Goal: Task Accomplishment & Management: Manage account settings

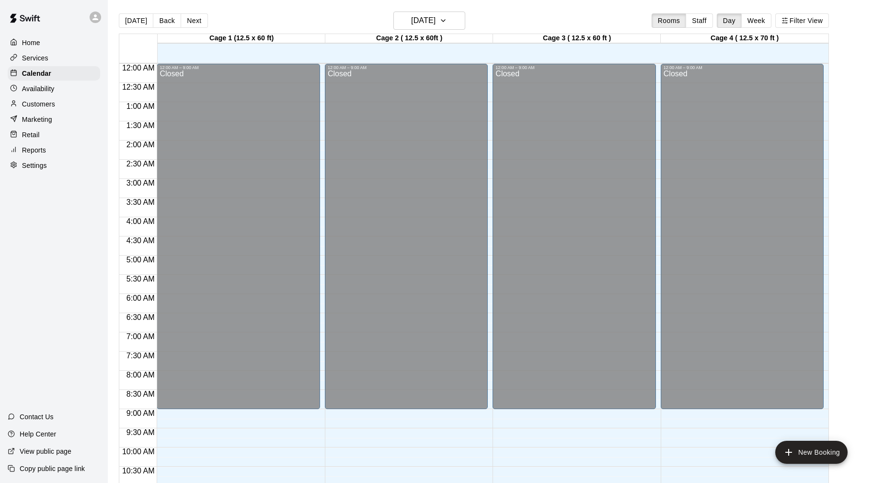
scroll to position [462, 0]
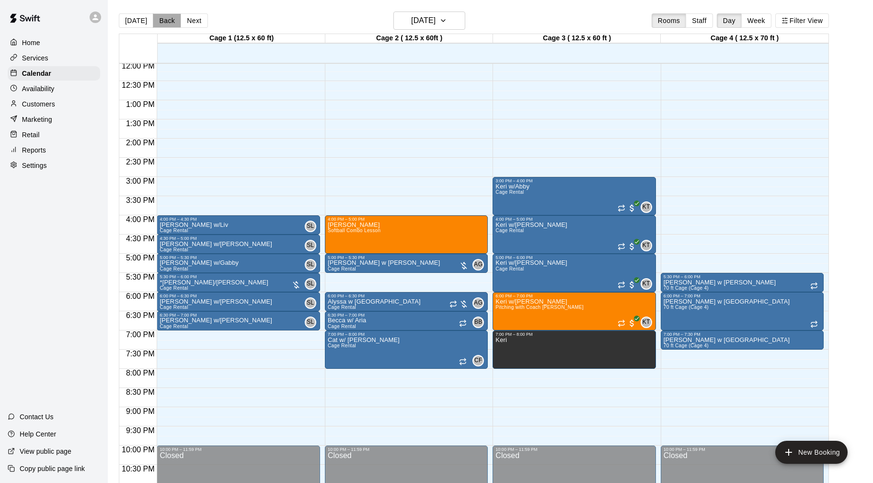
click at [159, 22] on button "Back" at bounding box center [167, 20] width 28 height 14
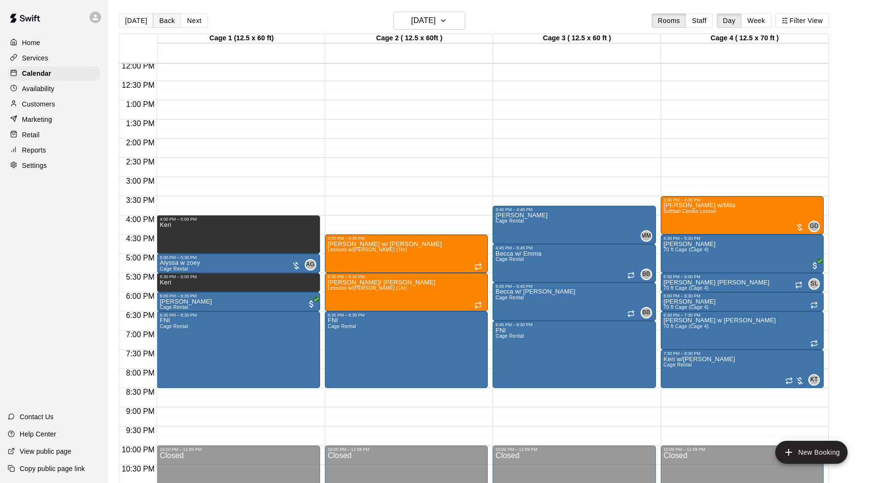
click at [157, 22] on button "Back" at bounding box center [167, 20] width 28 height 14
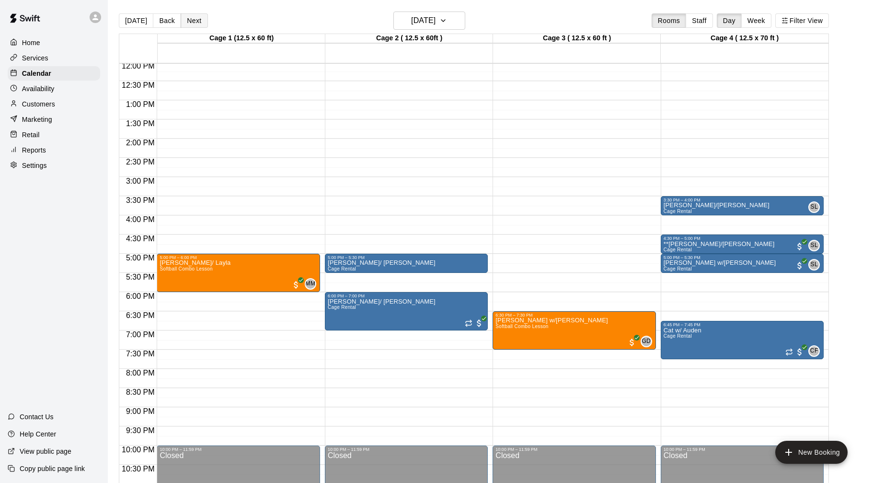
click at [203, 19] on button "Next" at bounding box center [194, 20] width 27 height 14
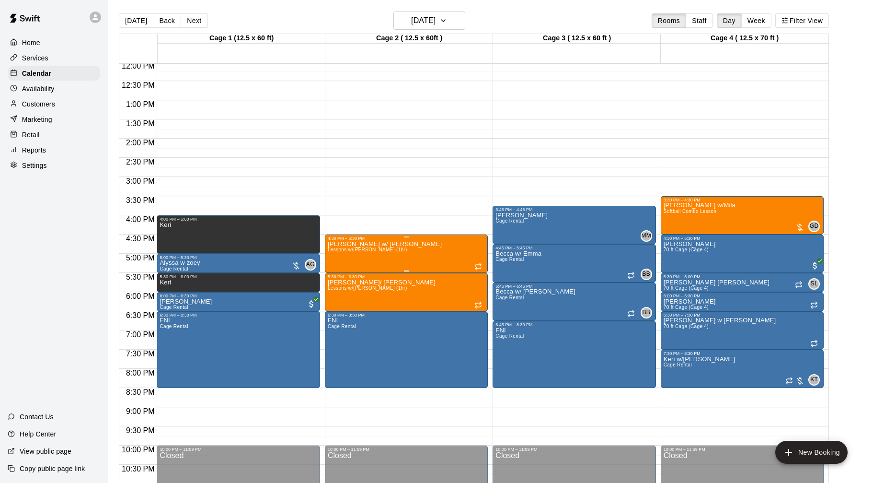
click at [414, 249] on div "[PERSON_NAME] w/ [PERSON_NAME] Lessons w/[PERSON_NAME] (1hr)" at bounding box center [406, 482] width 157 height 483
click at [340, 271] on img "edit" at bounding box center [337, 273] width 11 height 11
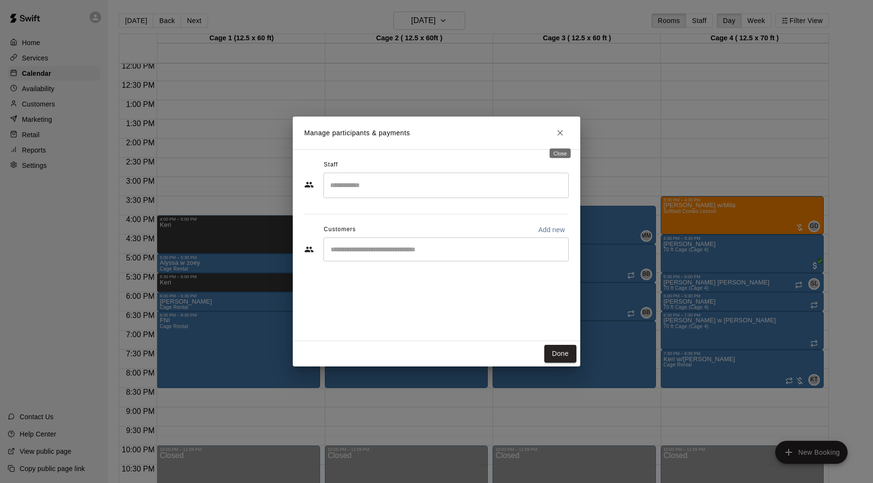
click at [555, 133] on button "Close" at bounding box center [560, 132] width 17 height 17
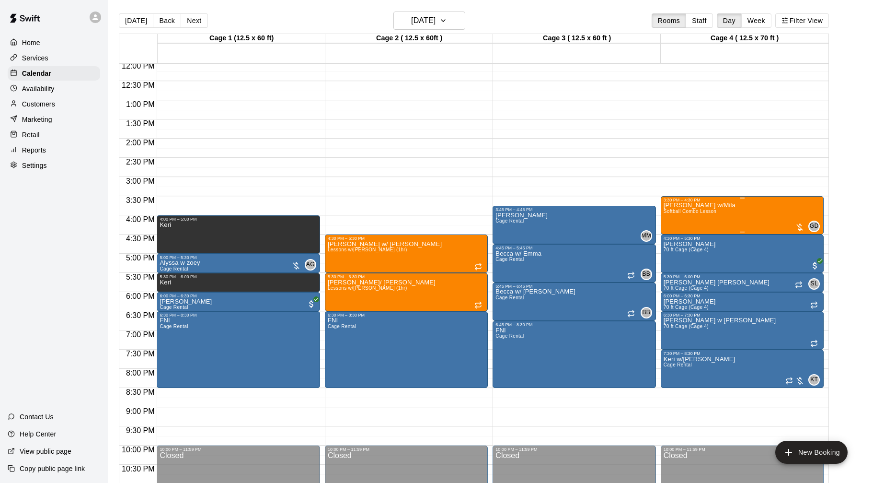
click at [800, 229] on div at bounding box center [800, 227] width 10 height 10
click at [812, 257] on button "edit" at bounding box center [804, 255] width 19 height 19
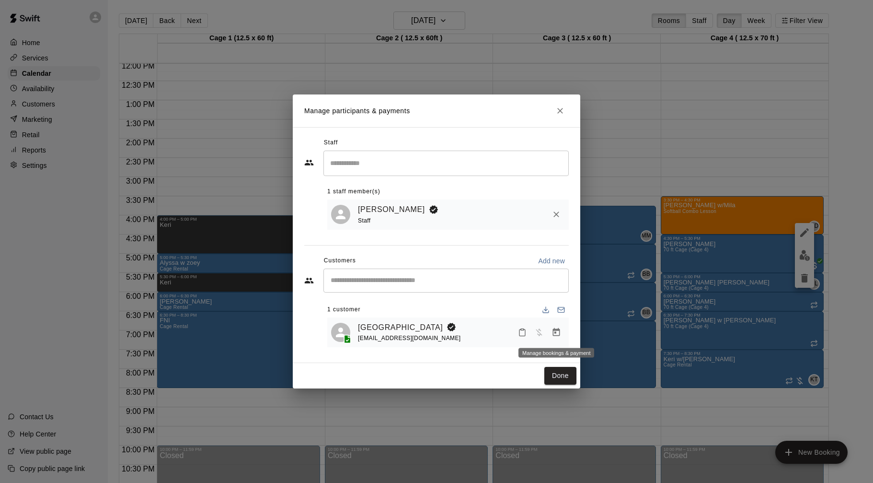
click at [556, 329] on icon "Manage bookings & payment" at bounding box center [556, 332] width 7 height 8
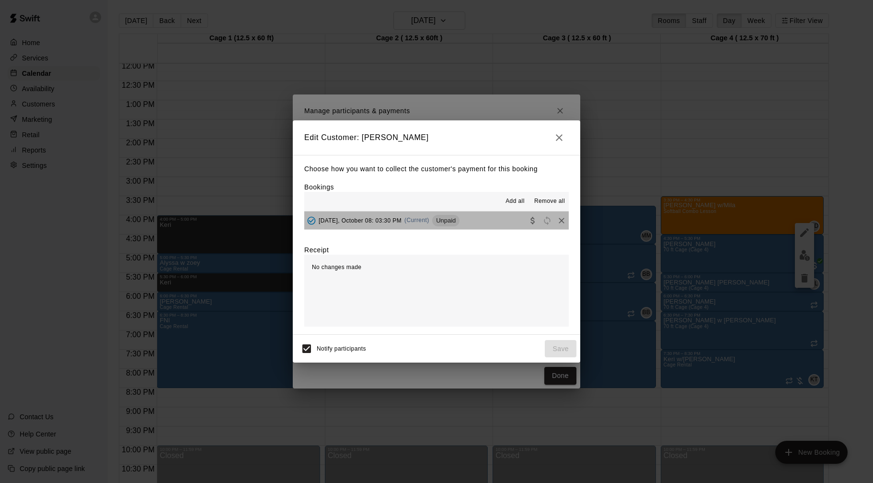
click at [515, 221] on button "[DATE], October 08: 03:30 PM (Current) Unpaid" at bounding box center [436, 220] width 265 height 18
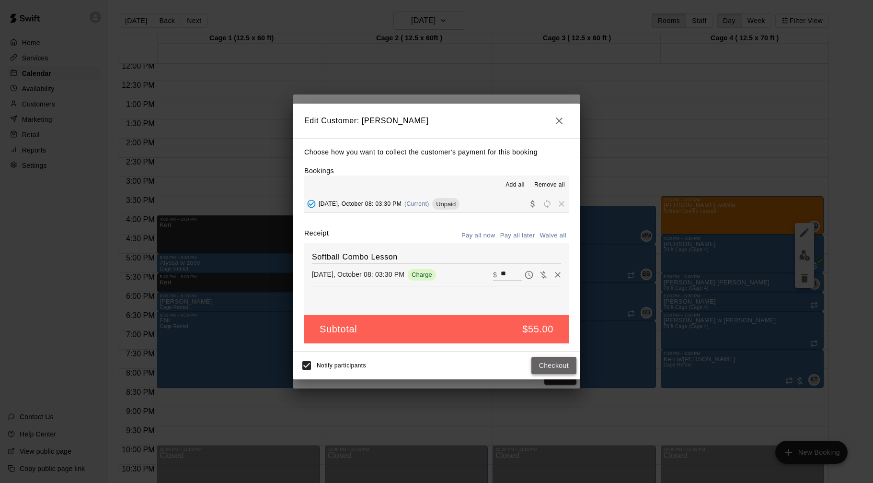
click at [564, 366] on button "Checkout" at bounding box center [554, 366] width 45 height 18
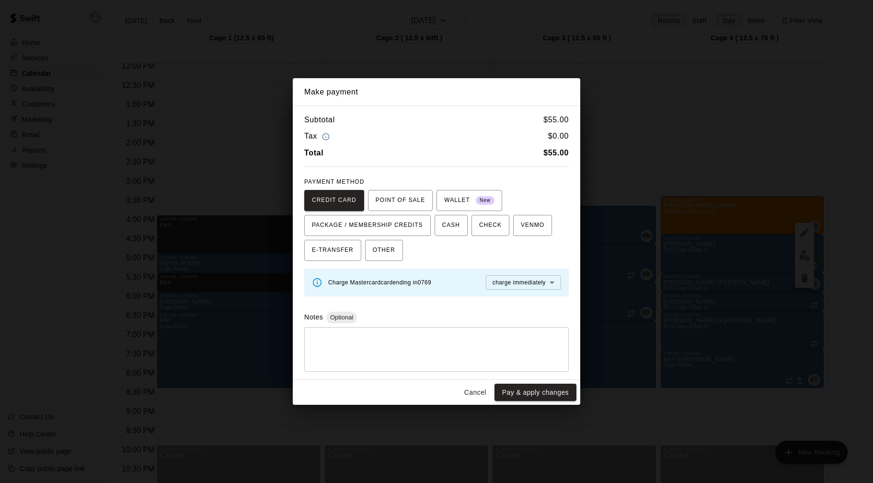
click at [531, 394] on button "Pay & apply changes" at bounding box center [536, 392] width 82 height 18
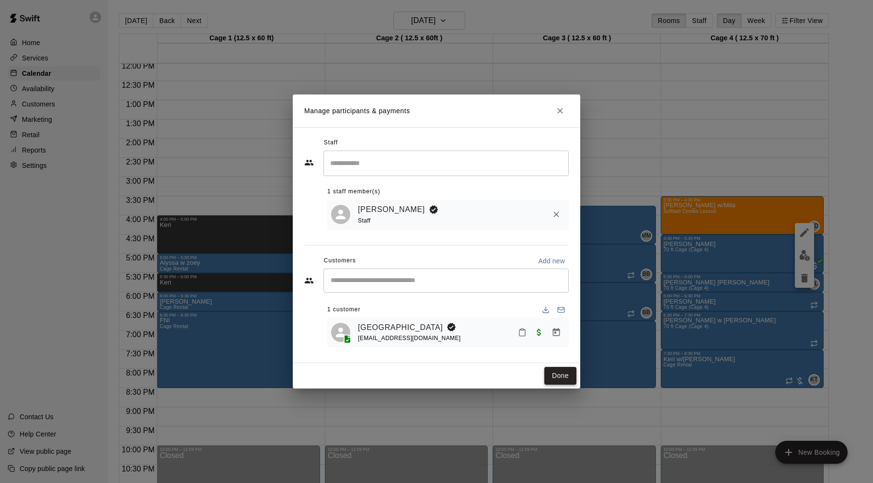
click at [571, 371] on button "Done" at bounding box center [561, 376] width 32 height 18
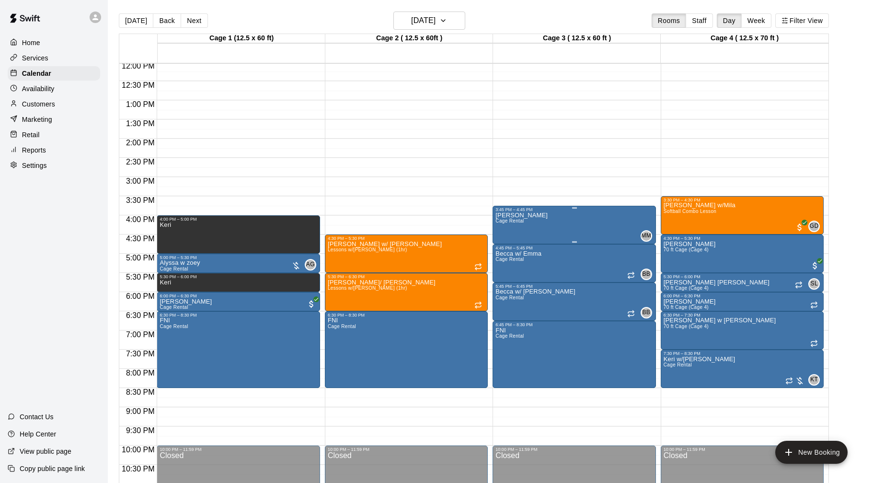
click at [620, 211] on div "3:45 PM – 4:45 PM" at bounding box center [574, 209] width 157 height 5
click at [504, 258] on icon "delete" at bounding box center [506, 263] width 12 height 12
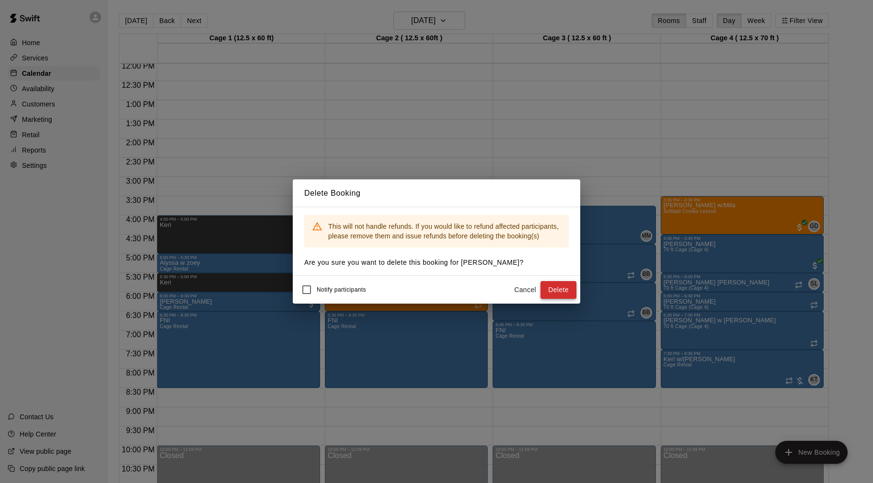
click at [562, 292] on button "Delete" at bounding box center [559, 290] width 36 height 18
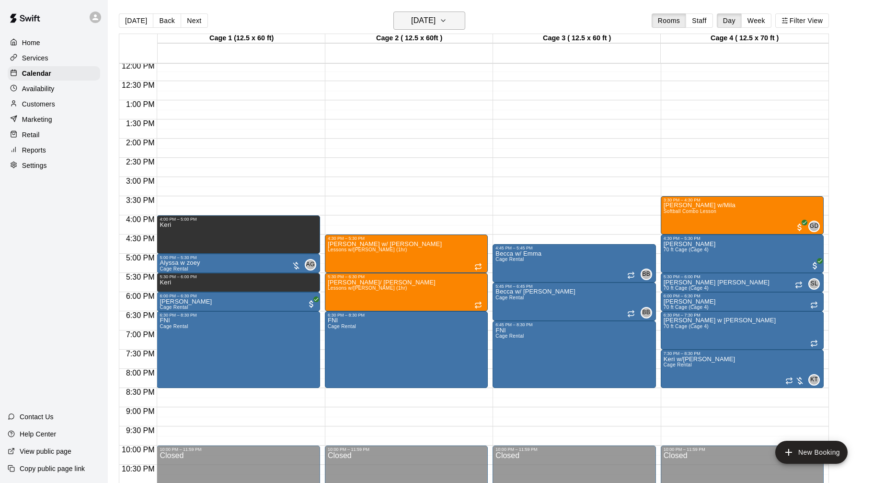
scroll to position [4, 0]
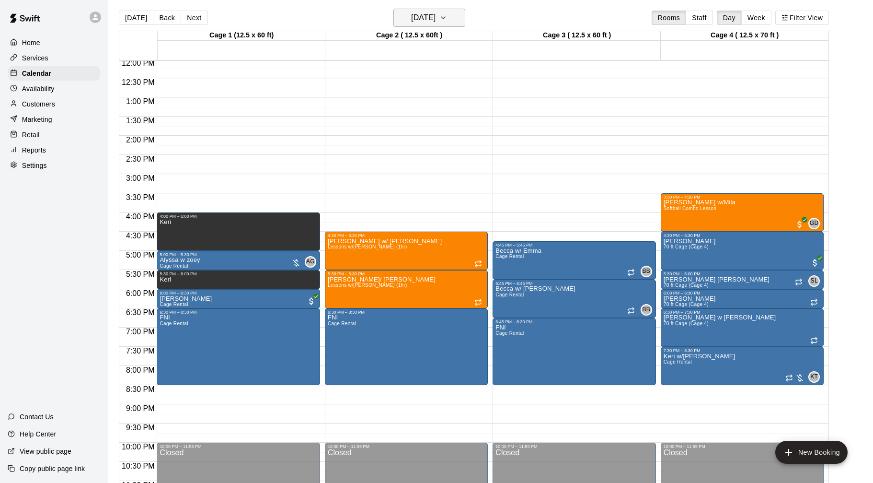
click at [436, 20] on h6 "[DATE]" at bounding box center [423, 17] width 24 height 13
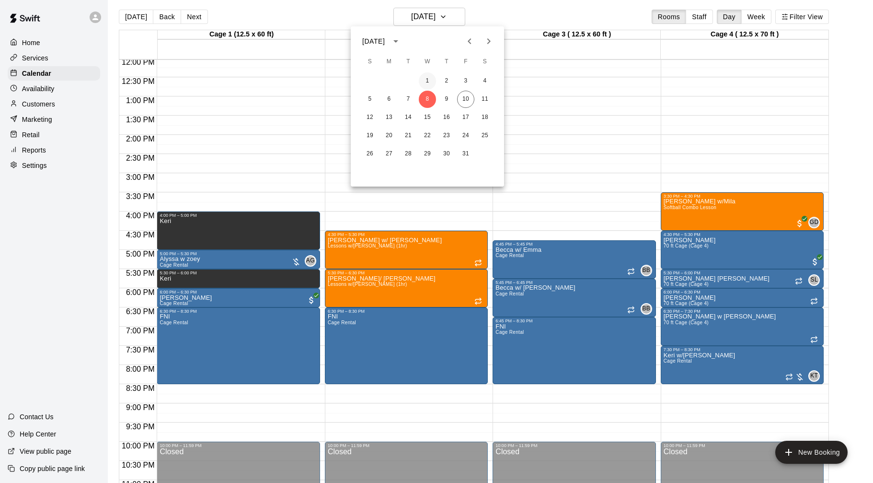
click at [431, 86] on button "1" at bounding box center [427, 80] width 17 height 17
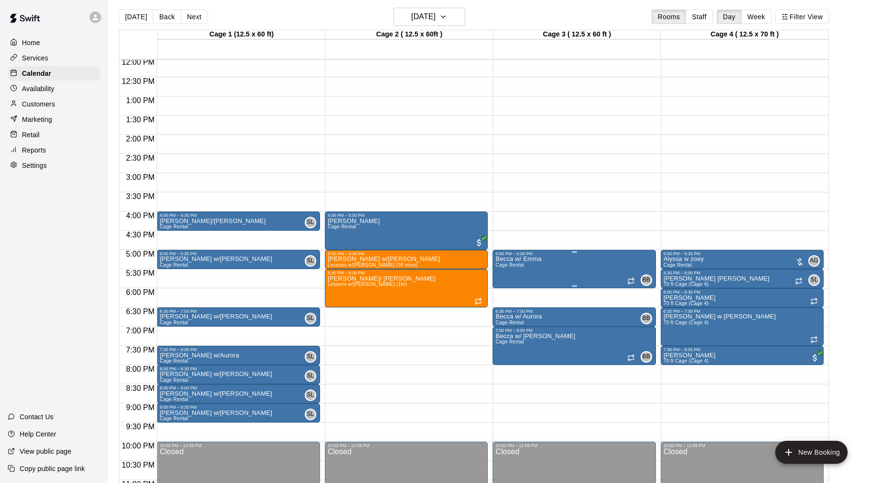
click at [510, 290] on img "edit" at bounding box center [505, 289] width 11 height 11
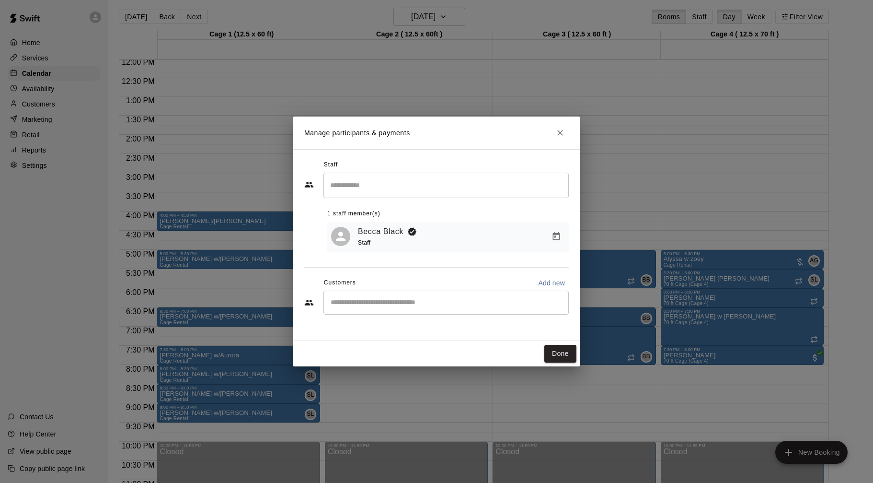
click at [522, 309] on div "​" at bounding box center [446, 302] width 245 height 24
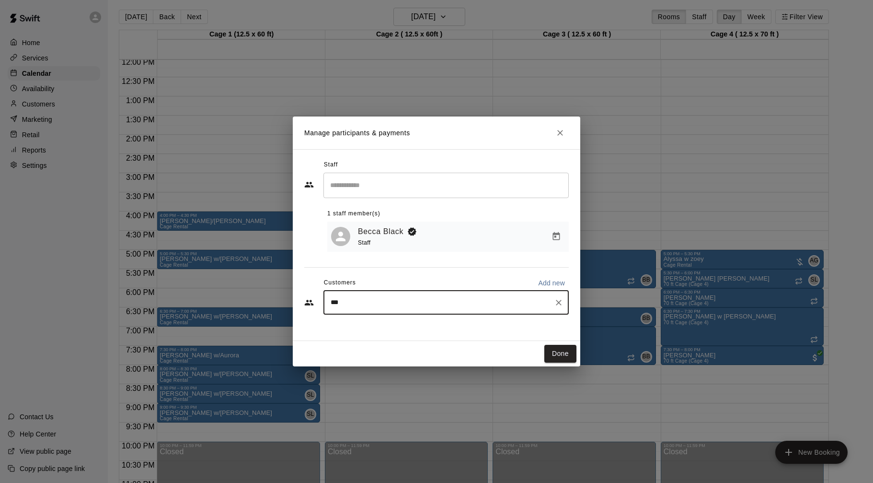
type input "****"
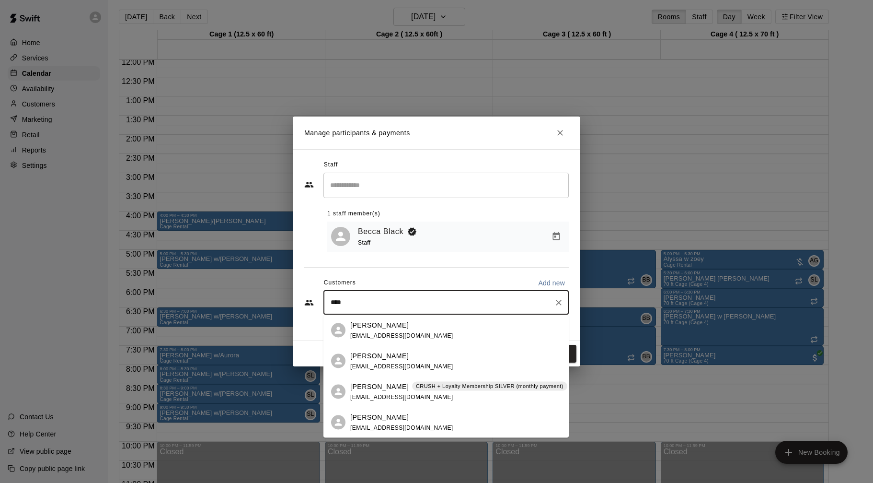
click at [420, 401] on div "[PERSON_NAME] CRUSH + Loyalty Membership SILVER (monthly payment) [EMAIL_ADDRES…" at bounding box center [458, 391] width 217 height 21
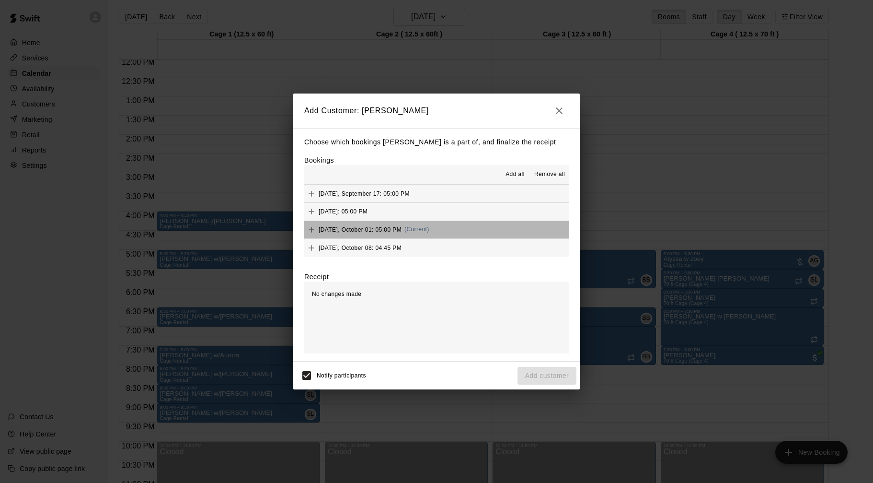
click at [402, 232] on span "[DATE], October 01: 05:00 PM" at bounding box center [360, 229] width 83 height 7
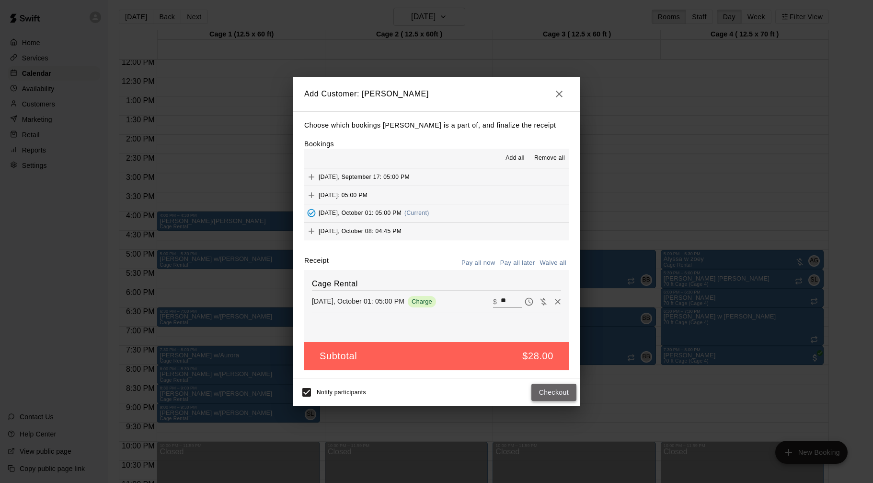
click at [549, 394] on button "Checkout" at bounding box center [554, 392] width 45 height 18
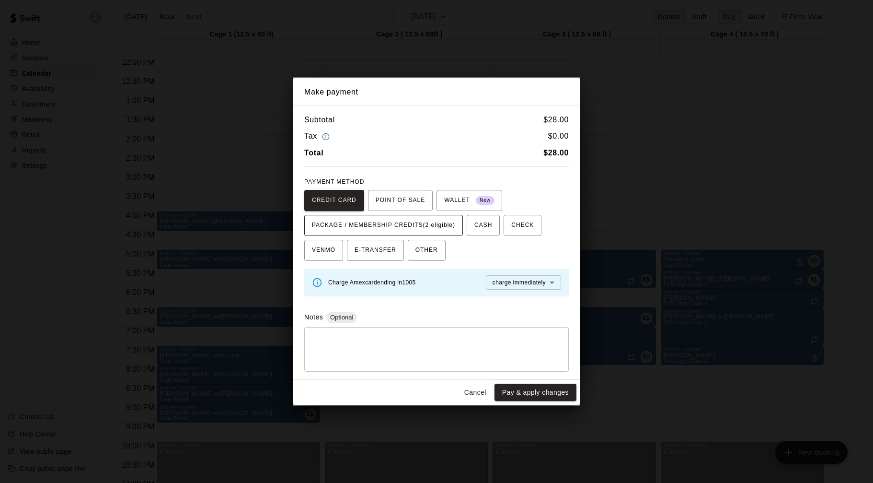
click at [419, 228] on span "PACKAGE / MEMBERSHIP CREDITS (2 eligible)" at bounding box center [383, 225] width 143 height 15
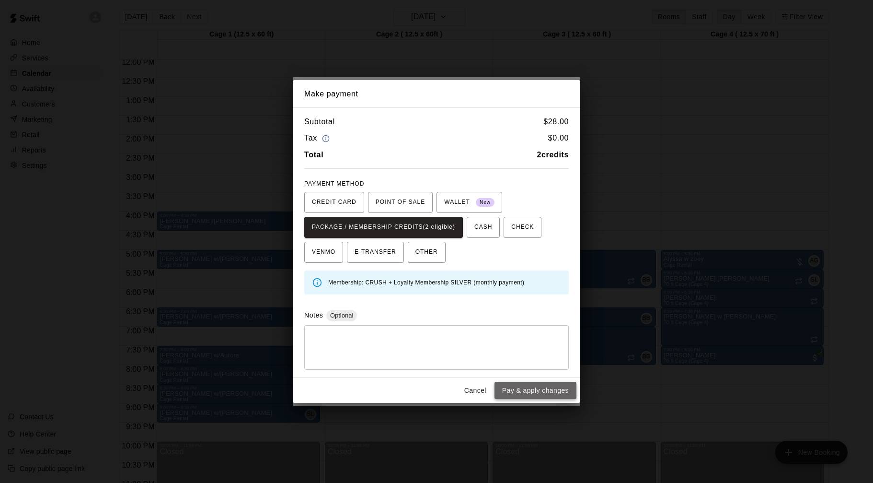
click at [539, 393] on button "Pay & apply changes" at bounding box center [536, 391] width 82 height 18
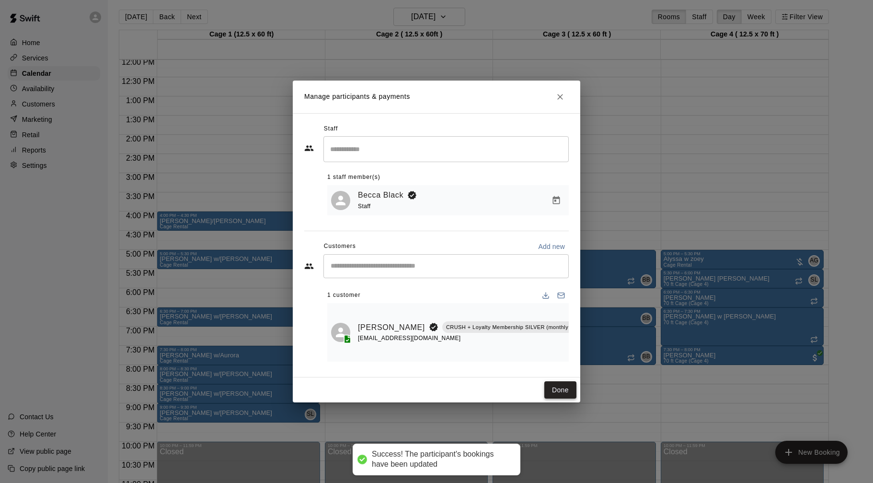
click at [564, 392] on button "Done" at bounding box center [561, 390] width 32 height 18
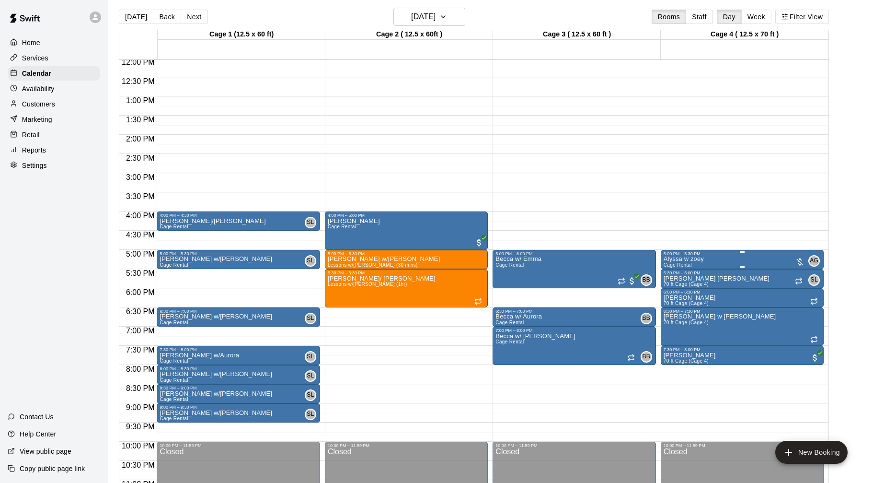
click at [676, 290] on img "edit" at bounding box center [673, 289] width 11 height 11
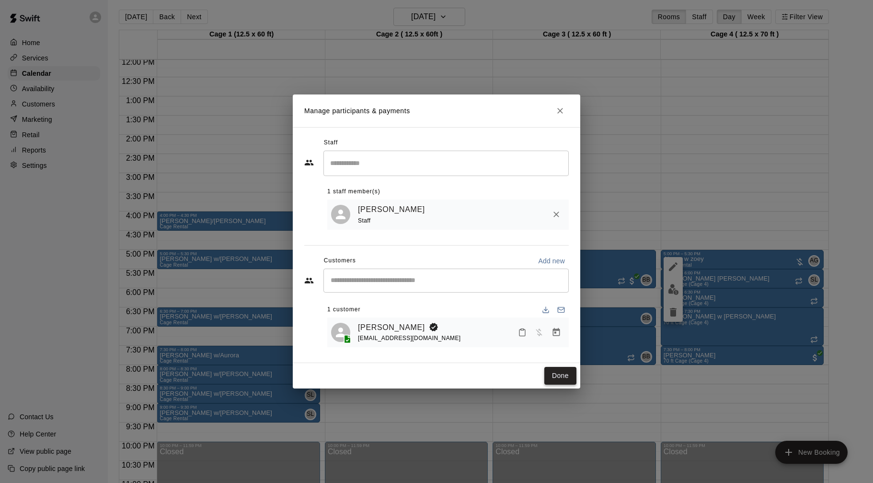
click at [560, 370] on button "Done" at bounding box center [561, 376] width 32 height 18
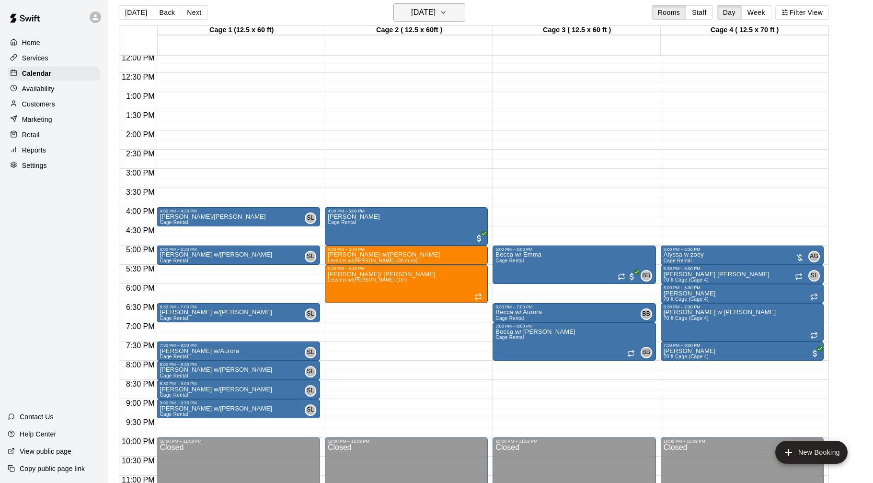
click at [434, 20] on button "[DATE]" at bounding box center [430, 12] width 72 height 18
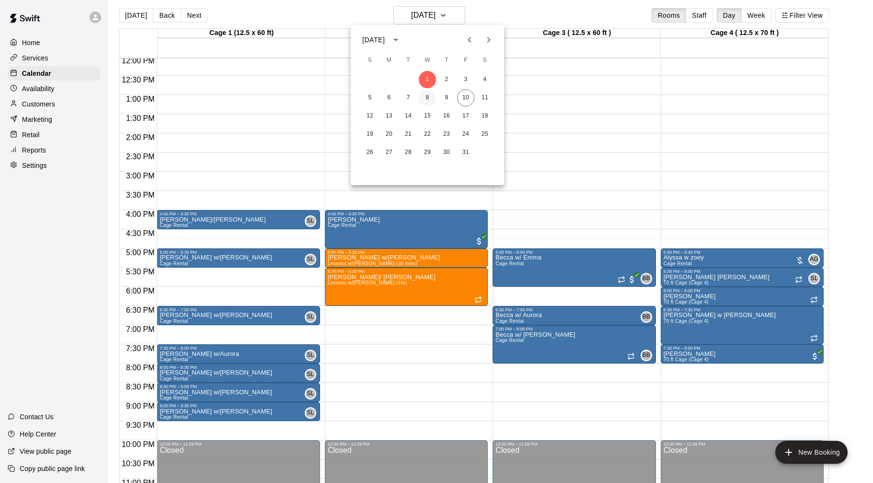
click at [430, 97] on button "8" at bounding box center [427, 97] width 17 height 17
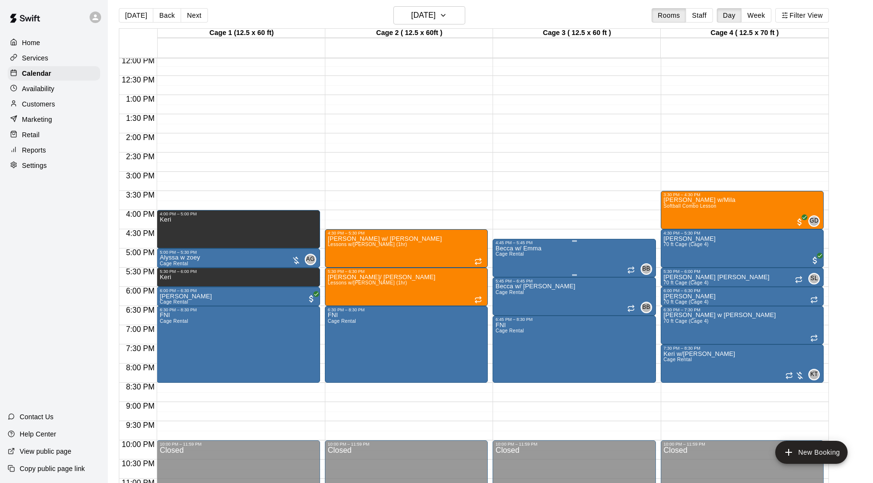
click at [629, 267] on icon "Recurring event" at bounding box center [631, 270] width 8 height 8
click at [643, 295] on button "edit" at bounding box center [636, 299] width 19 height 19
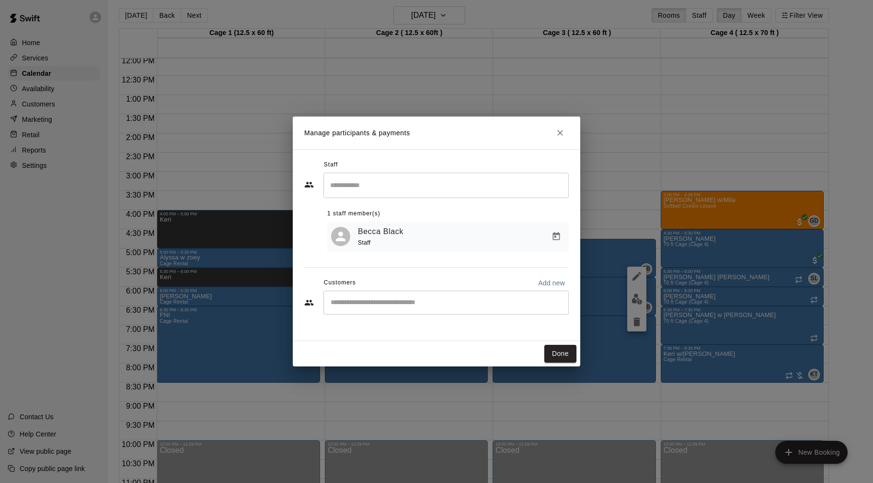
click at [520, 299] on input "Start typing to search customers..." at bounding box center [446, 303] width 237 height 10
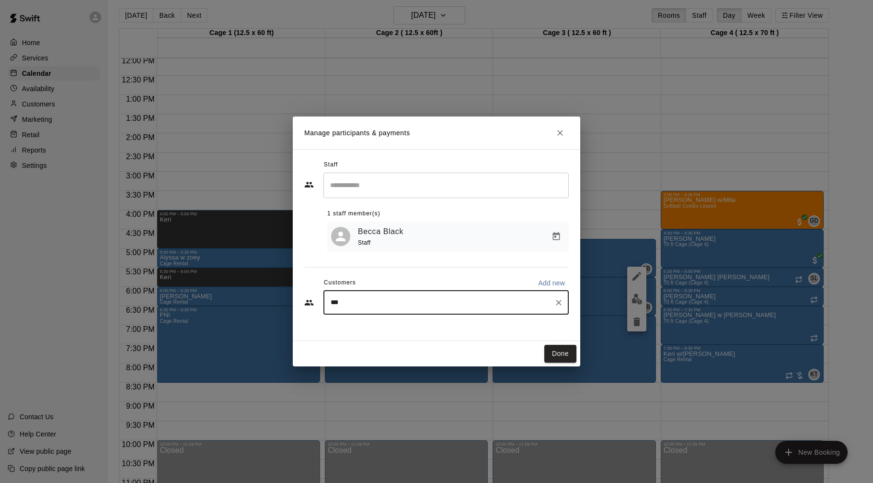
type input "****"
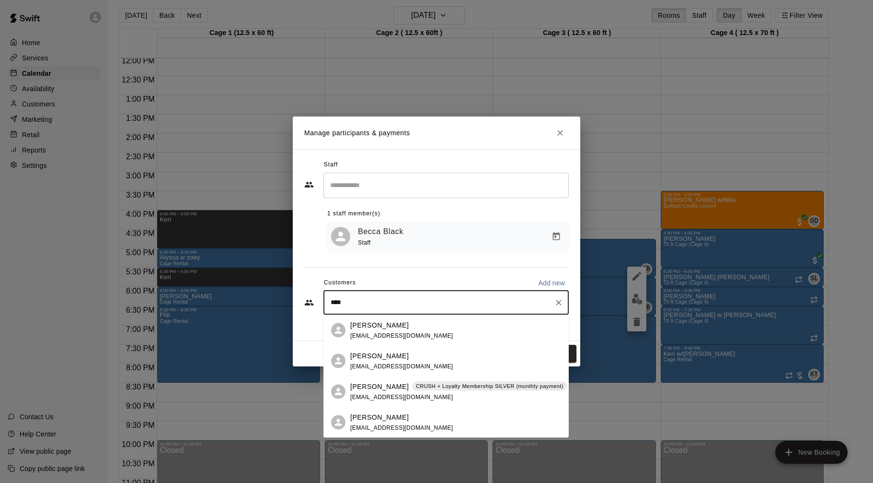
click at [412, 384] on span "CRUSH + Loyalty Membership SILVER (monthly payment)" at bounding box center [489, 386] width 155 height 8
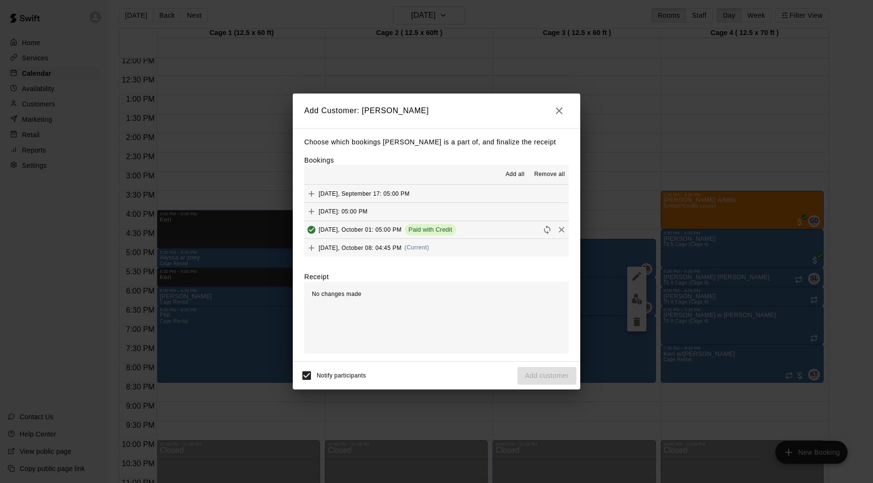
click at [358, 246] on span "[DATE], October 08: 04:45 PM" at bounding box center [360, 247] width 83 height 7
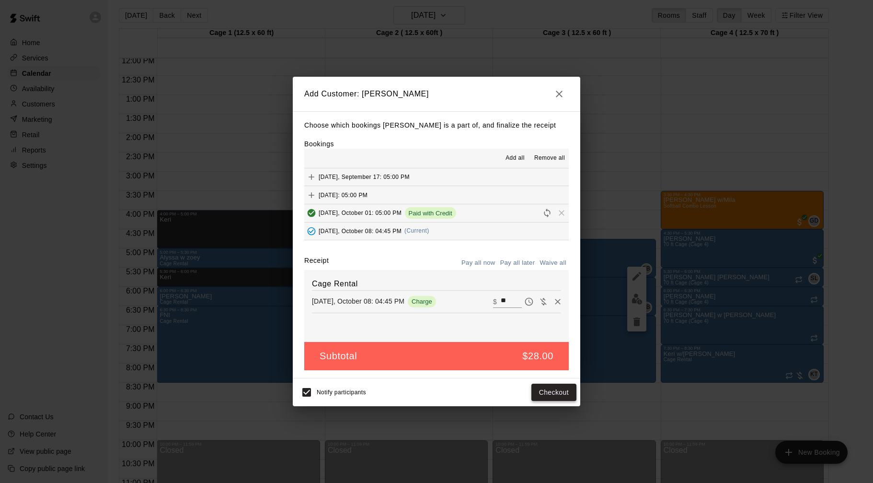
click at [538, 390] on button "Checkout" at bounding box center [554, 392] width 45 height 18
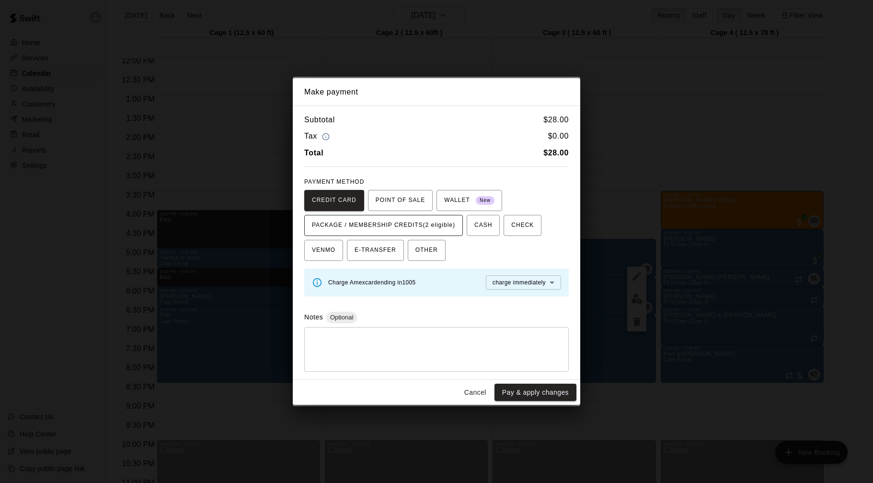
click at [448, 224] on span "PACKAGE / MEMBERSHIP CREDITS (2 eligible)" at bounding box center [383, 225] width 143 height 15
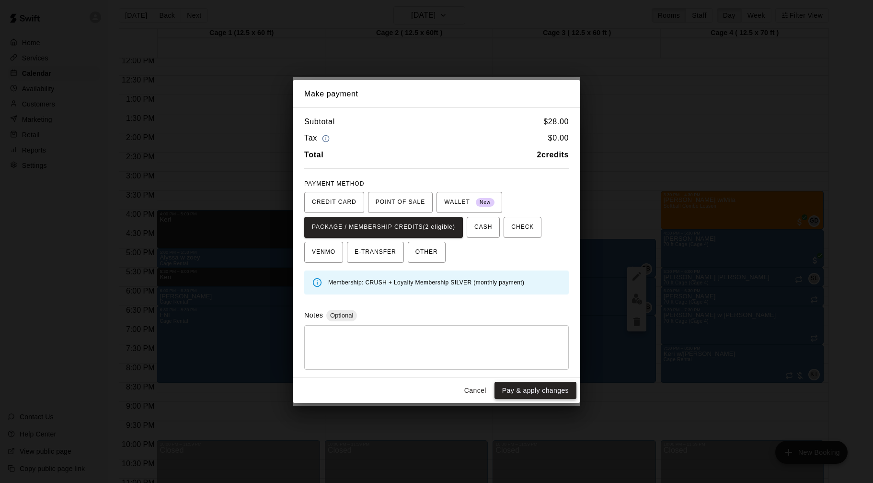
click at [524, 393] on button "Pay & apply changes" at bounding box center [536, 391] width 82 height 18
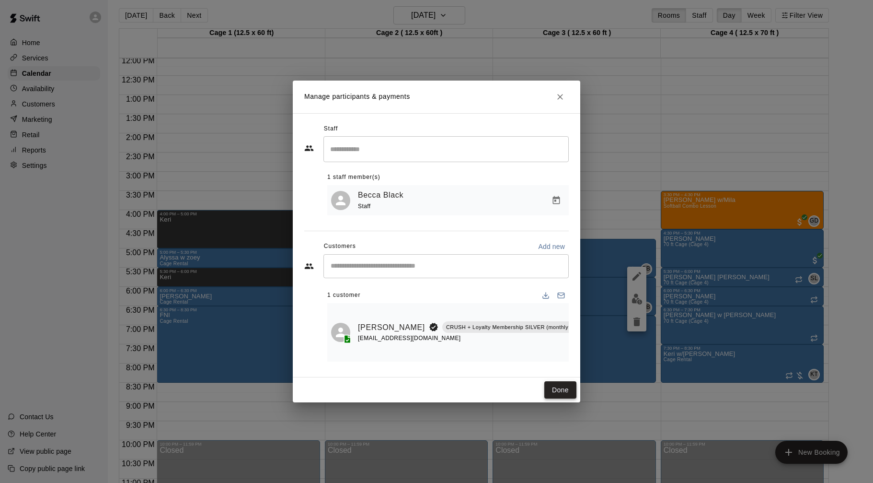
click at [560, 391] on button "Done" at bounding box center [561, 390] width 32 height 18
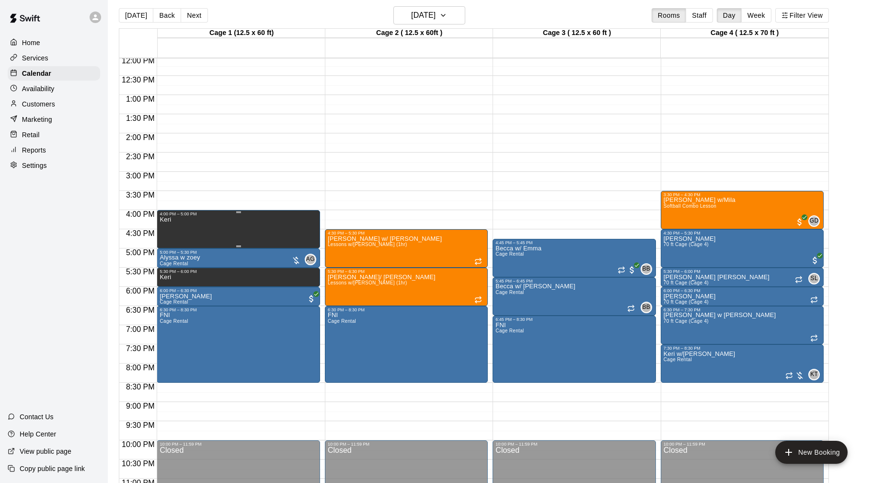
click at [301, 231] on div "Keri" at bounding box center [238, 457] width 157 height 483
click at [168, 248] on icon "delete" at bounding box center [169, 249] width 7 height 9
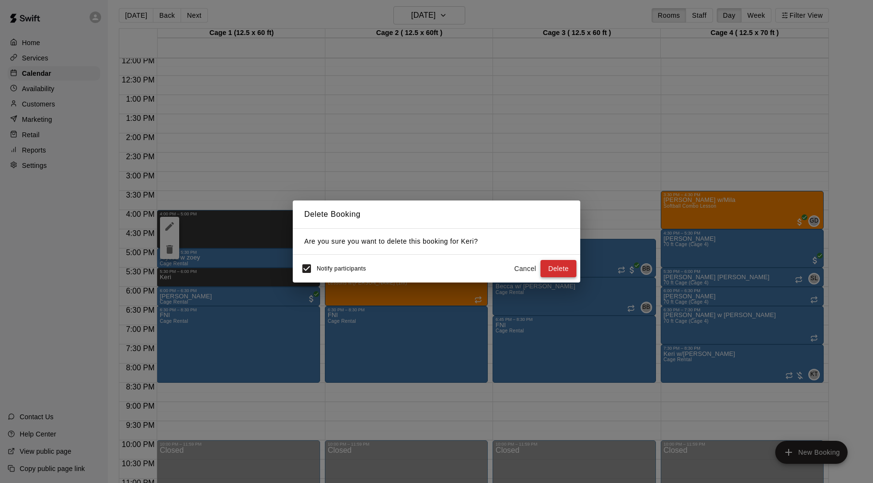
click at [565, 270] on button "Delete" at bounding box center [559, 269] width 36 height 18
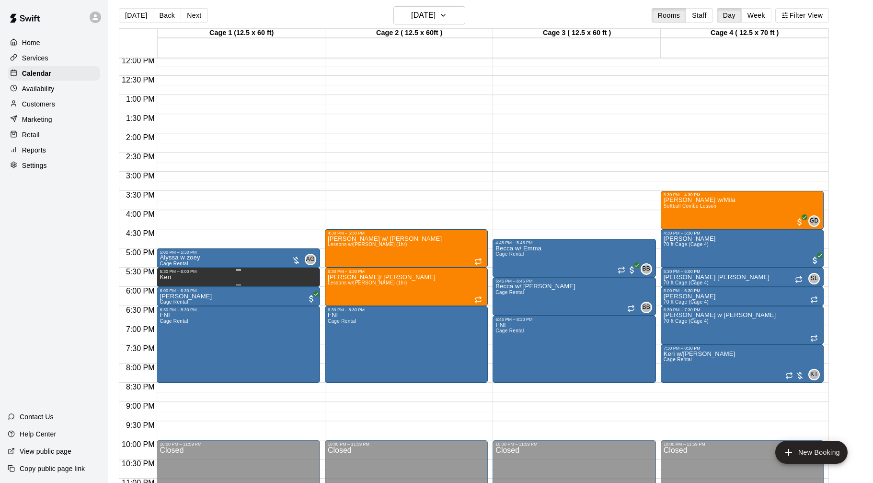
click at [166, 302] on icon "delete" at bounding box center [170, 307] width 12 height 12
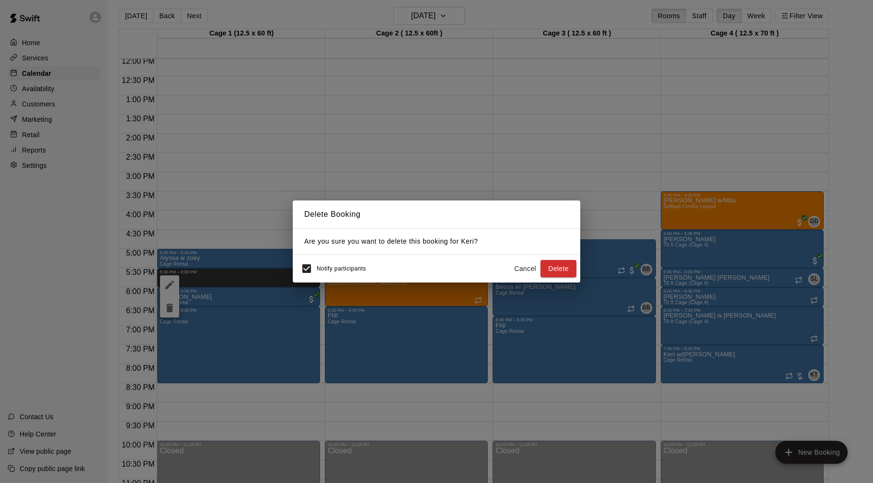
click at [555, 274] on button "Delete" at bounding box center [559, 269] width 36 height 18
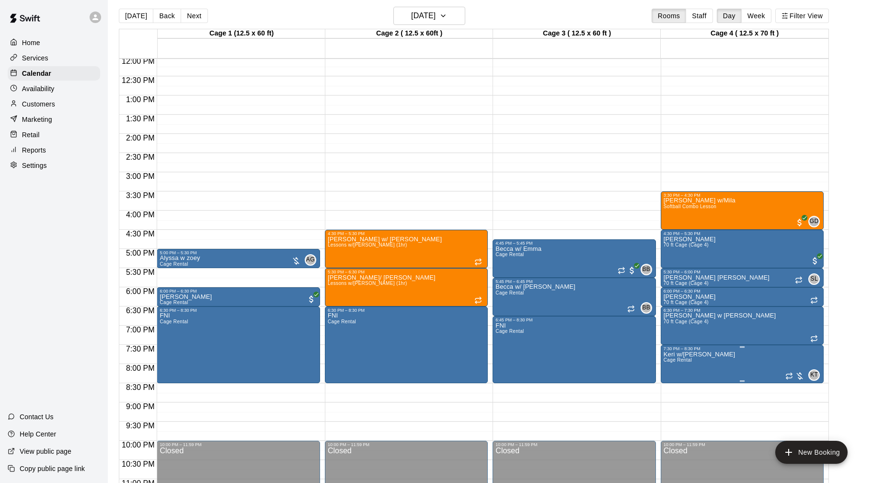
click at [675, 384] on img "edit" at bounding box center [673, 384] width 11 height 11
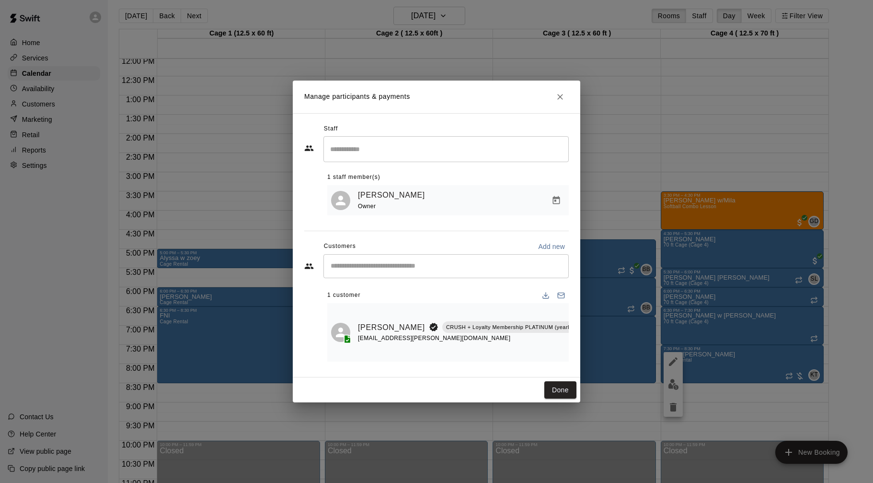
scroll to position [0, 24]
click at [586, 347] on icon "Manage bookings & payment" at bounding box center [589, 349] width 7 height 8
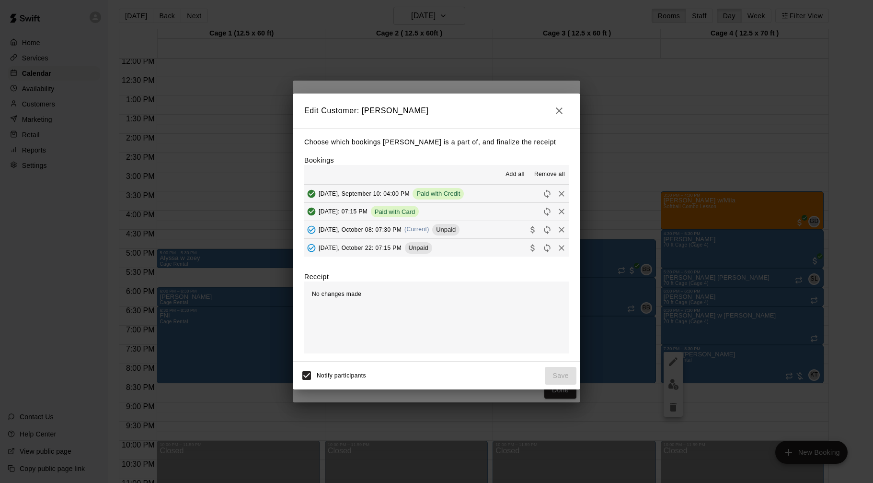
click at [507, 229] on button "[DATE], October 08: 07:30 PM (Current) Unpaid" at bounding box center [436, 230] width 265 height 18
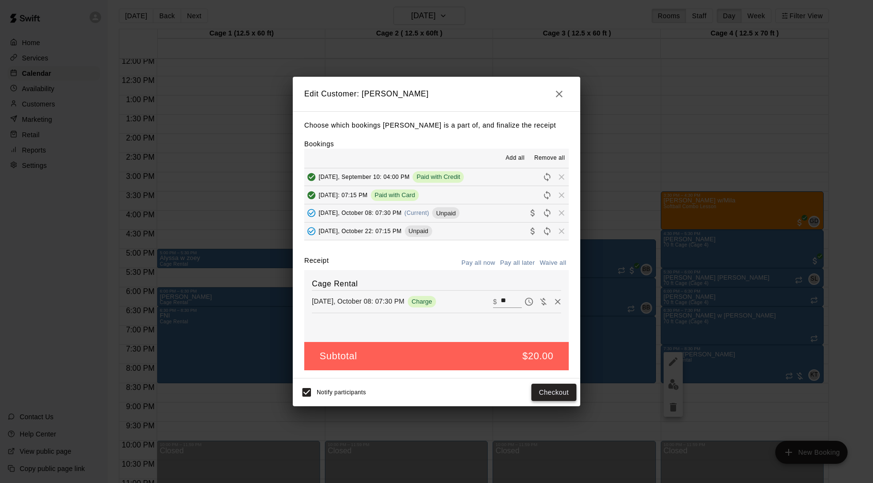
click at [563, 393] on button "Checkout" at bounding box center [554, 392] width 45 height 18
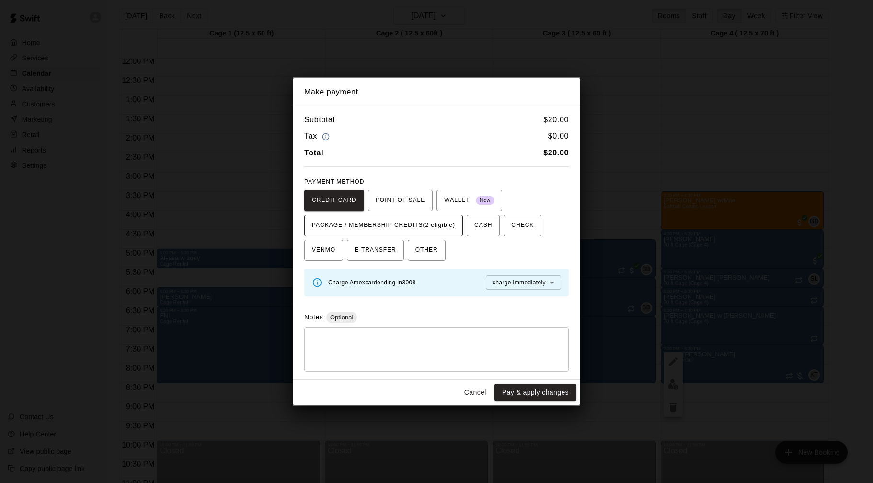
click at [444, 227] on span "PACKAGE / MEMBERSHIP CREDITS (2 eligible)" at bounding box center [383, 225] width 143 height 15
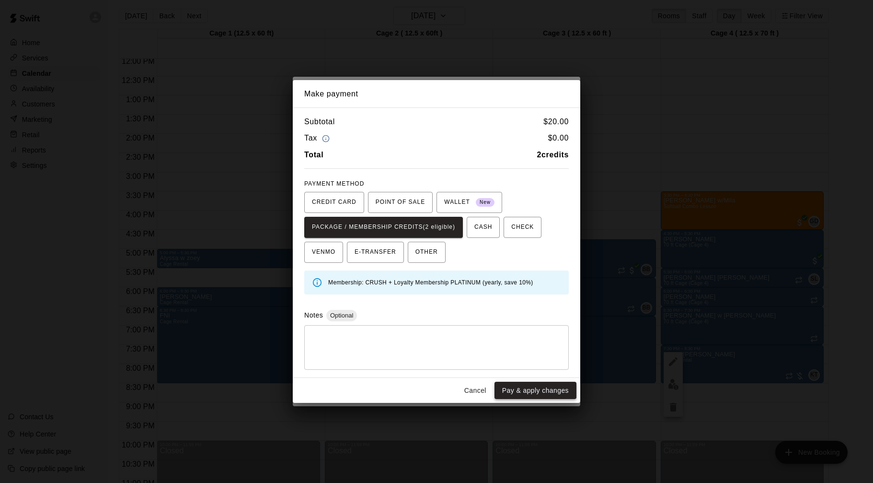
click at [522, 392] on button "Pay & apply changes" at bounding box center [536, 391] width 82 height 18
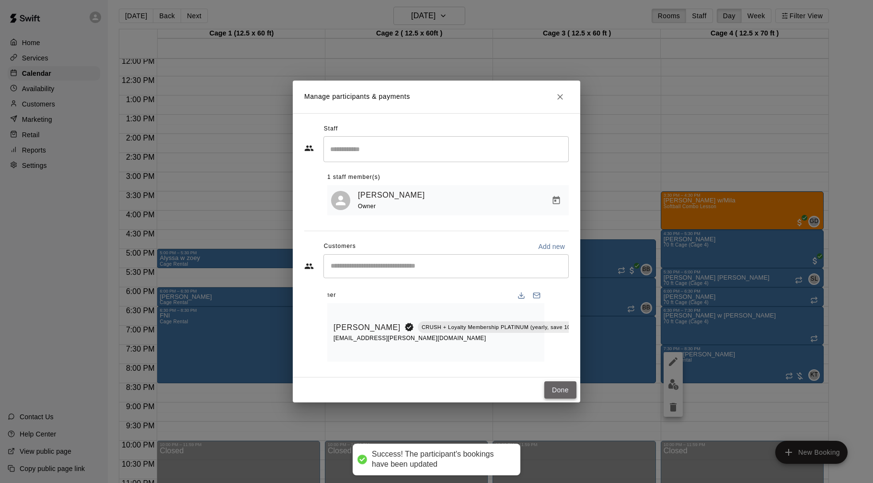
click at [556, 391] on button "Done" at bounding box center [561, 390] width 32 height 18
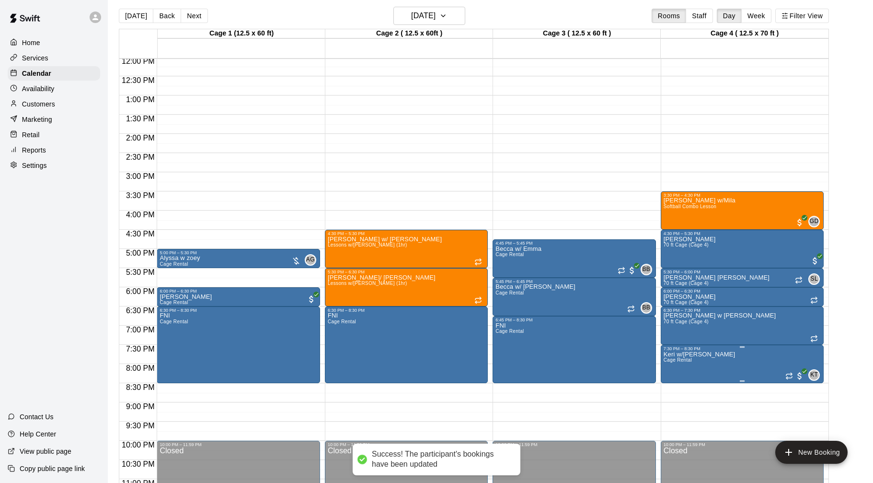
click at [676, 382] on img "edit" at bounding box center [673, 384] width 11 height 11
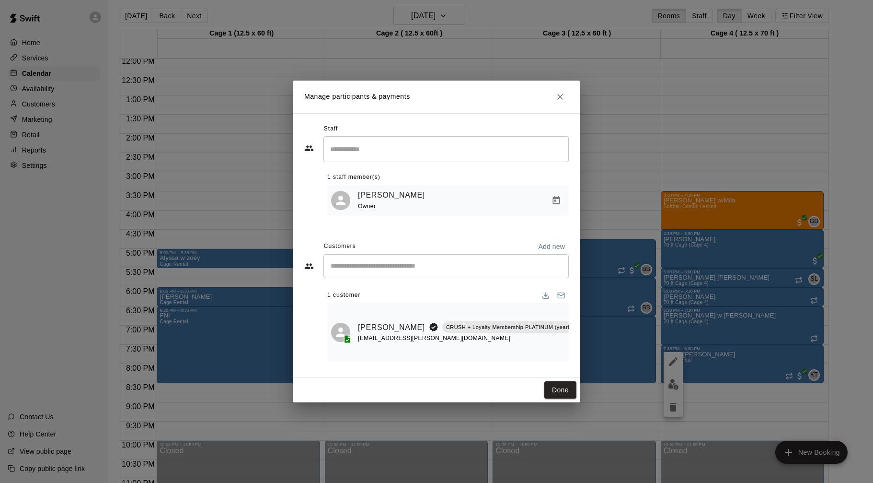
click at [468, 268] on input "Start typing to search customers..." at bounding box center [446, 266] width 237 height 10
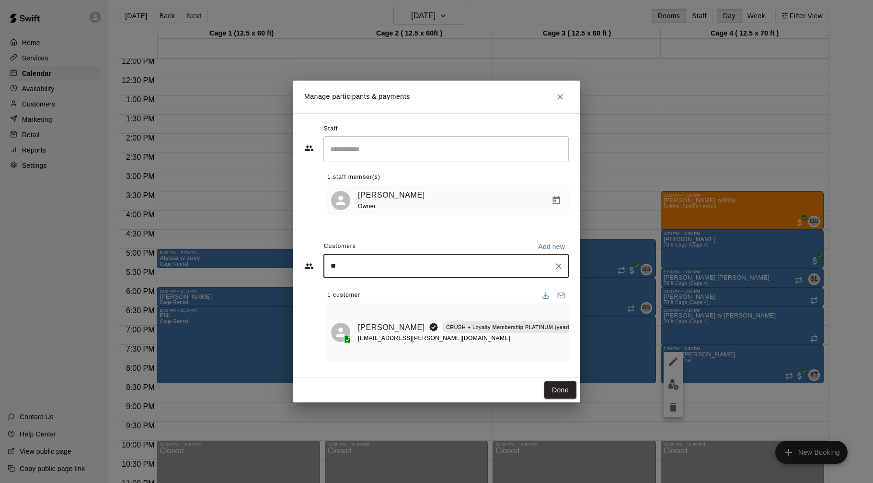
type input "***"
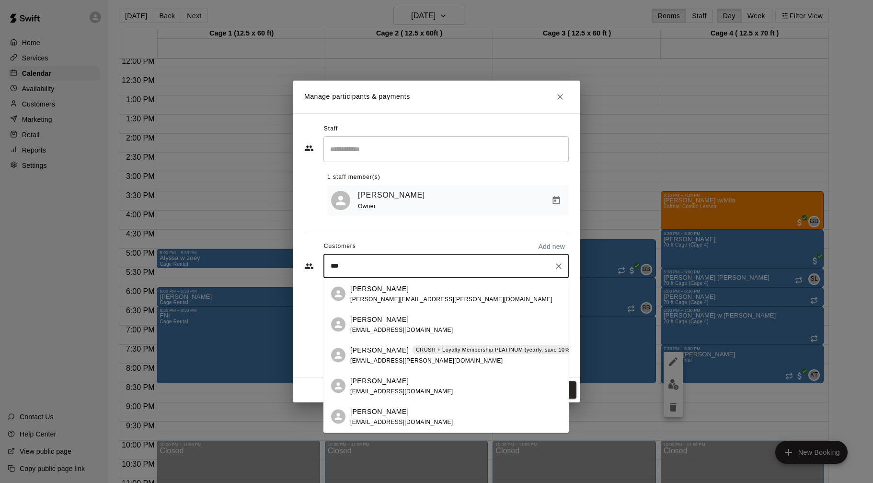
click at [416, 350] on p "CRUSH + Loyalty Membership PLATINUM (yearly, save 10%)" at bounding box center [494, 350] width 156 height 8
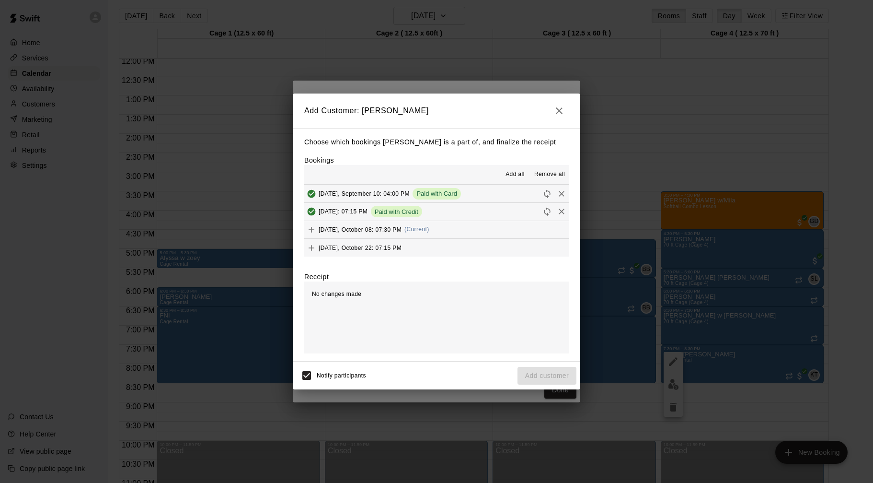
click at [469, 231] on button "[DATE], October 08: 07:30 PM (Current)" at bounding box center [436, 230] width 265 height 18
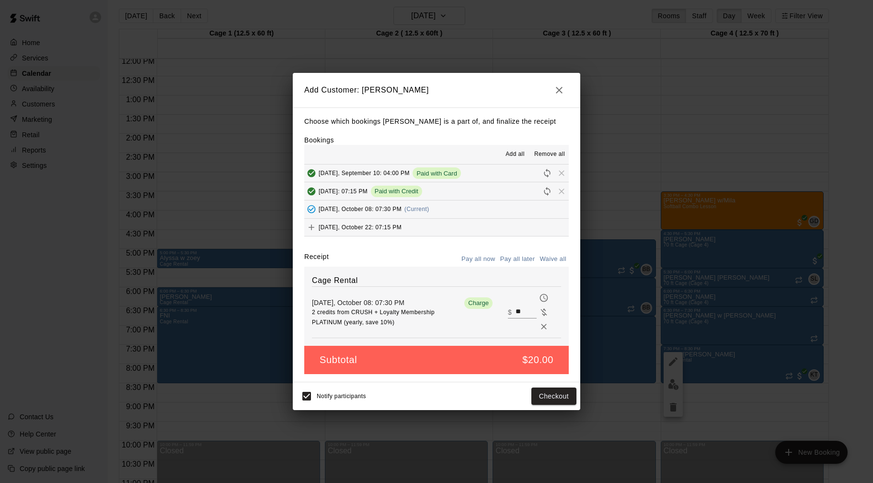
click at [522, 309] on input "**" at bounding box center [526, 312] width 21 height 12
type input "**"
click at [549, 389] on button "Checkout" at bounding box center [554, 396] width 45 height 18
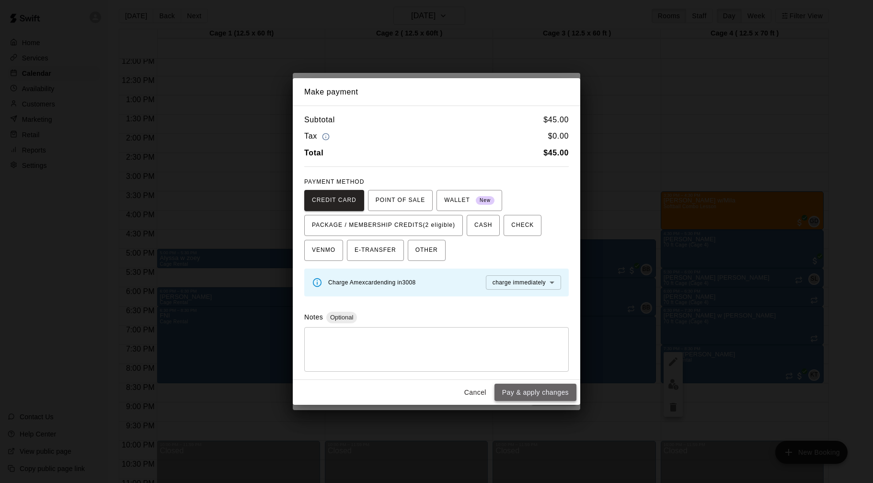
click at [527, 391] on button "Pay & apply changes" at bounding box center [536, 392] width 82 height 18
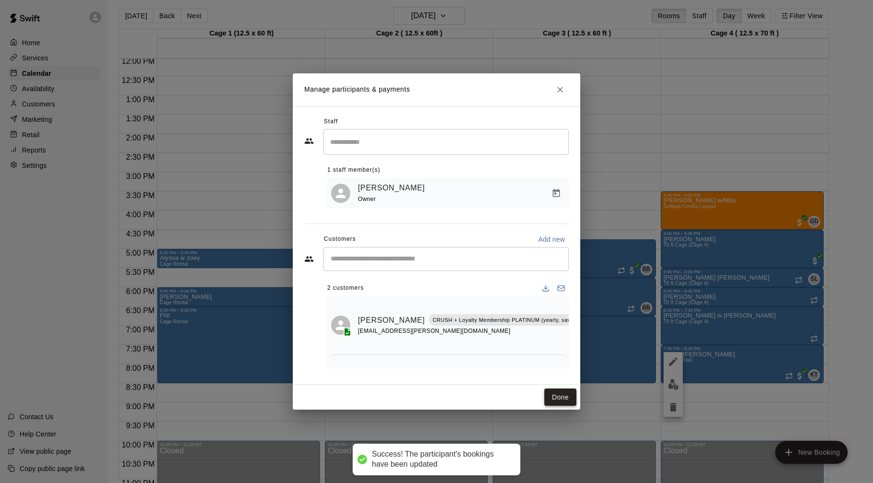
click at [554, 395] on button "Done" at bounding box center [561, 397] width 32 height 18
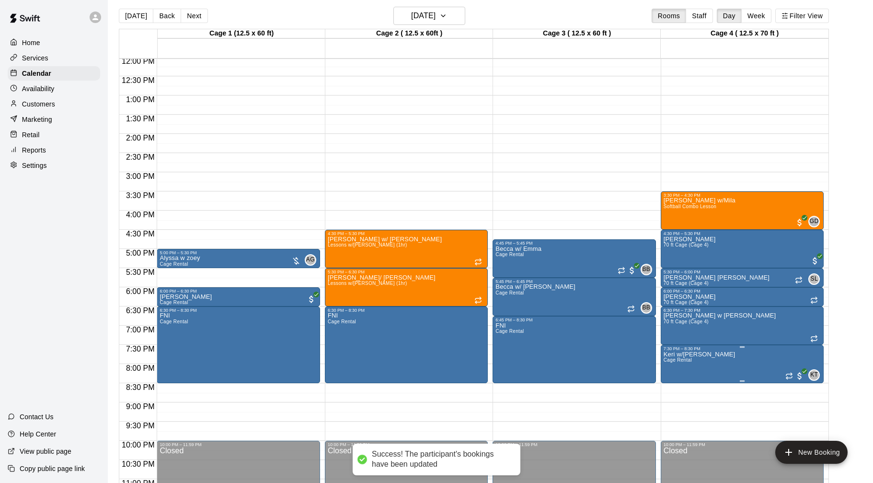
scroll to position [461, 0]
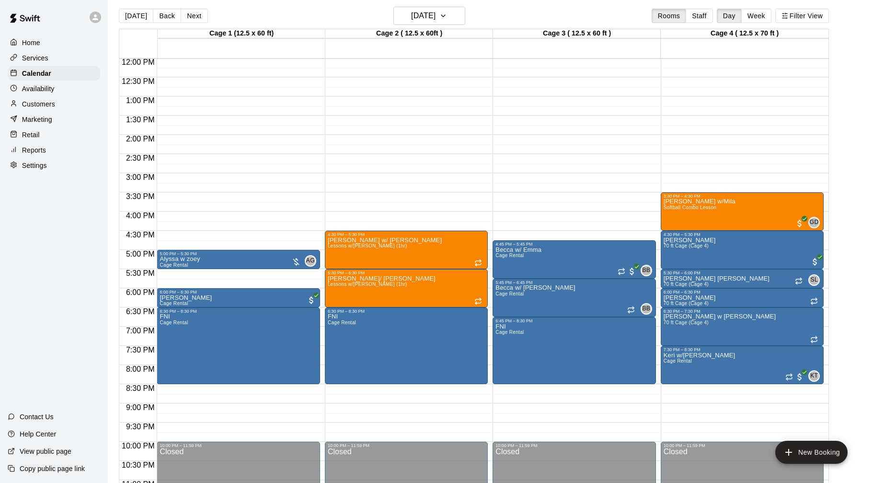
click at [63, 102] on div "Customers" at bounding box center [54, 104] width 93 height 14
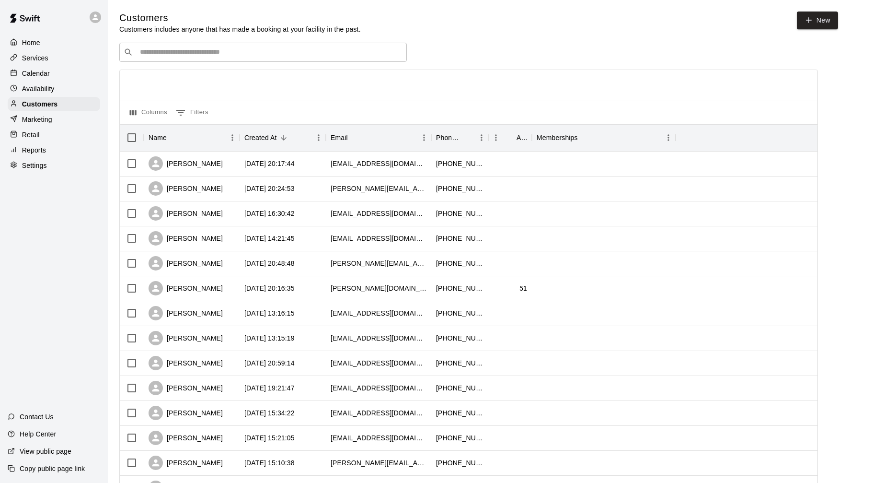
click at [263, 49] on input "Search customers by name or email" at bounding box center [270, 52] width 266 height 10
type input "****"
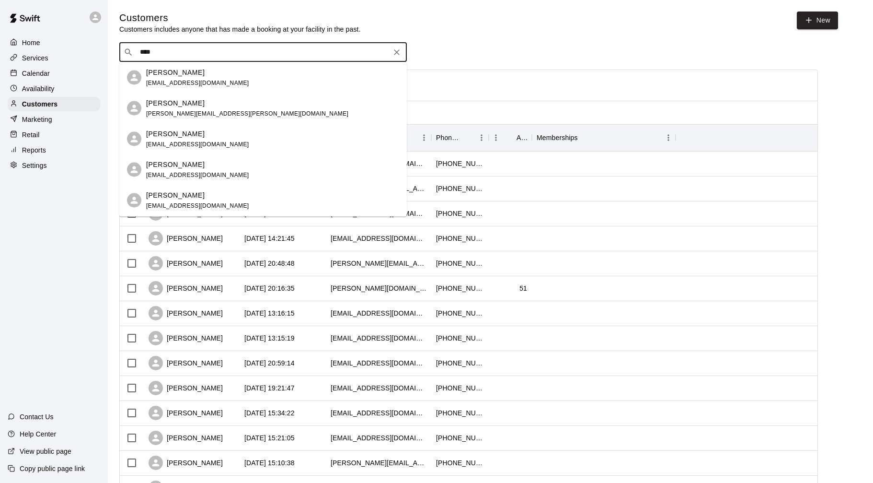
click at [204, 73] on div "[PERSON_NAME]" at bounding box center [197, 72] width 103 height 10
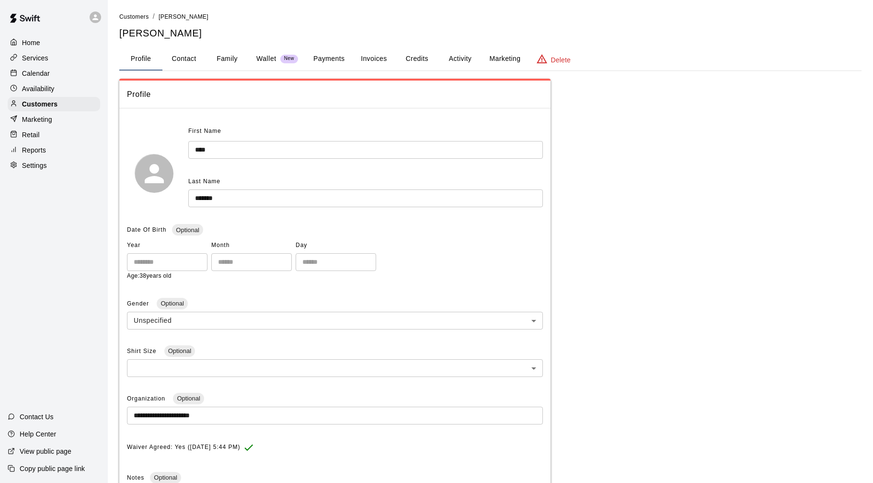
click at [376, 62] on button "Invoices" at bounding box center [373, 58] width 43 height 23
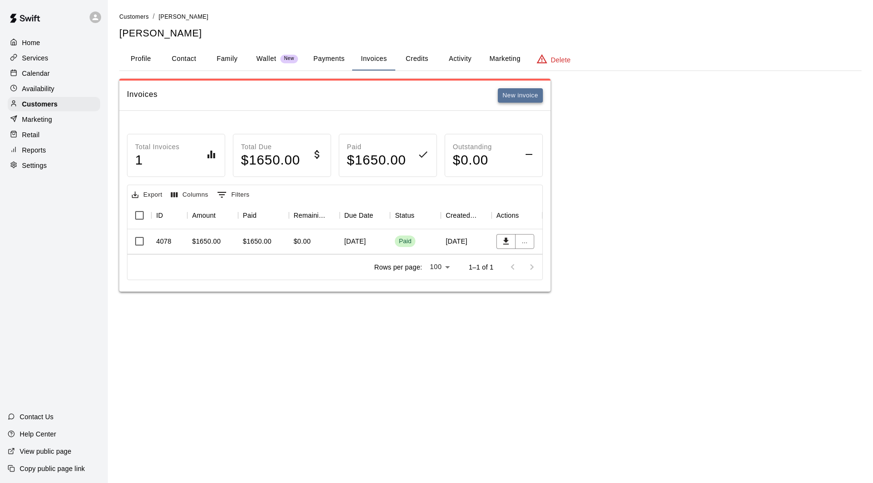
click at [515, 97] on button "New invoice" at bounding box center [520, 95] width 45 height 15
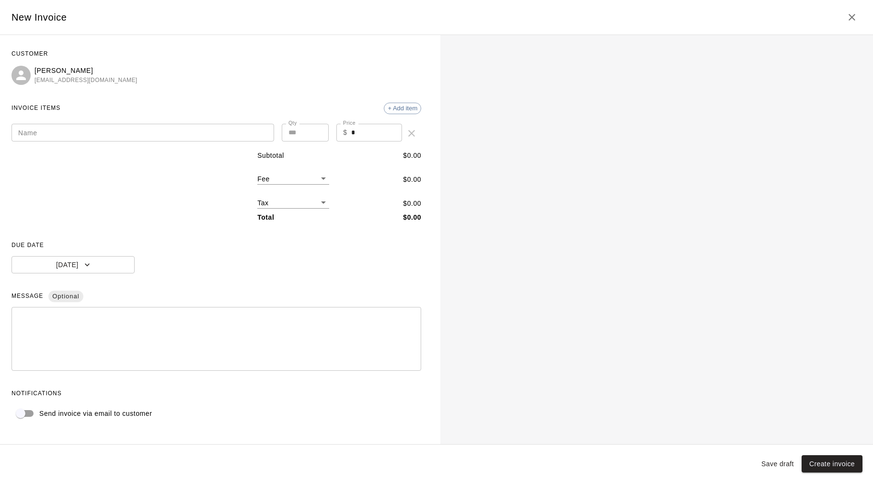
click at [28, 129] on div "Name Name" at bounding box center [143, 133] width 263 height 19
type input "*"
type input "**********"
click at [366, 128] on input "*" at bounding box center [376, 133] width 51 height 18
type input "**"
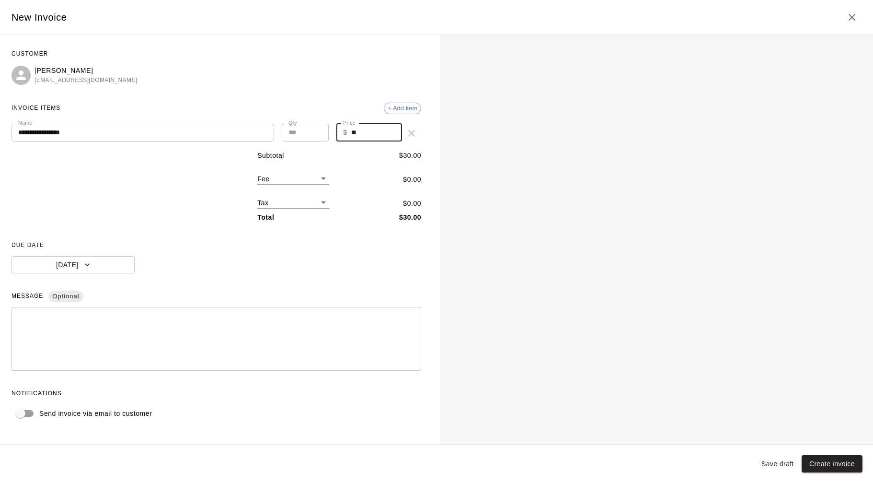
type input "*"
type input "*****"
click at [318, 129] on input "*" at bounding box center [305, 133] width 47 height 18
type input "*"
type input "*****"
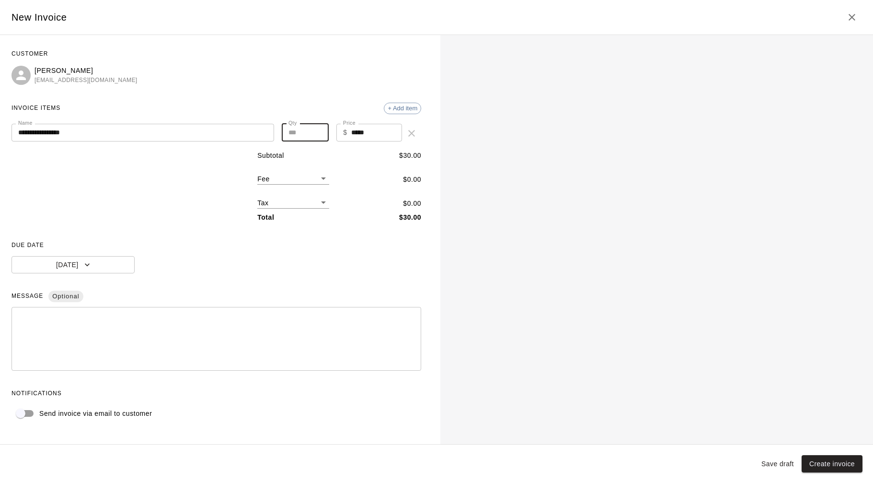
click at [318, 129] on input "*" at bounding box center [305, 133] width 47 height 18
type input "*"
type input "******"
type input "*"
click at [318, 129] on input "*" at bounding box center [305, 133] width 47 height 18
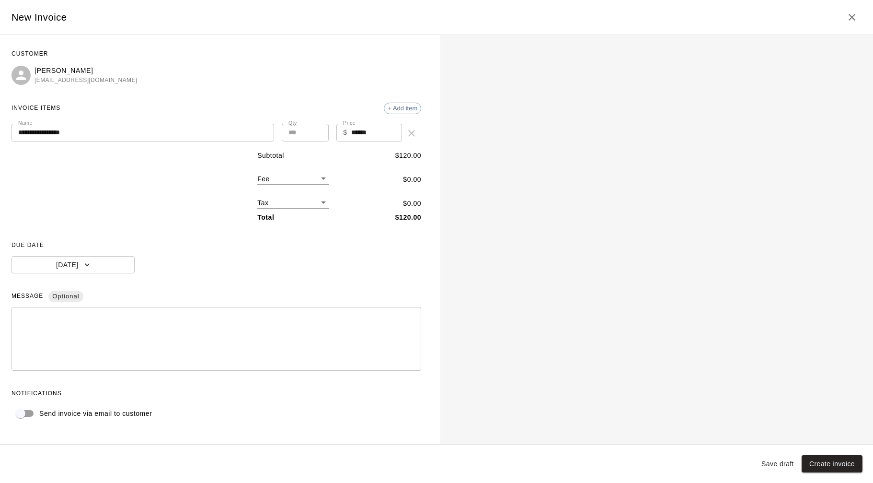
drag, startPoint x: 45, startPoint y: 130, endPoint x: 49, endPoint y: 127, distance: 6.1
click at [45, 130] on input "**********" at bounding box center [143, 133] width 263 height 18
click at [108, 133] on input "**********" at bounding box center [143, 133] width 263 height 18
type input "**********"
click at [88, 259] on button "[DATE]" at bounding box center [73, 265] width 123 height 18
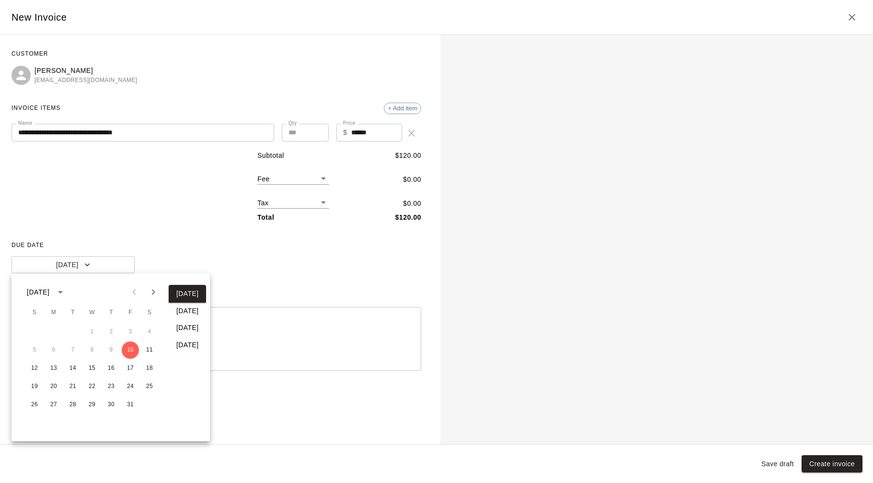
click at [176, 312] on button "[DATE]" at bounding box center [187, 311] width 37 height 18
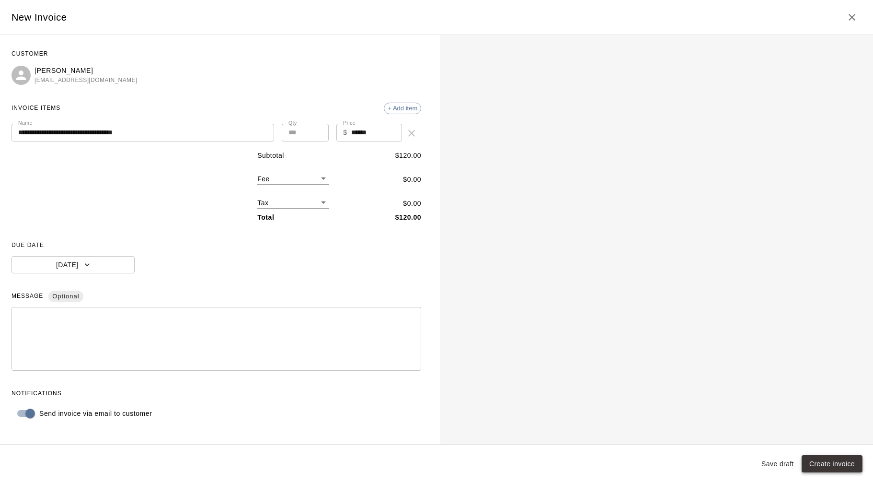
click at [834, 467] on button "Create invoice" at bounding box center [832, 464] width 61 height 18
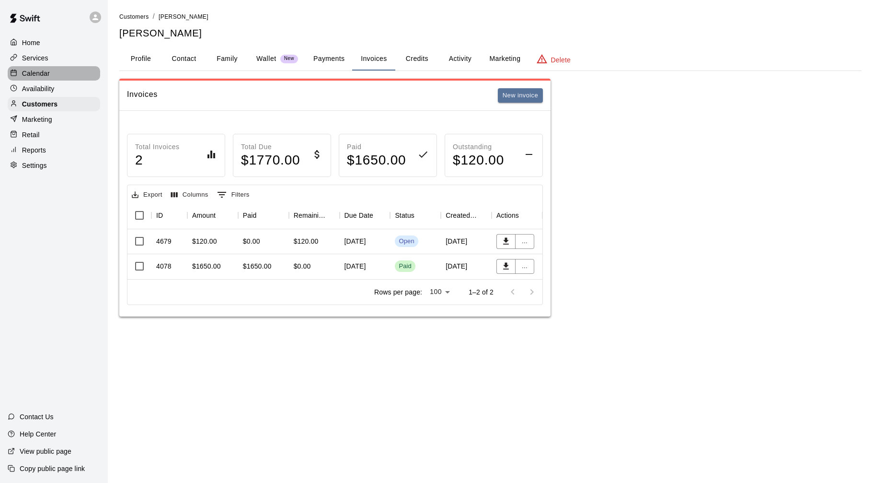
click at [51, 67] on div "Calendar" at bounding box center [54, 73] width 93 height 14
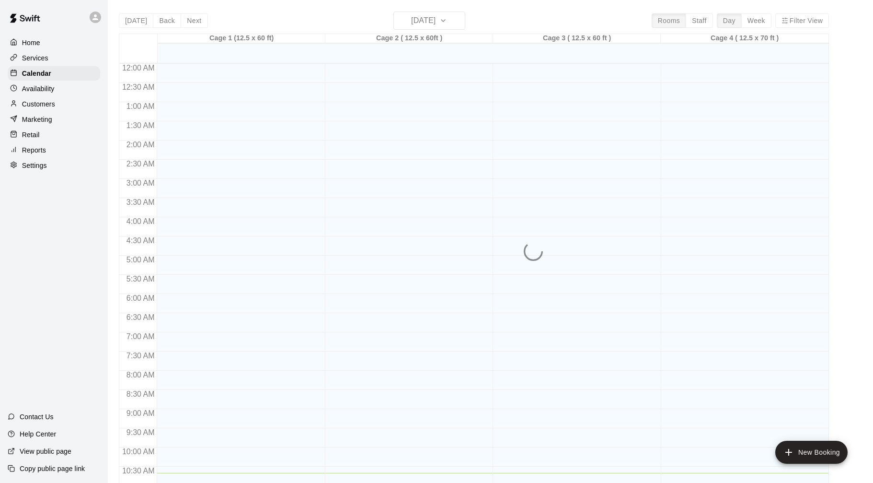
scroll to position [409, 0]
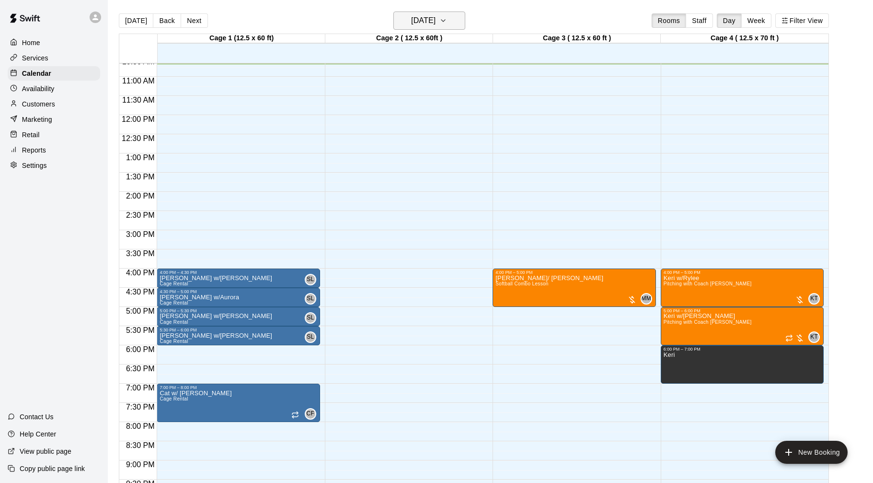
click at [463, 18] on button "[DATE]" at bounding box center [430, 21] width 72 height 18
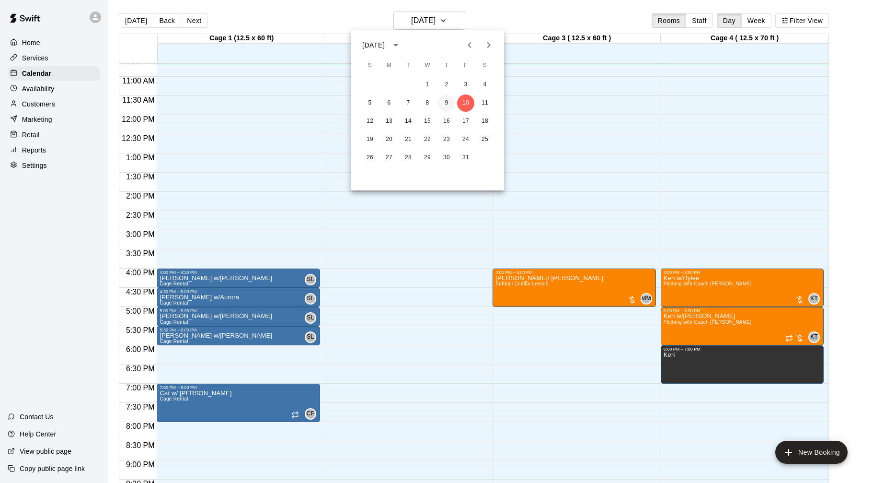
click at [446, 101] on button "9" at bounding box center [446, 102] width 17 height 17
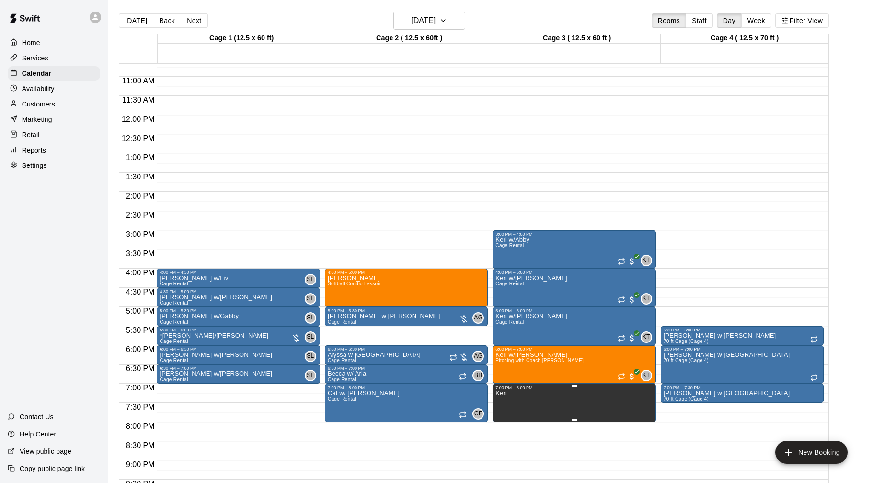
click at [506, 424] on icon "delete" at bounding box center [505, 422] width 7 height 9
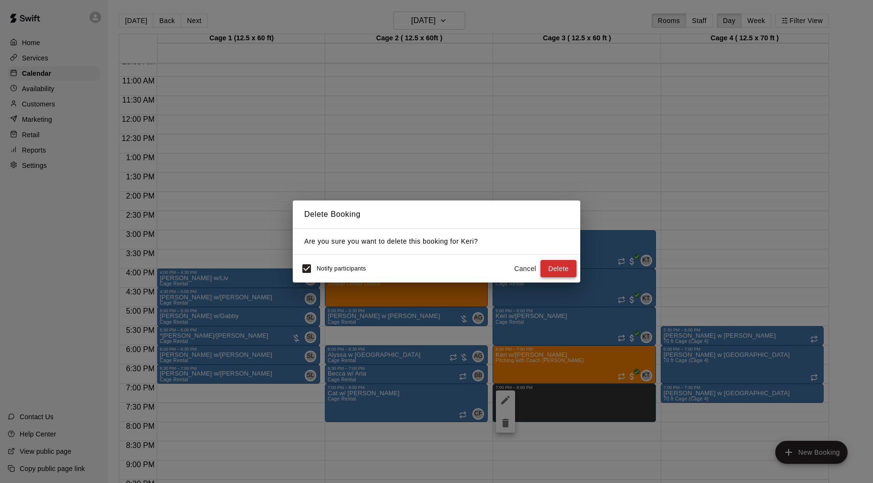
click at [549, 268] on button "Delete" at bounding box center [559, 269] width 36 height 18
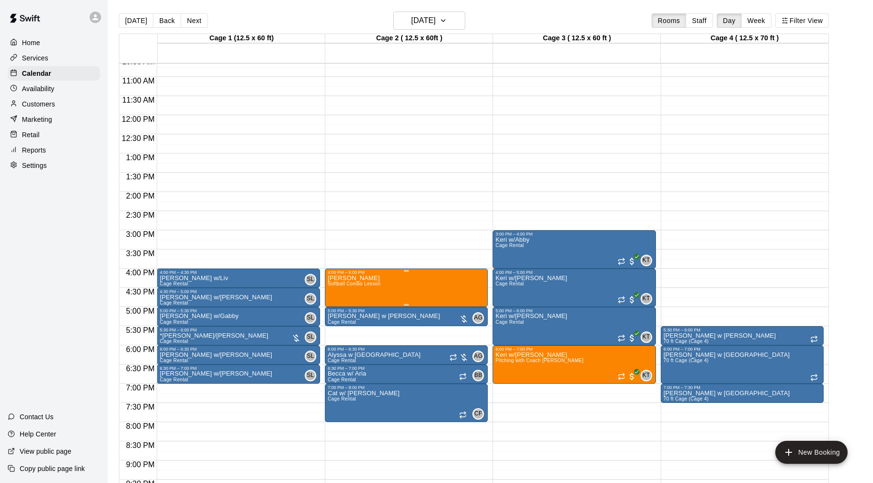
click at [333, 309] on img "edit" at bounding box center [337, 307] width 11 height 11
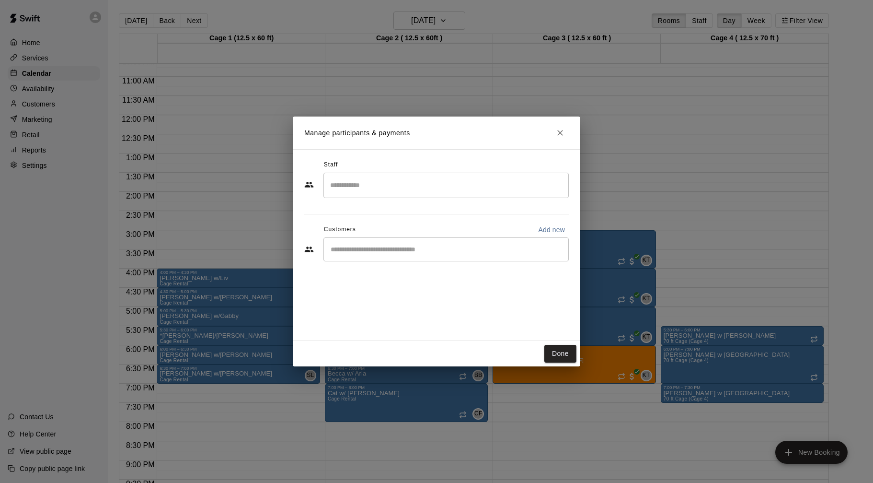
click at [410, 188] on input "Search staff" at bounding box center [446, 185] width 237 height 17
click at [411, 206] on li "[PERSON_NAME]" at bounding box center [446, 214] width 245 height 33
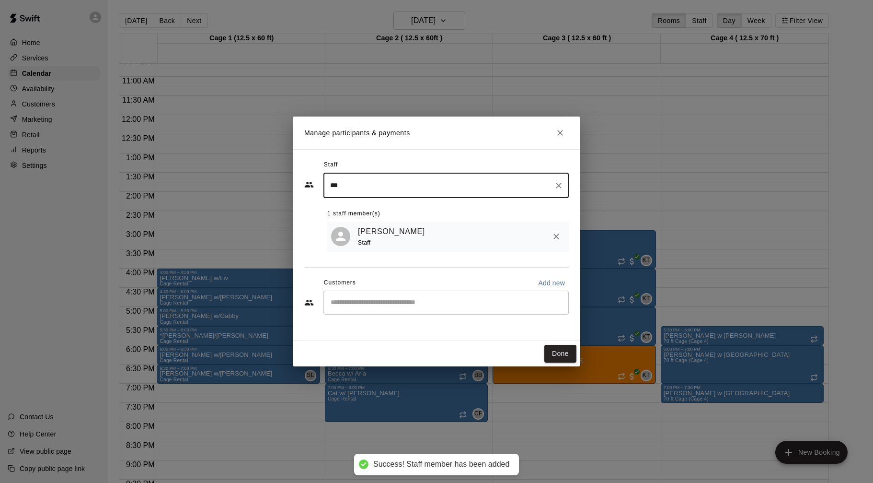
click at [469, 309] on div "​" at bounding box center [446, 302] width 245 height 24
type input "***"
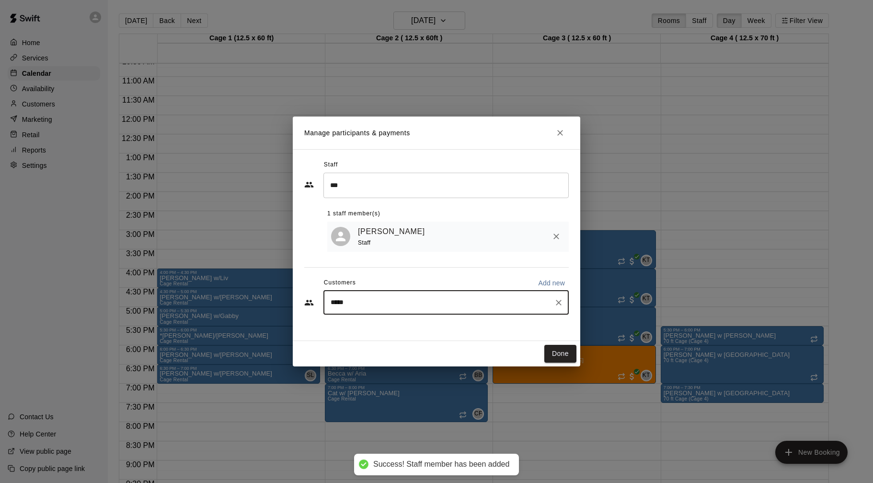
type input "******"
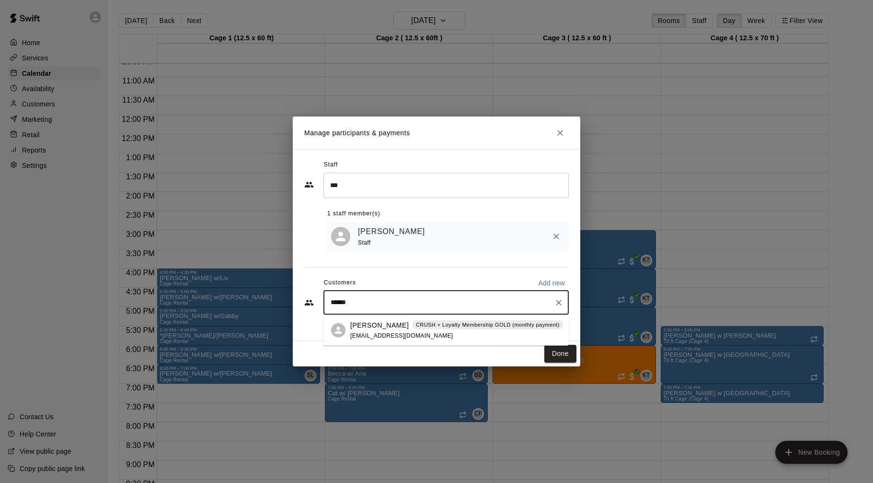
click at [388, 333] on span "[EMAIL_ADDRESS][DOMAIN_NAME]" at bounding box center [401, 335] width 103 height 7
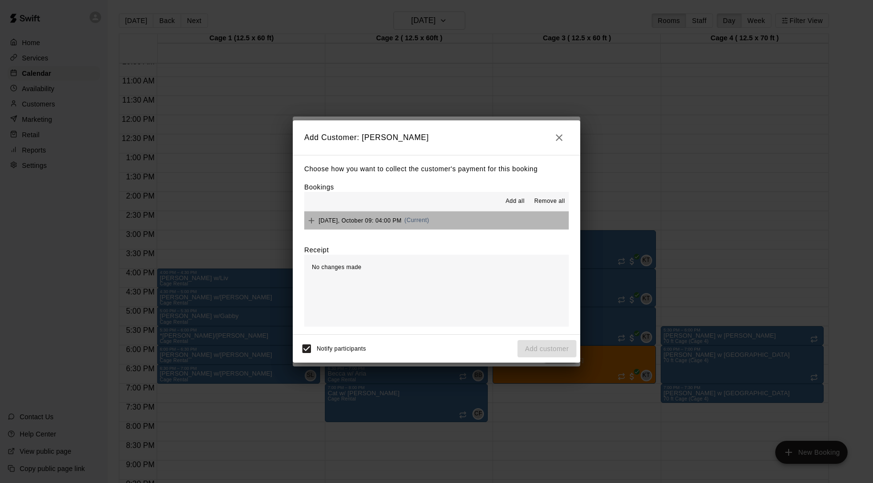
click at [483, 223] on button "[DATE], October 09: 04:00 PM (Current)" at bounding box center [436, 220] width 265 height 18
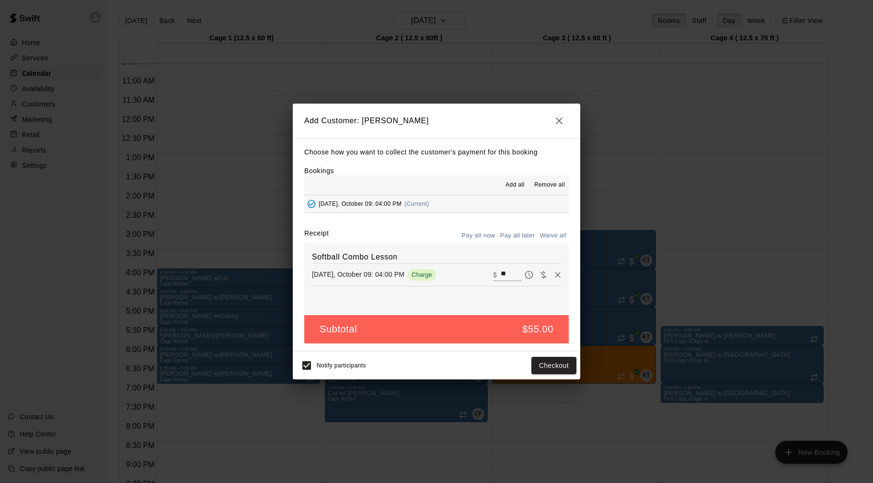
click at [562, 125] on icon "button" at bounding box center [560, 121] width 12 height 12
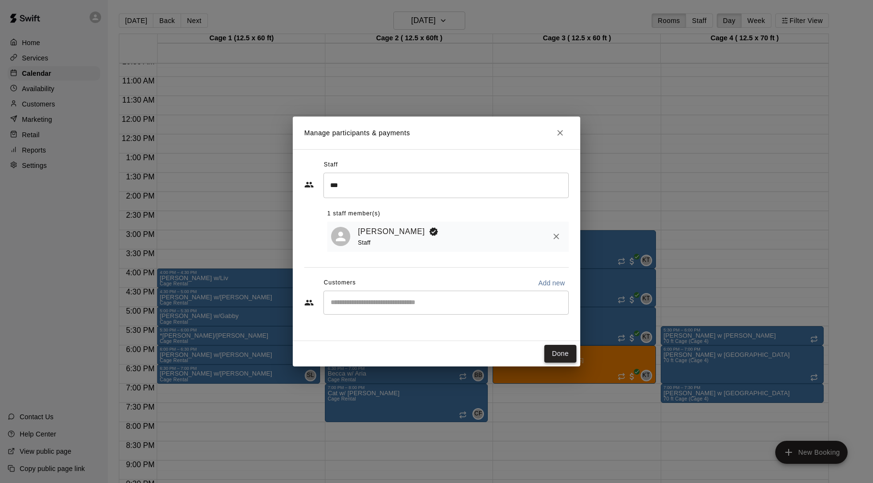
click at [564, 357] on button "Done" at bounding box center [561, 354] width 32 height 18
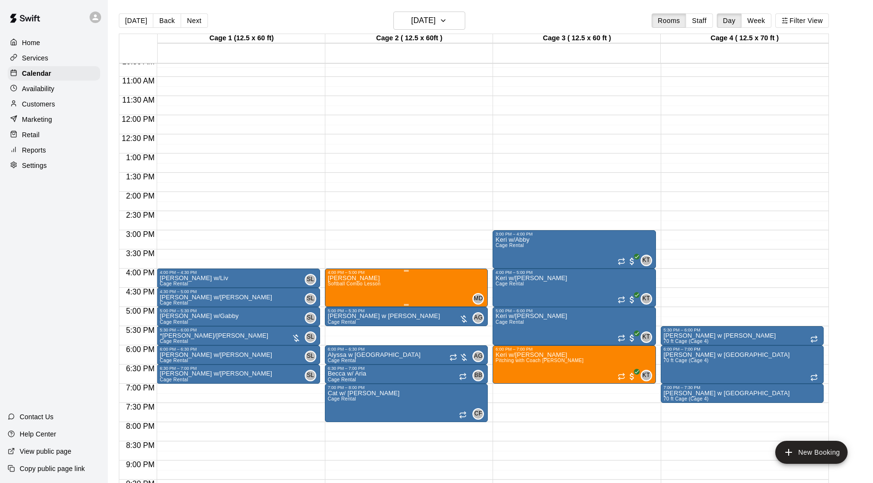
click at [344, 327] on button "delete" at bounding box center [337, 330] width 19 height 19
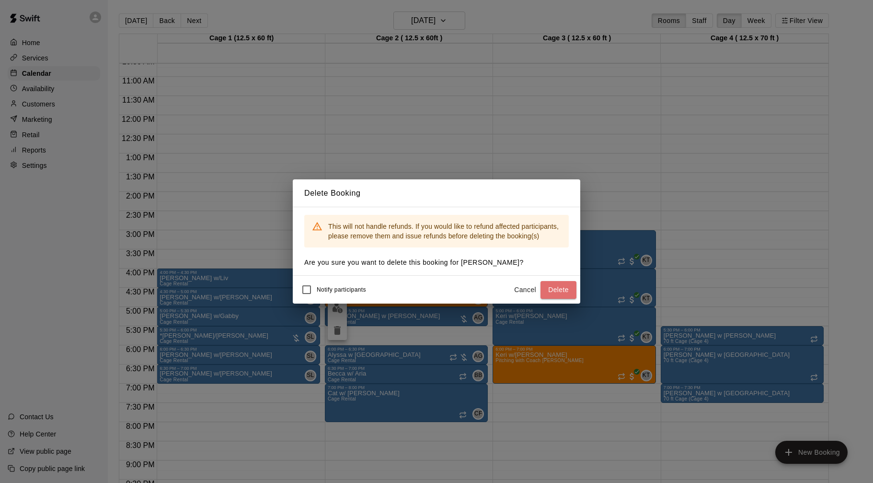
click at [551, 290] on button "Delete" at bounding box center [559, 290] width 36 height 18
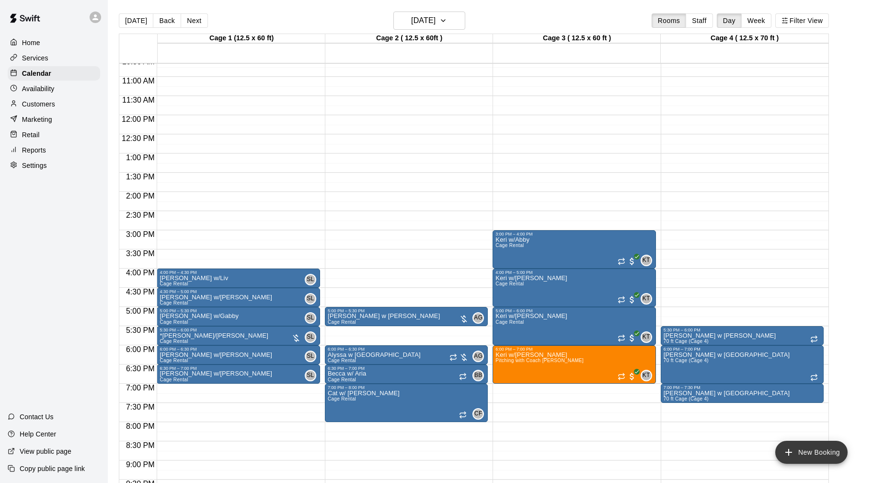
click at [808, 446] on button "New Booking" at bounding box center [812, 451] width 72 height 23
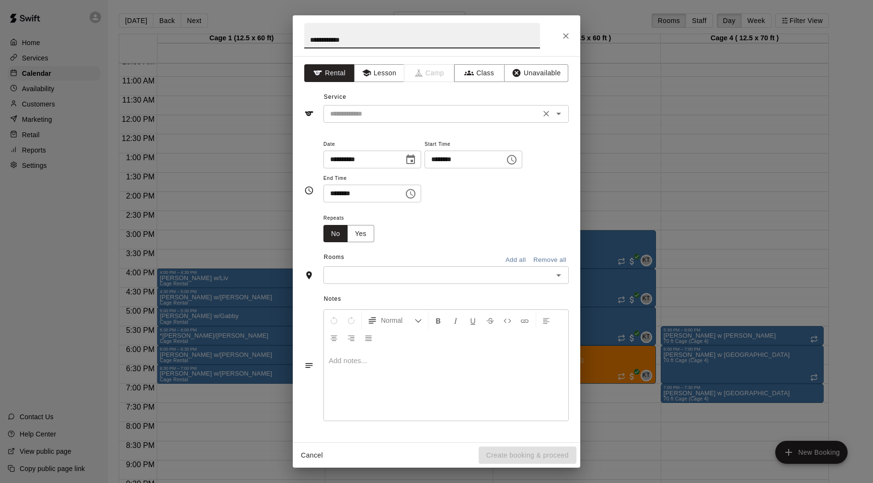
type input "**********"
click at [360, 116] on input "text" at bounding box center [431, 114] width 211 height 12
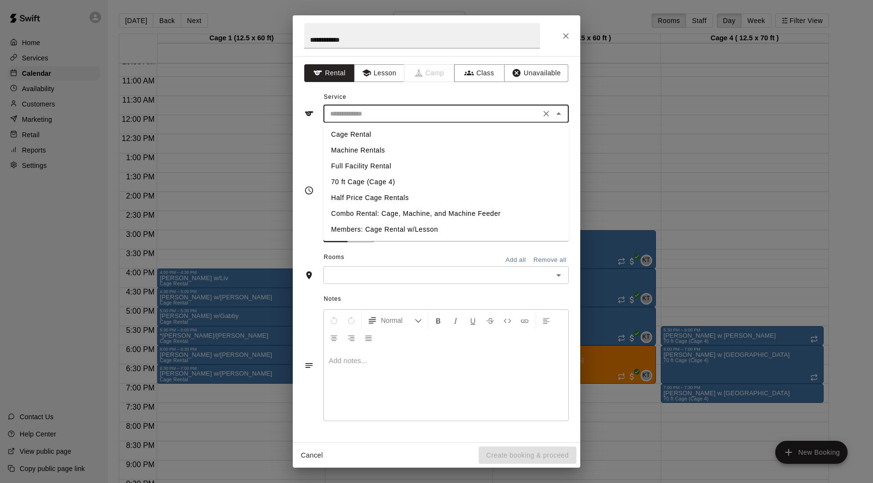
click at [358, 134] on li "Cage Rental" at bounding box center [446, 135] width 245 height 16
type input "**********"
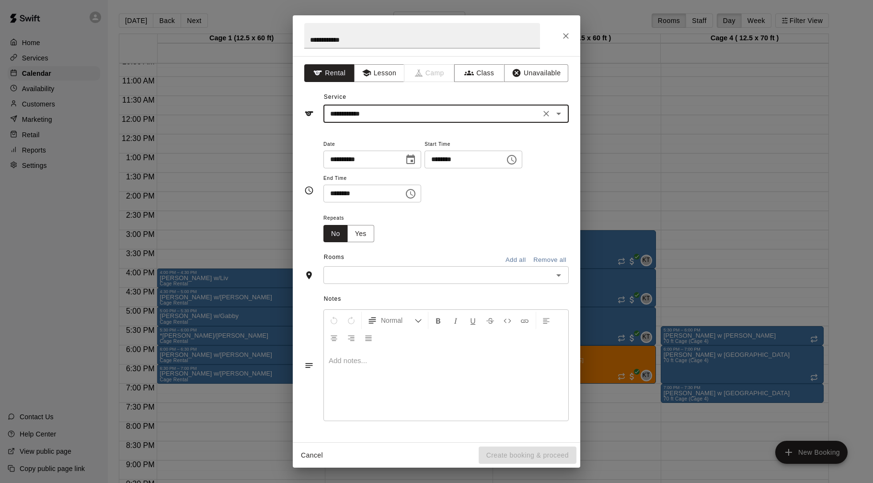
click at [438, 160] on input "********" at bounding box center [462, 160] width 74 height 18
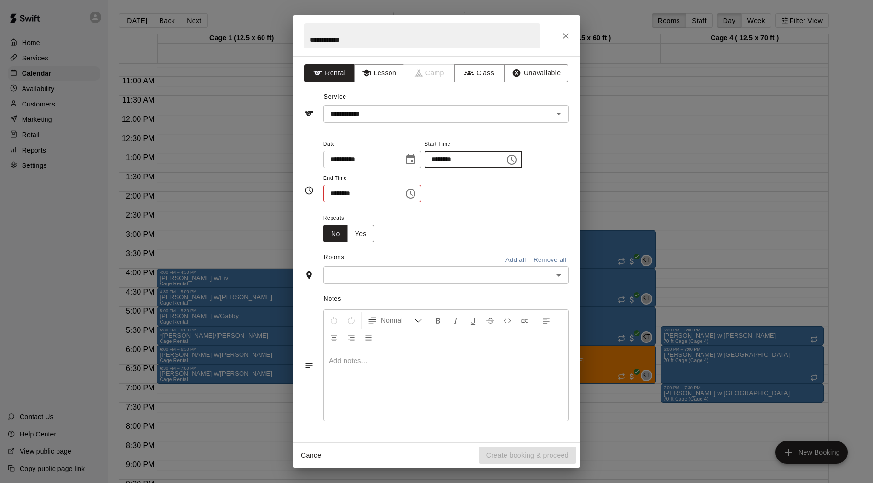
type input "********"
click at [338, 188] on input "********" at bounding box center [361, 194] width 74 height 18
type input "********"
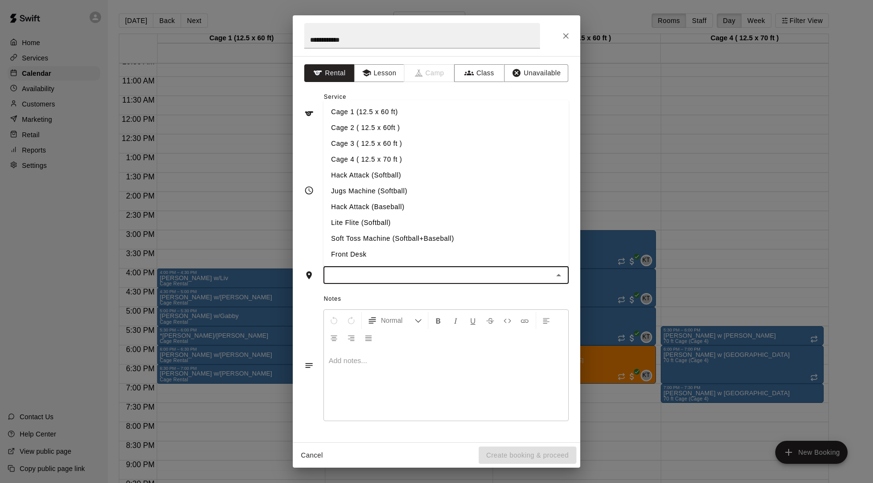
click at [408, 272] on input "text" at bounding box center [438, 275] width 224 height 12
click at [359, 126] on li "Cage 2 ( 12.5 x 60ft )" at bounding box center [446, 128] width 245 height 16
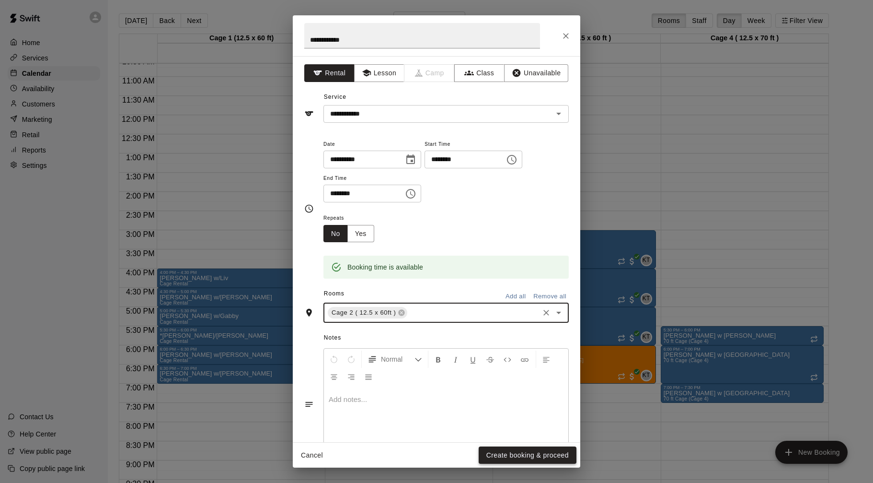
click at [499, 453] on button "Create booking & proceed" at bounding box center [528, 455] width 98 height 18
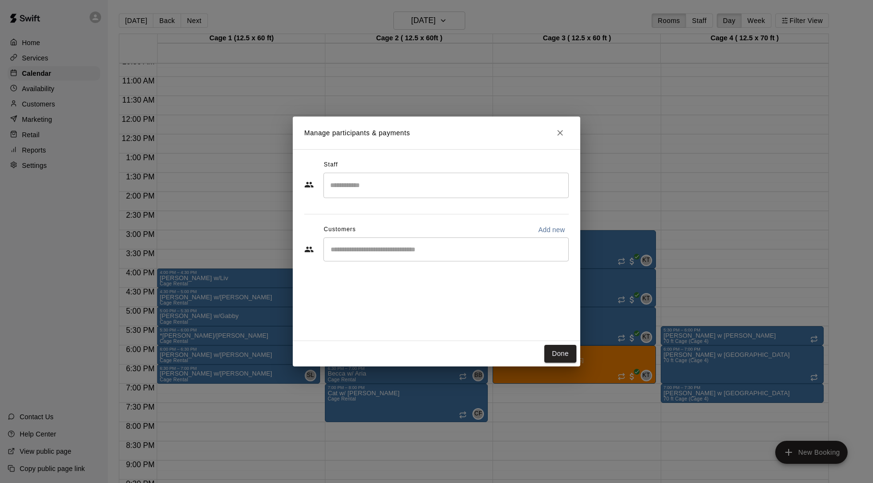
click at [395, 187] on input "Search staff" at bounding box center [446, 185] width 237 height 17
click at [379, 209] on p "[PERSON_NAME]" at bounding box center [377, 214] width 58 height 10
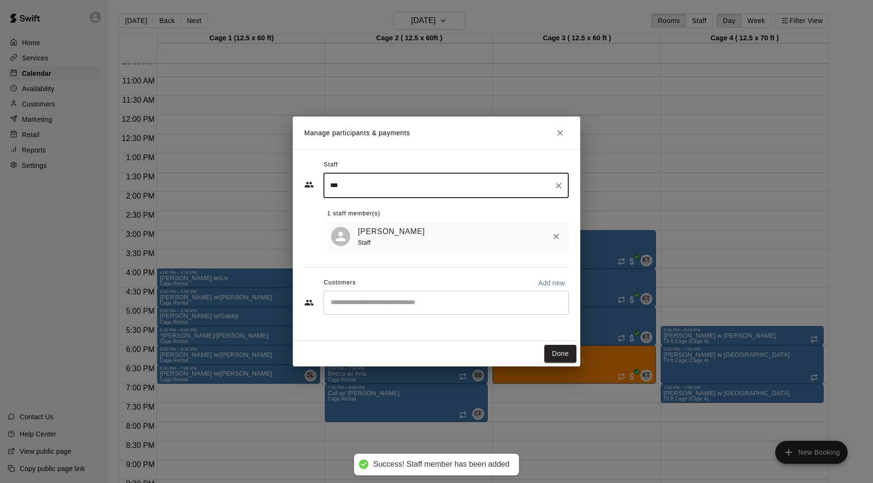
click at [415, 309] on div "​" at bounding box center [446, 302] width 245 height 24
type input "***"
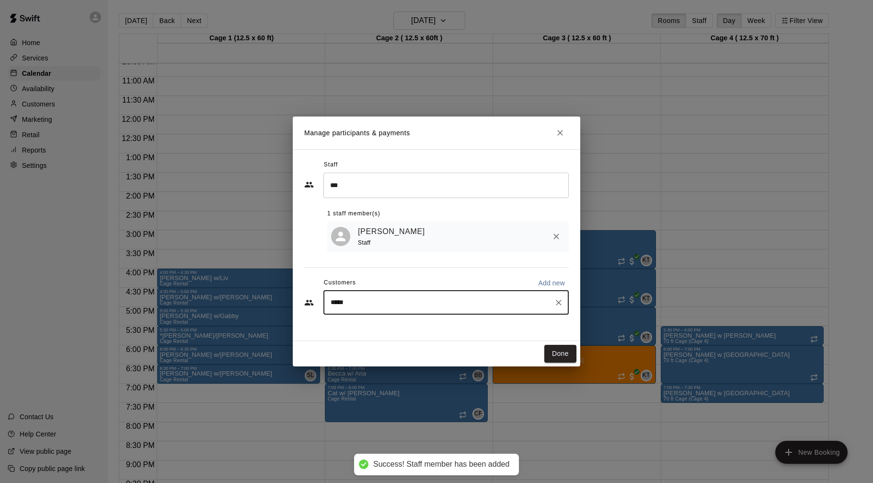
type input "******"
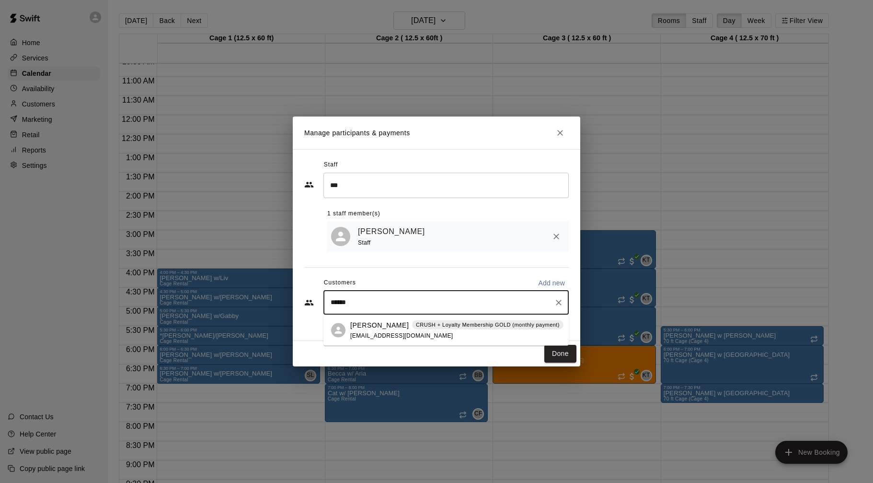
click at [412, 337] on span "[EMAIL_ADDRESS][DOMAIN_NAME]" at bounding box center [401, 335] width 103 height 7
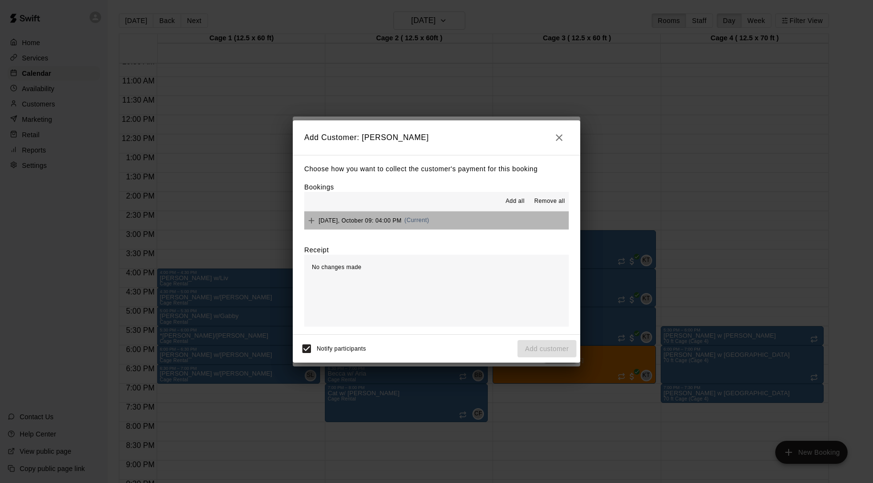
click at [467, 222] on button "[DATE], October 09: 04:00 PM (Current)" at bounding box center [436, 220] width 265 height 18
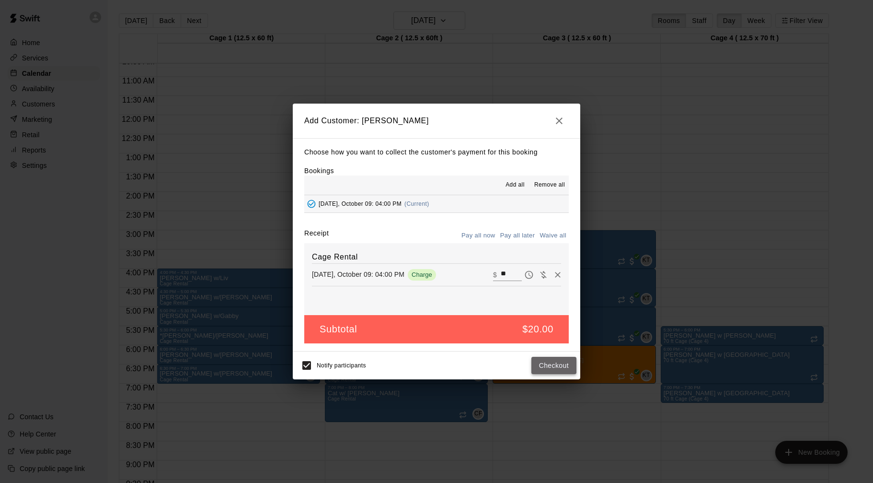
click at [540, 368] on button "Checkout" at bounding box center [554, 366] width 45 height 18
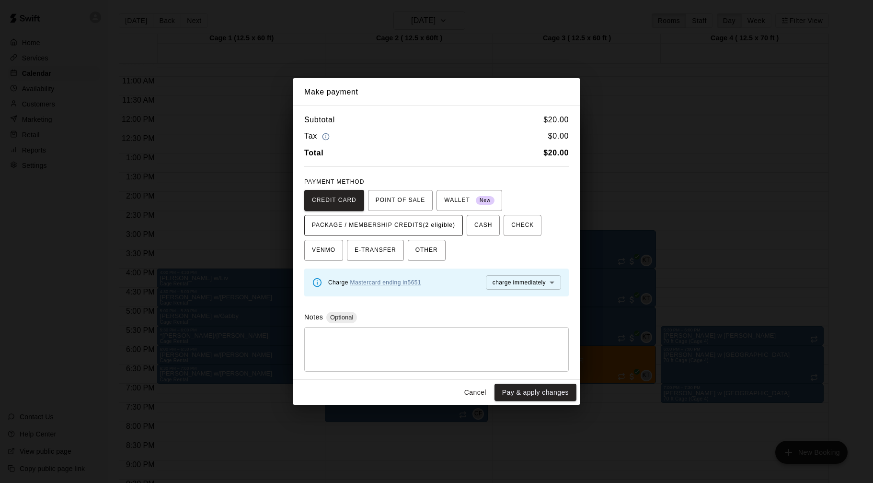
click at [423, 225] on span "PACKAGE / MEMBERSHIP CREDITS (2 eligible)" at bounding box center [383, 225] width 143 height 15
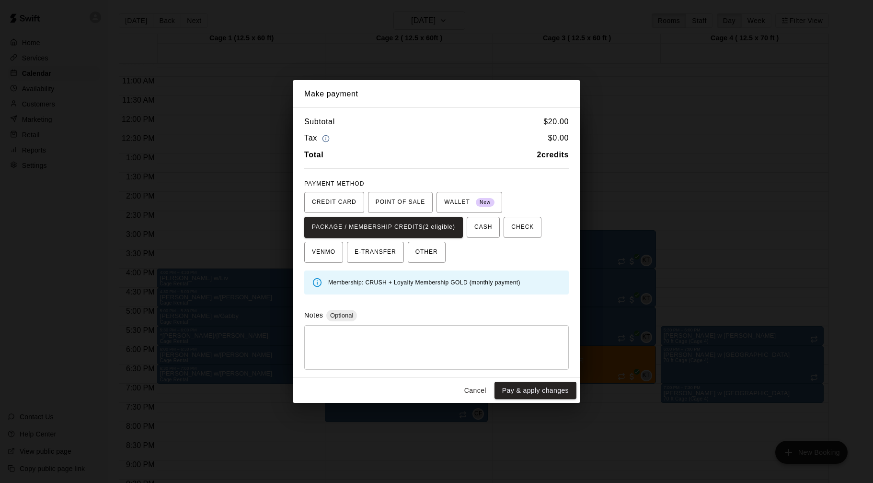
click at [506, 391] on button "Pay & apply changes" at bounding box center [536, 391] width 82 height 18
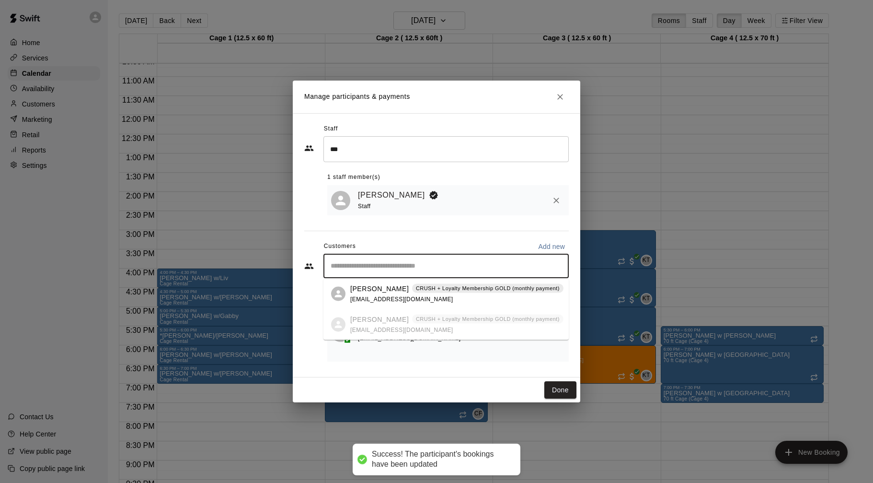
click at [427, 269] on input "Start typing to search customers..." at bounding box center [446, 266] width 237 height 10
type input "*"
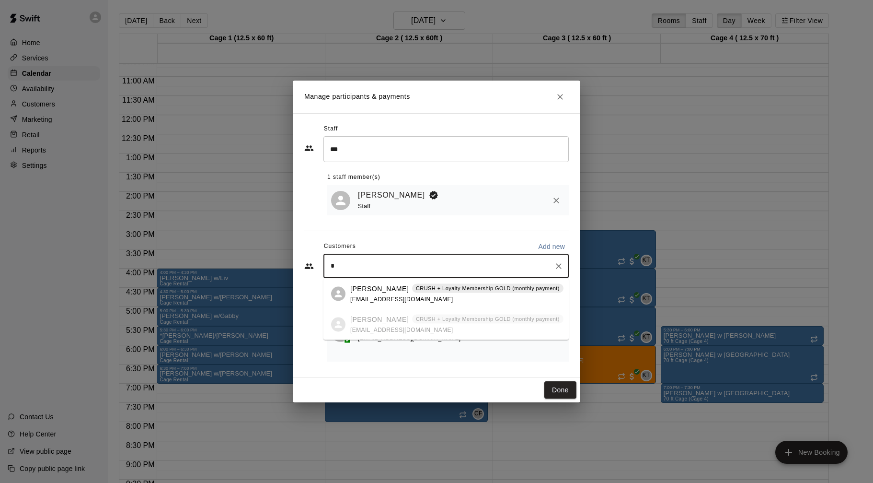
click at [416, 290] on p "CRUSH + Loyalty Membership GOLD (monthly payment)" at bounding box center [488, 288] width 144 height 8
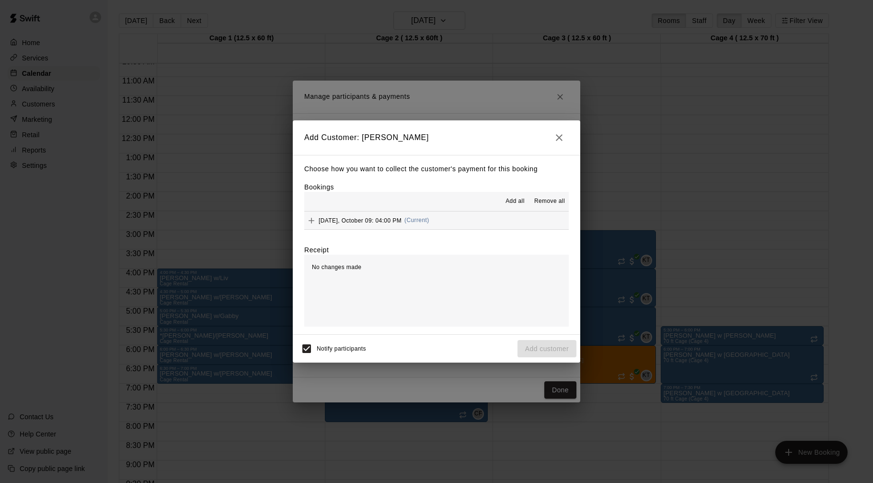
click at [461, 218] on button "[DATE], October 09: 04:00 PM (Current)" at bounding box center [436, 220] width 265 height 18
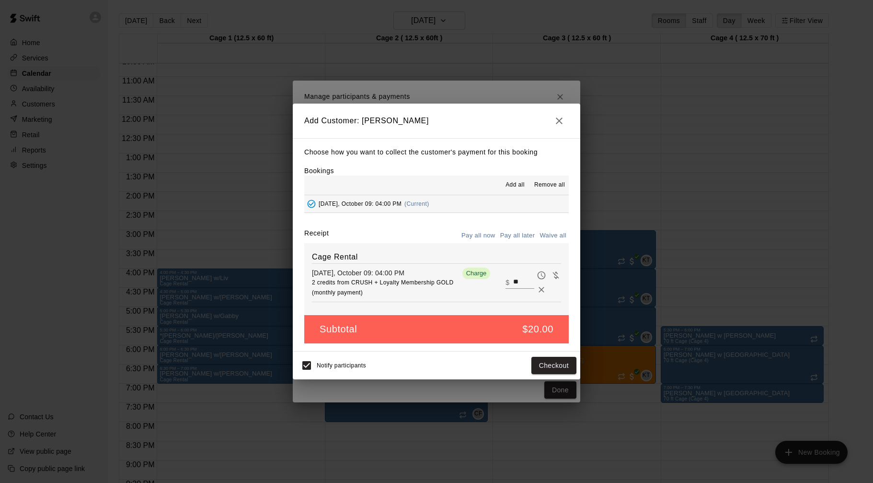
click at [520, 281] on input "**" at bounding box center [523, 282] width 21 height 12
type input "**"
click at [556, 365] on button "Checkout" at bounding box center [554, 366] width 45 height 18
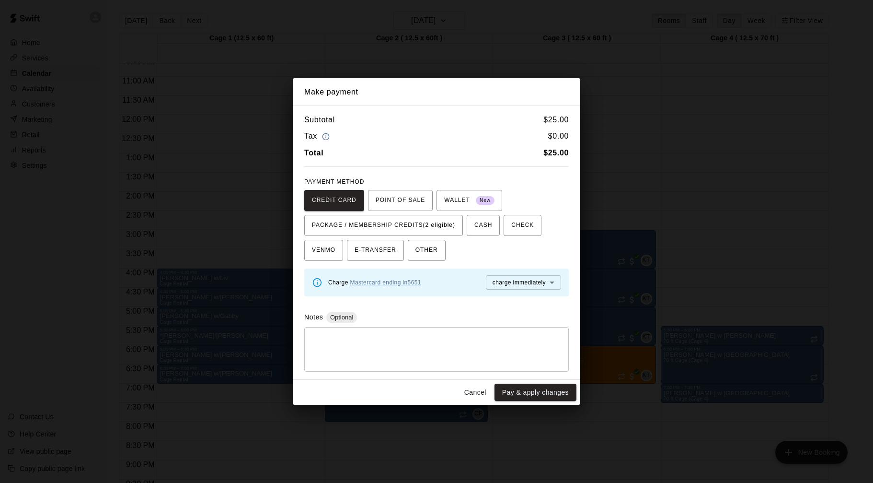
click at [510, 284] on body "Home Services Calendar Availability Customers Marketing Retail Reports Settings…" at bounding box center [436, 249] width 873 height 498
click at [495, 258] on div at bounding box center [436, 241] width 873 height 483
click at [474, 206] on span "WALLET New" at bounding box center [469, 200] width 50 height 15
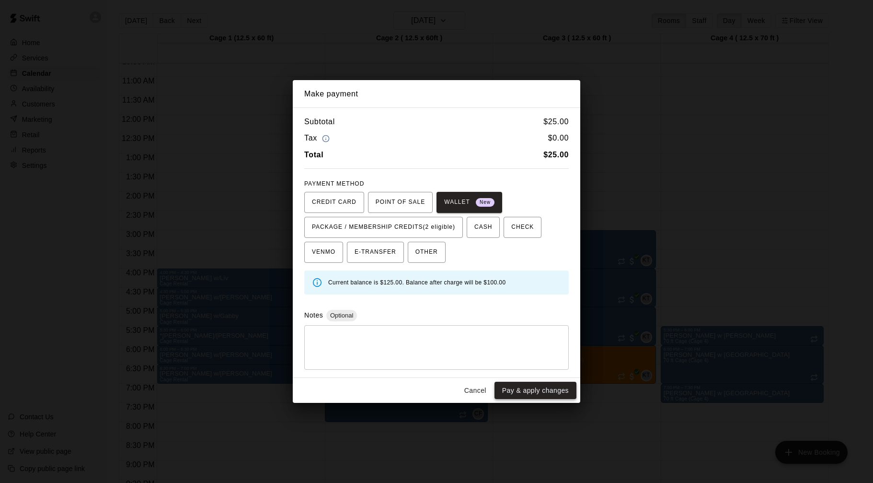
click at [534, 391] on button "Pay & apply changes" at bounding box center [536, 391] width 82 height 18
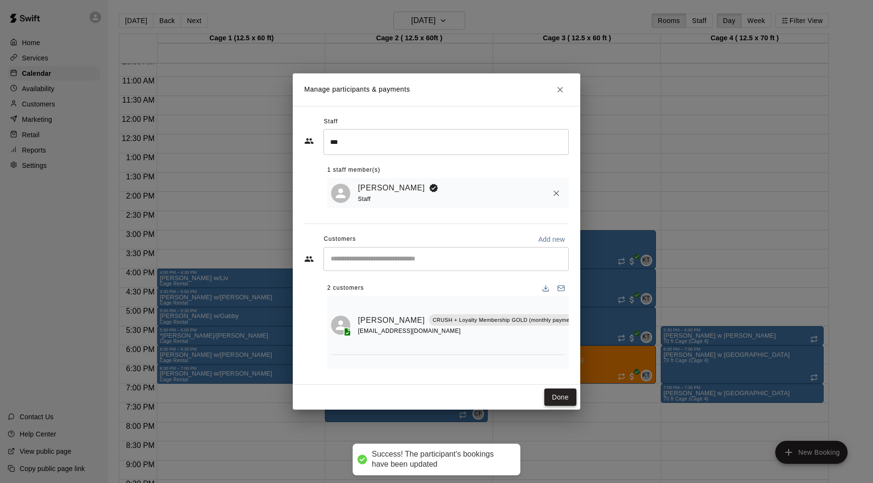
click at [565, 393] on button "Done" at bounding box center [561, 397] width 32 height 18
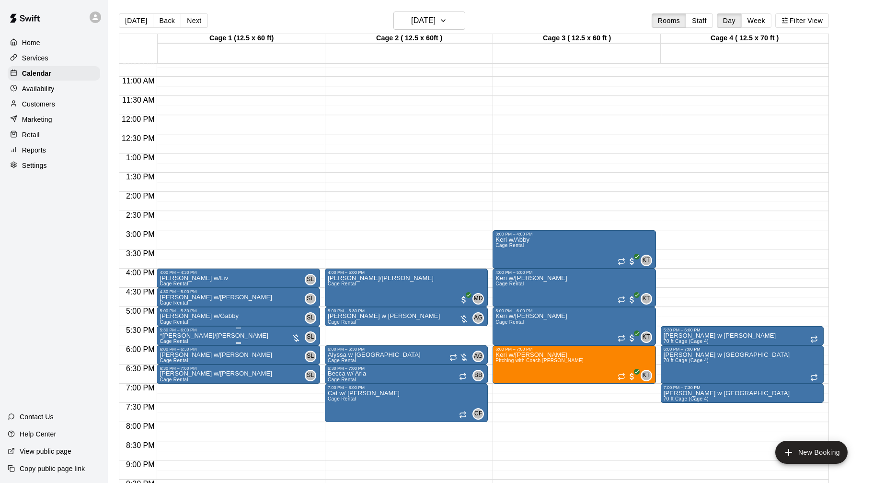
click at [177, 363] on button "edit" at bounding box center [169, 365] width 19 height 19
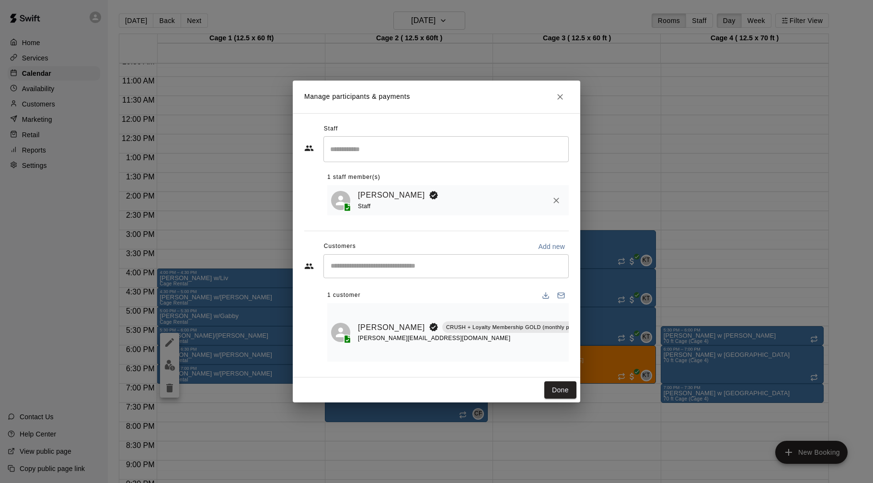
scroll to position [0, 9]
click at [589, 353] on icon "Manage bookings & payment" at bounding box center [594, 349] width 10 height 10
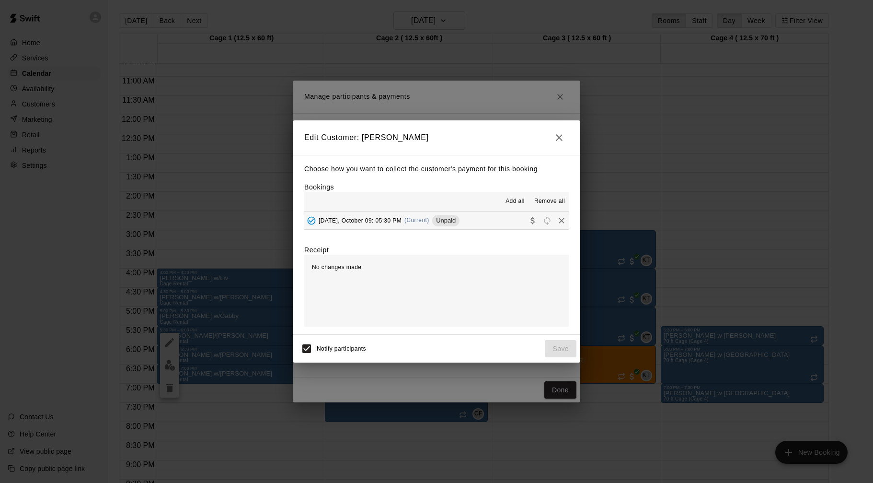
click at [483, 219] on button "[DATE], October 09: 05:30 PM (Current) Unpaid" at bounding box center [436, 220] width 265 height 18
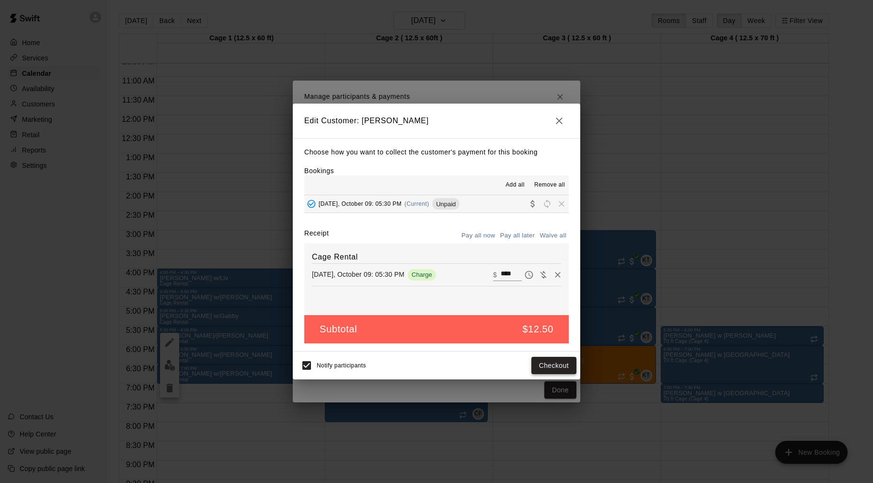
click at [548, 362] on button "Checkout" at bounding box center [554, 366] width 45 height 18
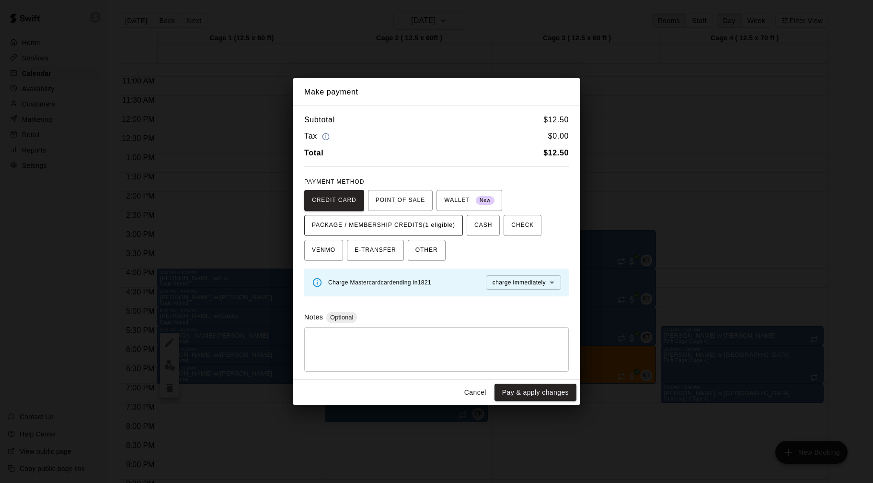
click at [443, 228] on span "PACKAGE / MEMBERSHIP CREDITS (1 eligible)" at bounding box center [383, 225] width 143 height 15
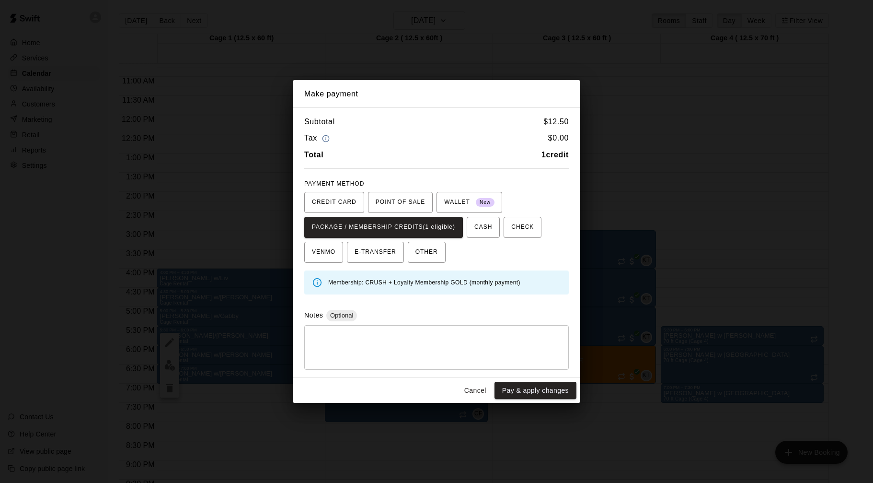
click at [534, 387] on button "Pay & apply changes" at bounding box center [536, 391] width 82 height 18
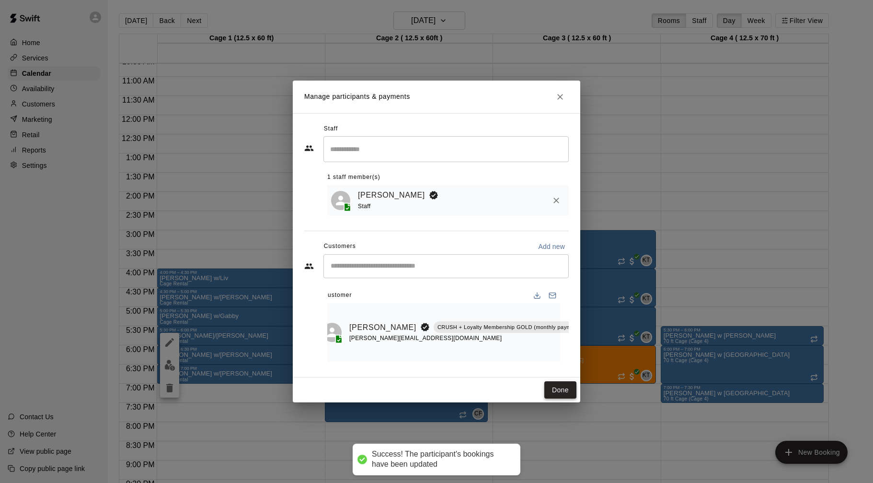
click at [545, 387] on button "Done" at bounding box center [561, 390] width 32 height 18
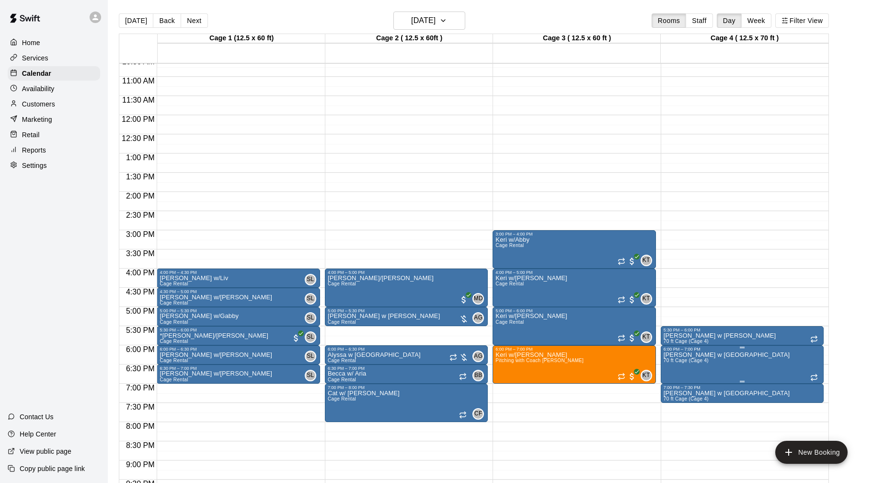
click at [673, 387] on img "edit" at bounding box center [673, 384] width 11 height 11
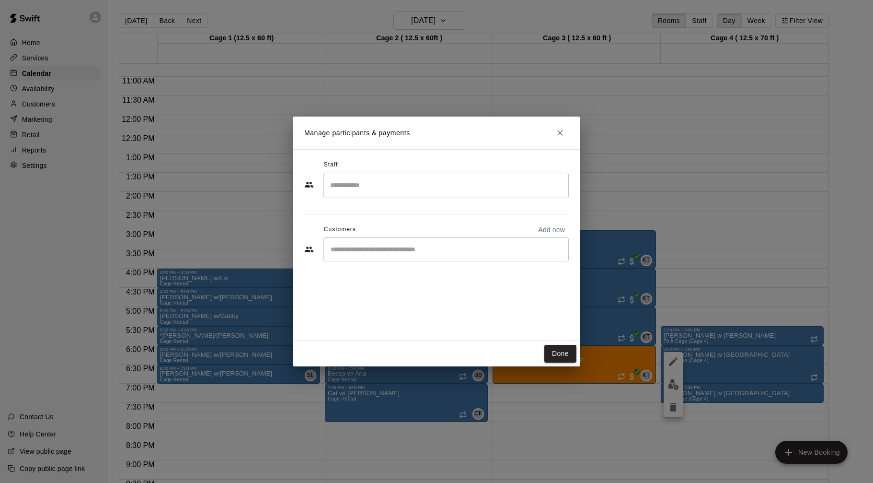
click at [530, 256] on div "​" at bounding box center [446, 249] width 245 height 24
type input "****"
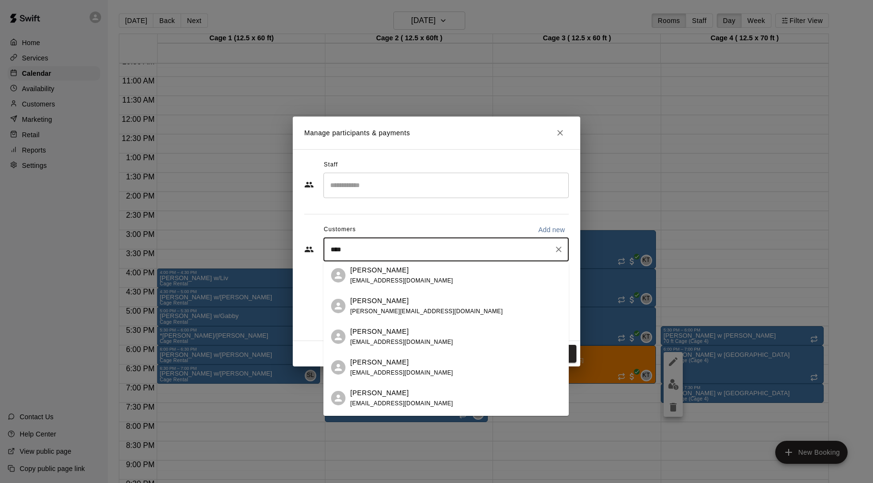
scroll to position [398, 0]
click at [444, 311] on div "[PERSON_NAME] CRUSH + Loyalty Membership GOLD (monthly payment) [PERSON_NAME][E…" at bounding box center [456, 308] width 213 height 21
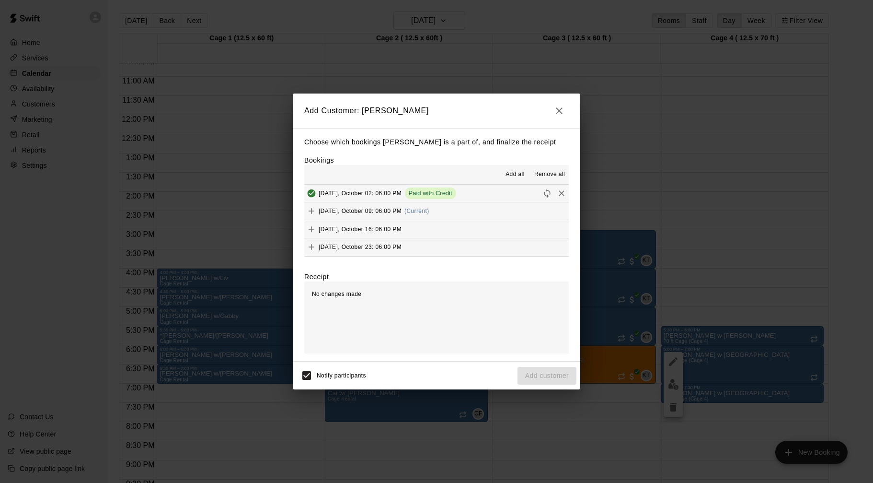
scroll to position [59, 0]
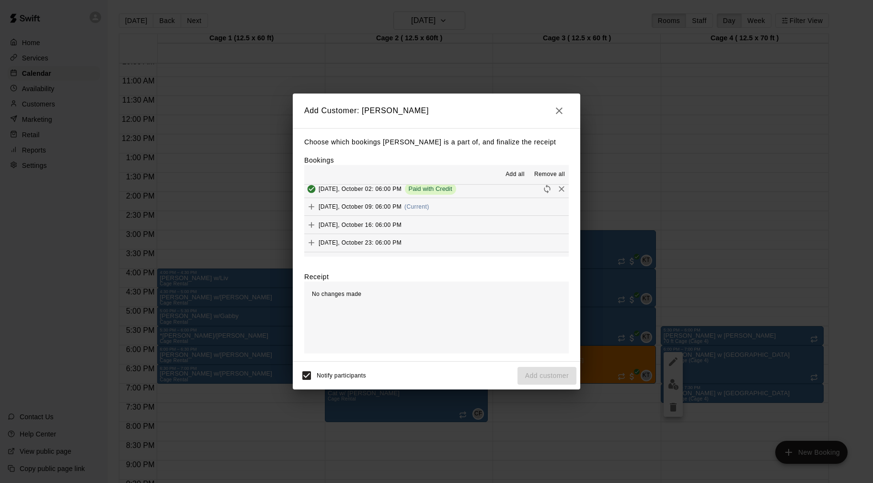
click at [387, 203] on span "[DATE], October 09: 06:00 PM" at bounding box center [360, 206] width 83 height 7
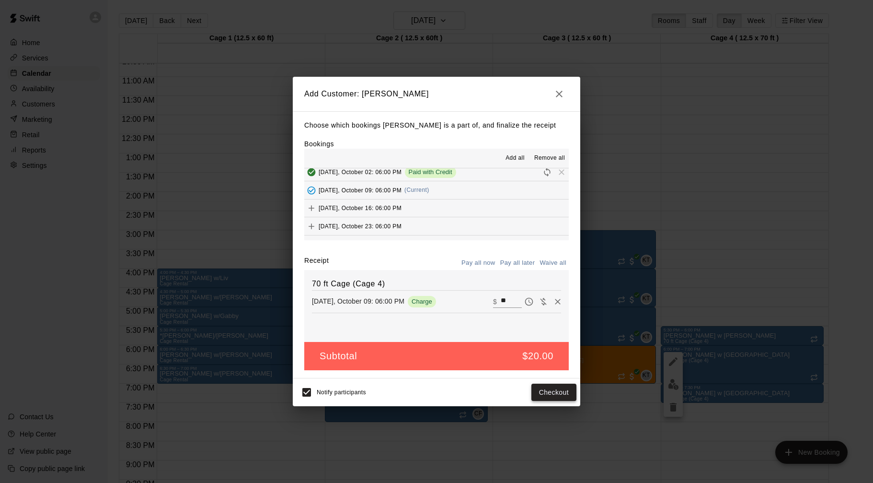
click at [556, 397] on button "Checkout" at bounding box center [554, 392] width 45 height 18
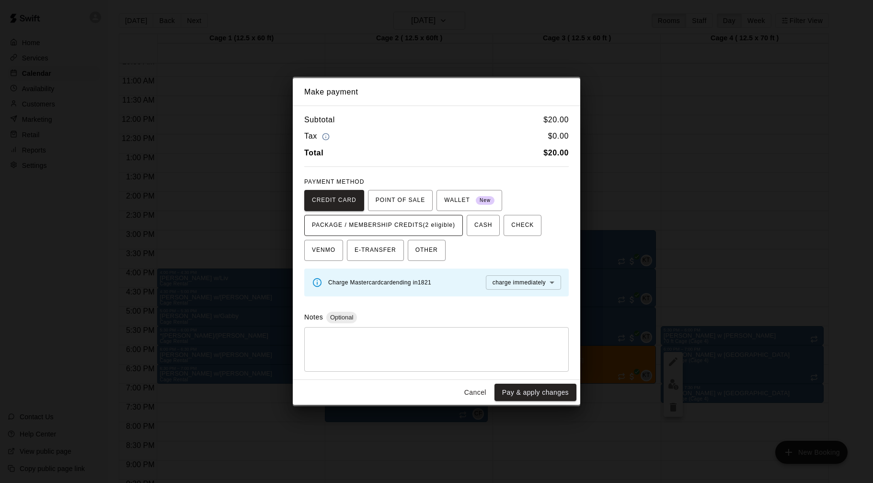
click at [437, 228] on span "PACKAGE / MEMBERSHIP CREDITS (2 eligible)" at bounding box center [383, 225] width 143 height 15
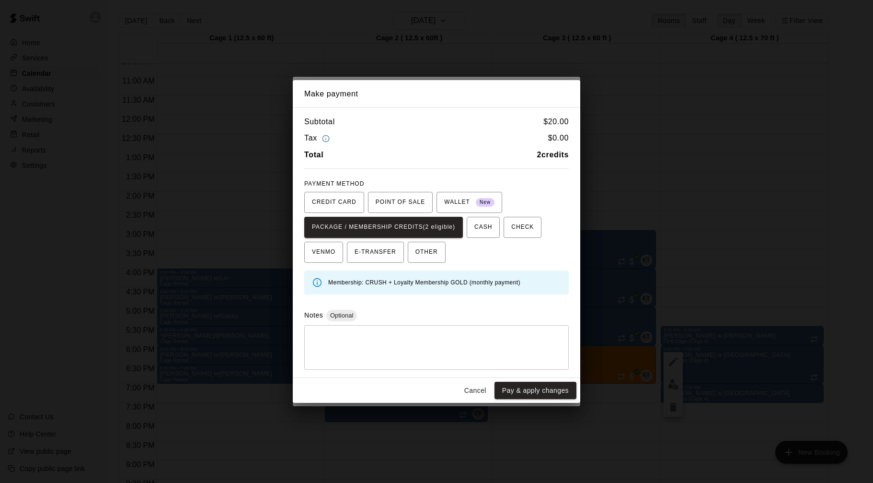
click at [516, 397] on button "Pay & apply changes" at bounding box center [536, 391] width 82 height 18
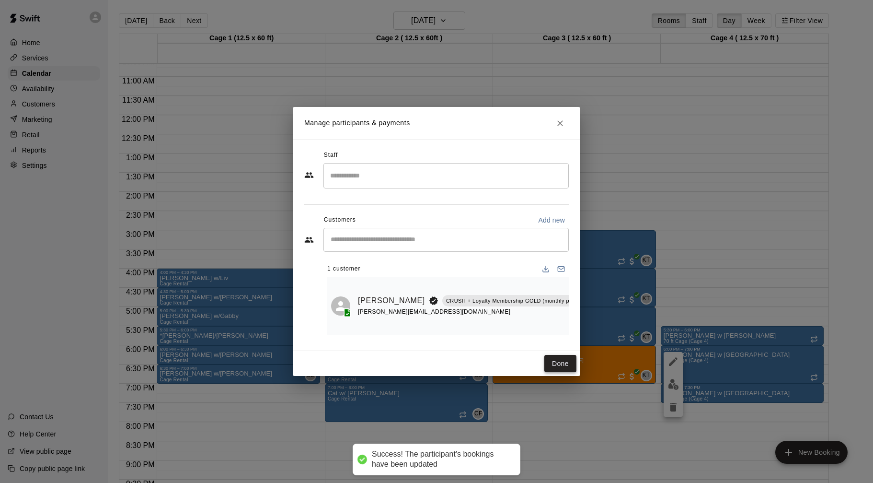
click at [556, 366] on button "Done" at bounding box center [561, 364] width 32 height 18
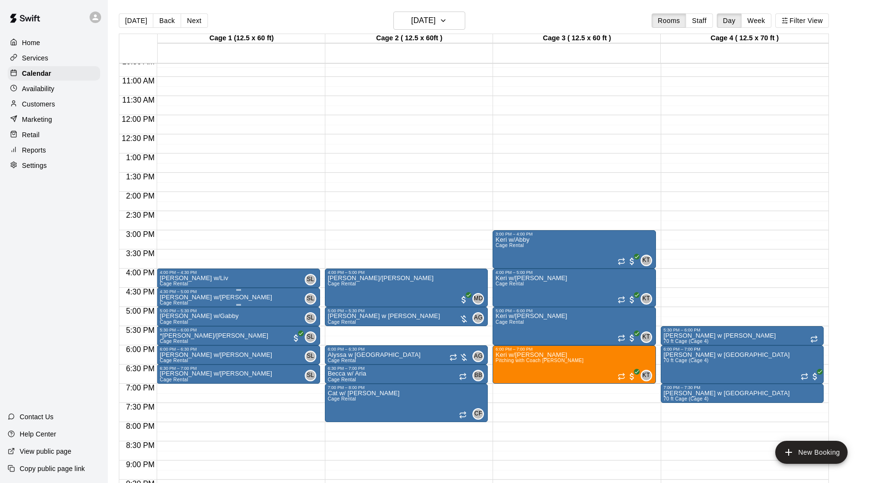
scroll to position [408, 0]
click at [197, 15] on button "Next" at bounding box center [194, 20] width 27 height 14
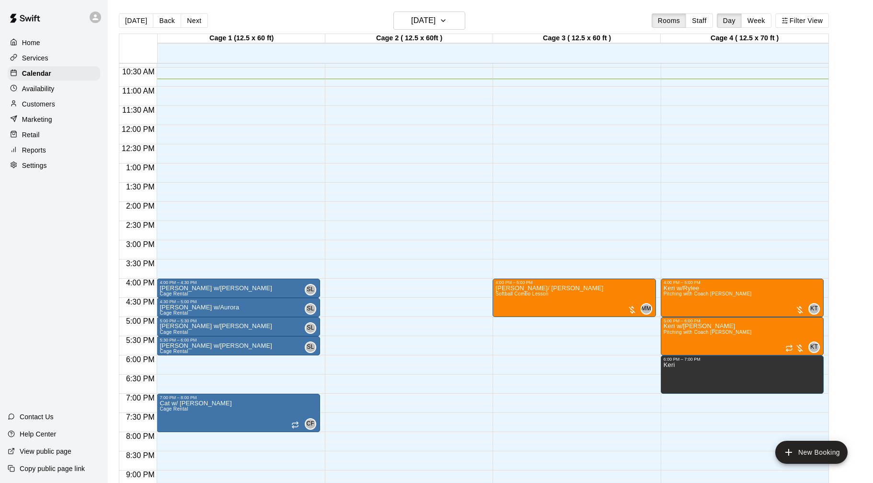
scroll to position [396, 0]
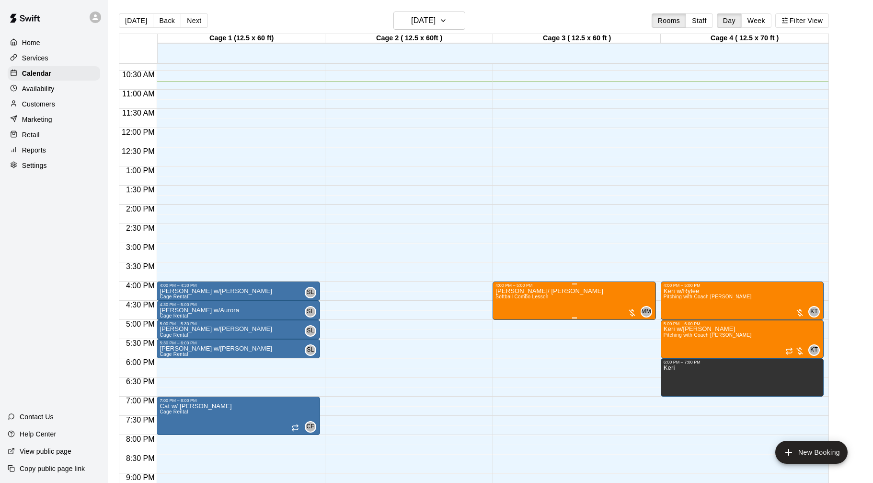
click at [630, 313] on div at bounding box center [632, 313] width 10 height 10
click at [640, 341] on img "edit" at bounding box center [637, 340] width 11 height 11
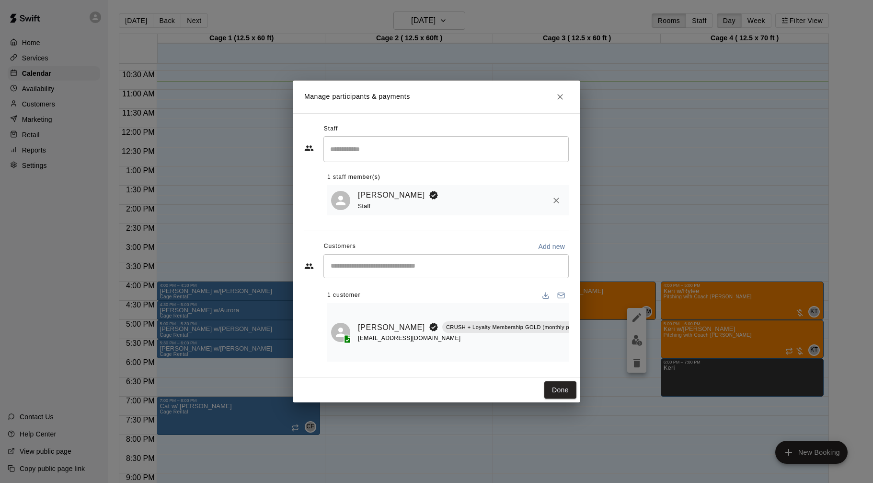
scroll to position [0, 19]
click at [580, 346] on icon "Manage bookings & payment" at bounding box center [583, 349] width 7 height 8
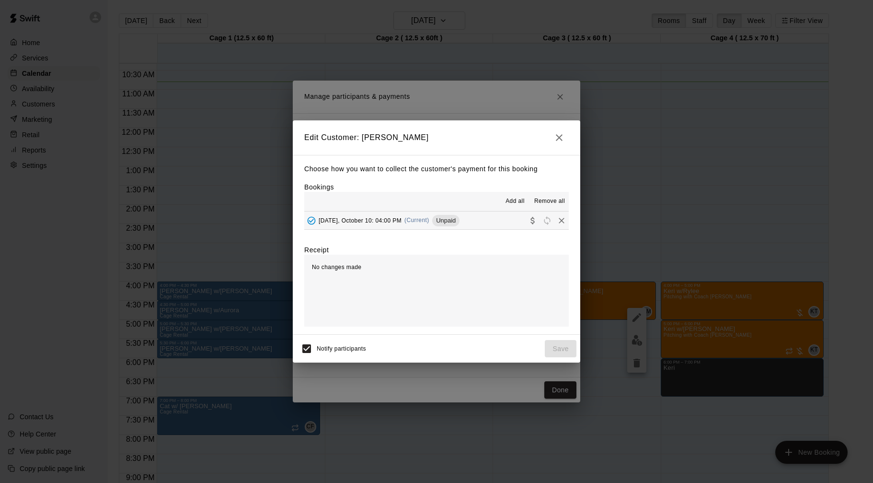
drag, startPoint x: 562, startPoint y: 135, endPoint x: 563, endPoint y: 114, distance: 20.6
click at [562, 134] on icon "button" at bounding box center [560, 138] width 12 height 12
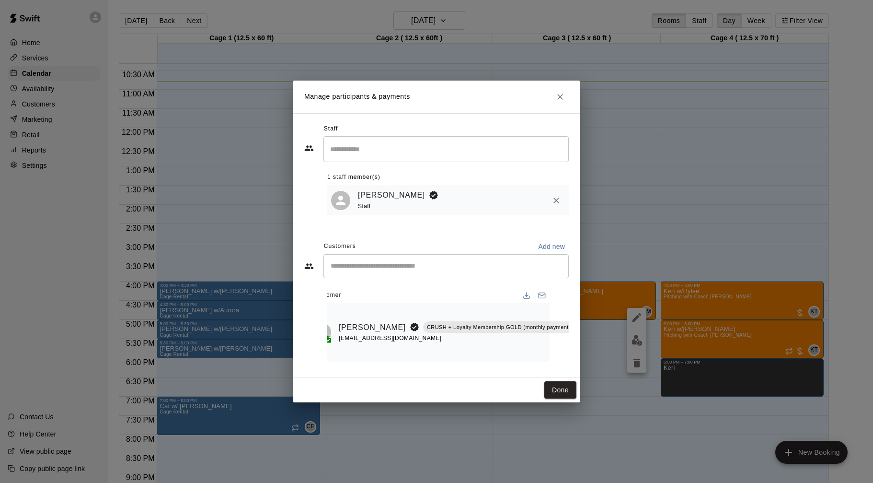
click at [560, 96] on icon "Close" at bounding box center [560, 97] width 6 height 6
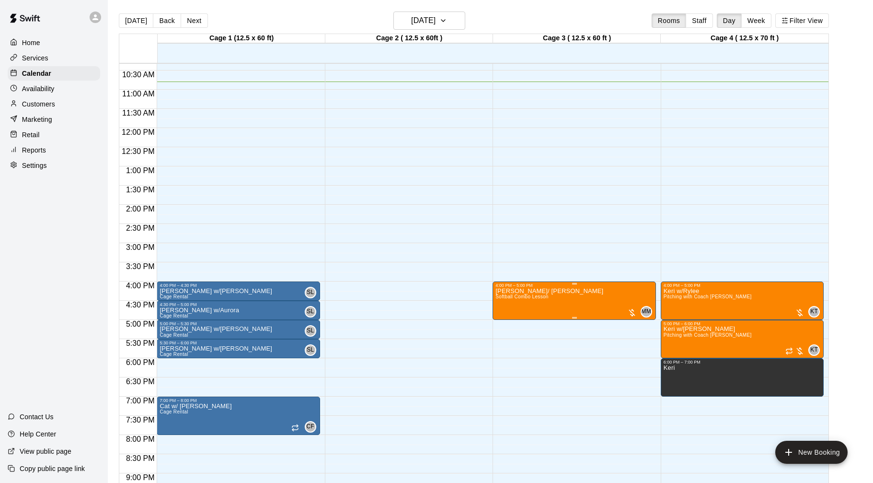
click at [505, 342] on icon "delete" at bounding box center [505, 343] width 7 height 9
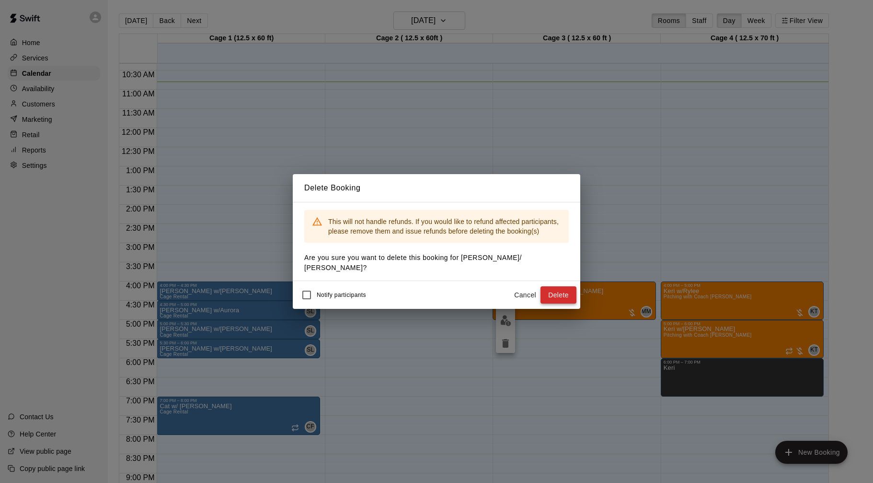
click at [569, 291] on button "Delete" at bounding box center [559, 295] width 36 height 18
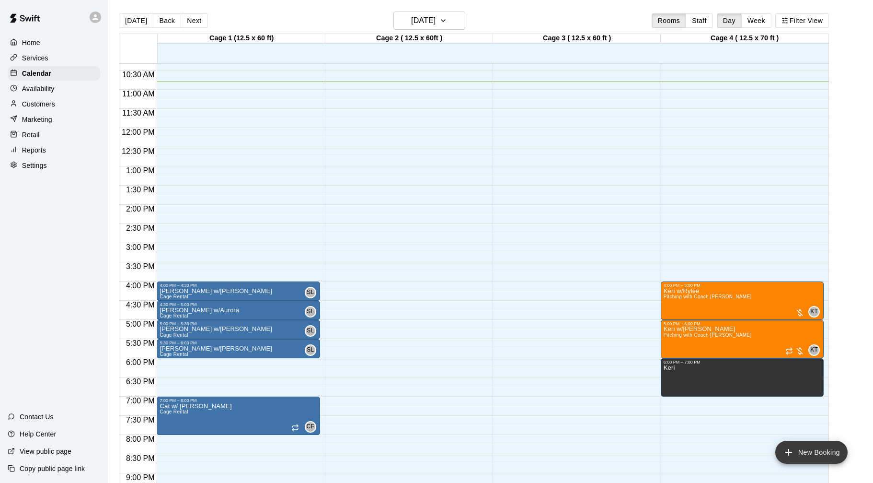
click at [810, 454] on button "New Booking" at bounding box center [812, 451] width 72 height 23
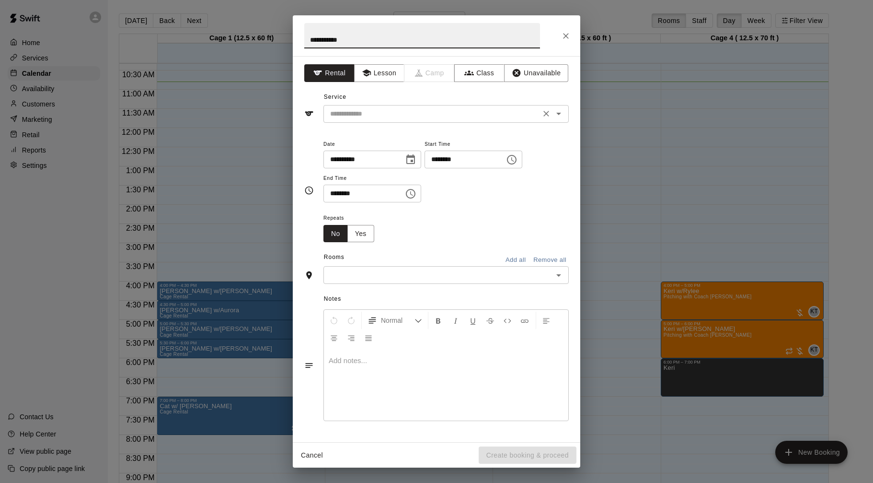
click at [399, 105] on div "​" at bounding box center [446, 114] width 245 height 18
type input "**********"
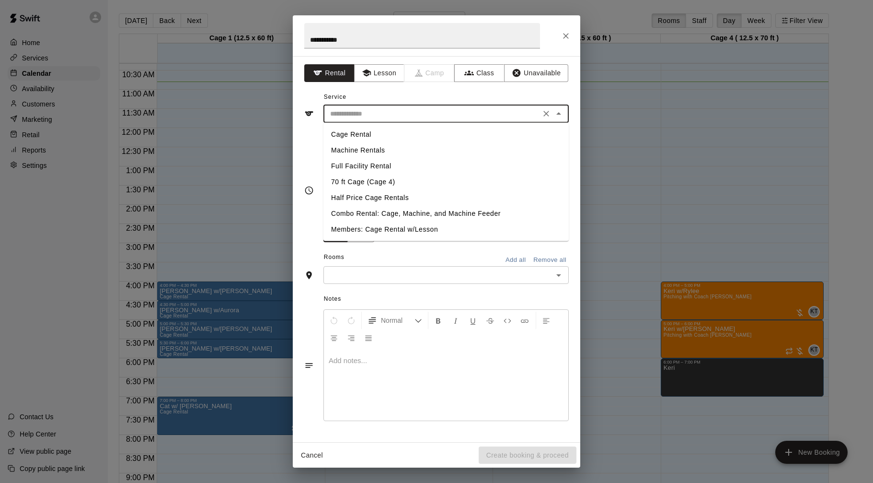
click at [374, 134] on li "Cage Rental" at bounding box center [446, 135] width 245 height 16
type input "**********"
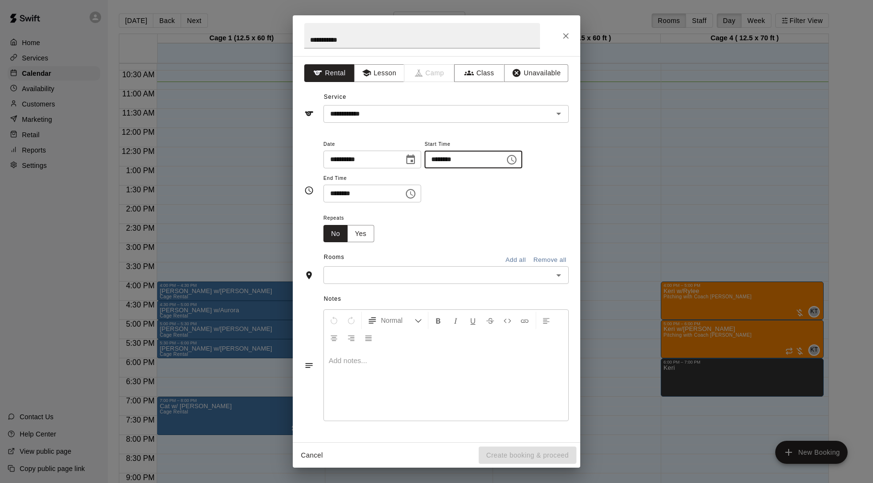
click at [442, 160] on input "********" at bounding box center [462, 160] width 74 height 18
type input "********"
click at [333, 191] on input "********" at bounding box center [361, 194] width 74 height 18
type input "********"
click at [354, 279] on input "text" at bounding box center [438, 275] width 224 height 12
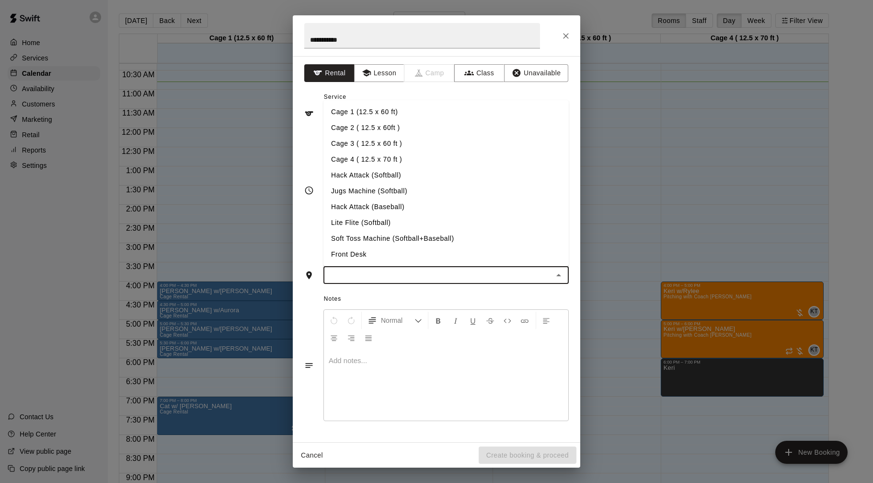
click at [371, 139] on li "Cage 3 ( 12.5 x 60 ft )" at bounding box center [446, 144] width 245 height 16
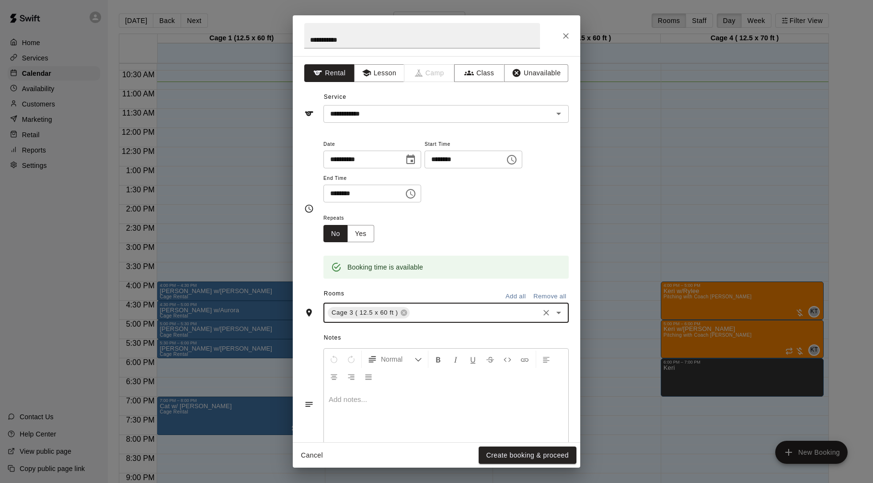
click at [527, 456] on button "Create booking & proceed" at bounding box center [528, 455] width 98 height 18
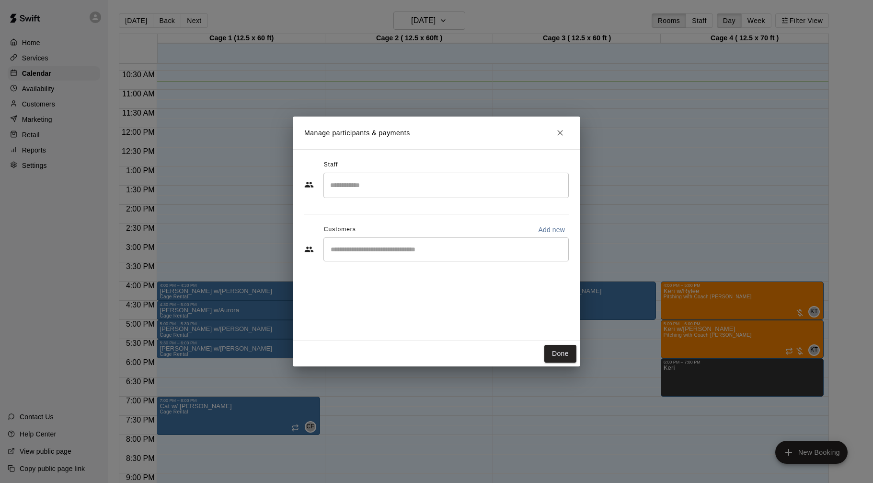
click at [392, 185] on input "Search staff" at bounding box center [446, 185] width 237 height 17
click at [380, 210] on p "[PERSON_NAME]" at bounding box center [377, 214] width 58 height 10
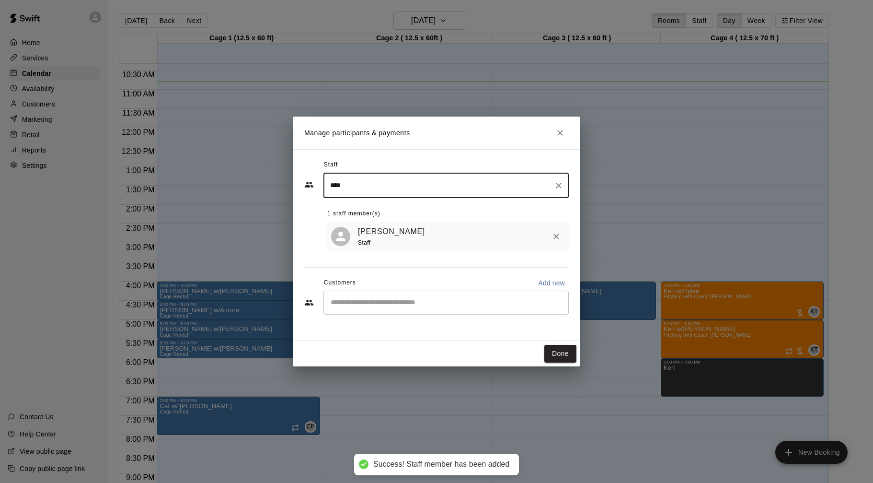
type input "****"
click at [409, 304] on input "Start typing to search customers..." at bounding box center [446, 303] width 237 height 10
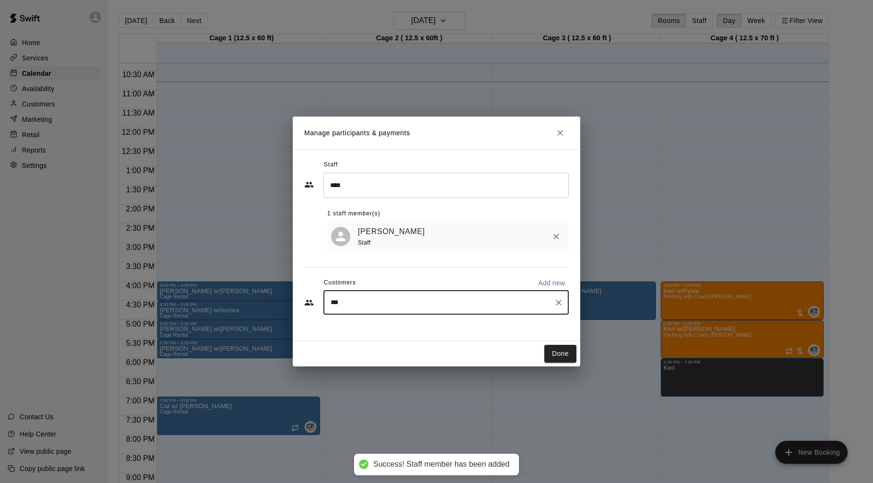
type input "****"
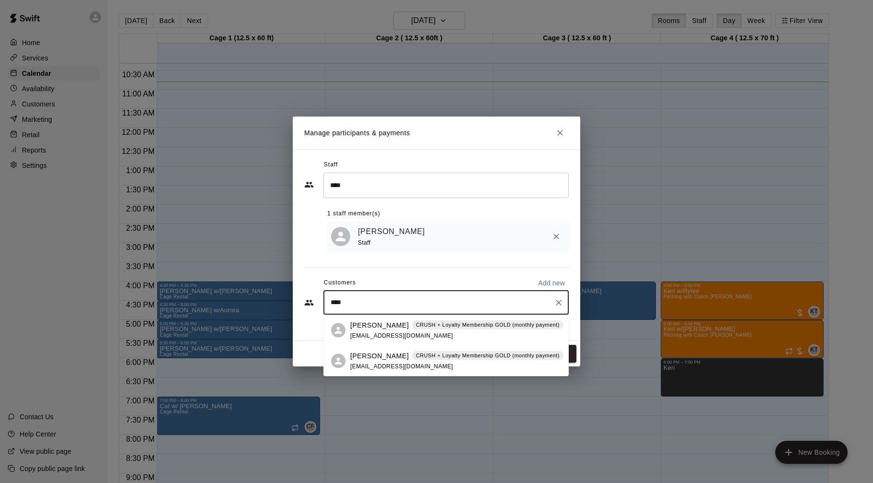
click at [408, 333] on span "[EMAIL_ADDRESS][DOMAIN_NAME]" at bounding box center [401, 335] width 103 height 7
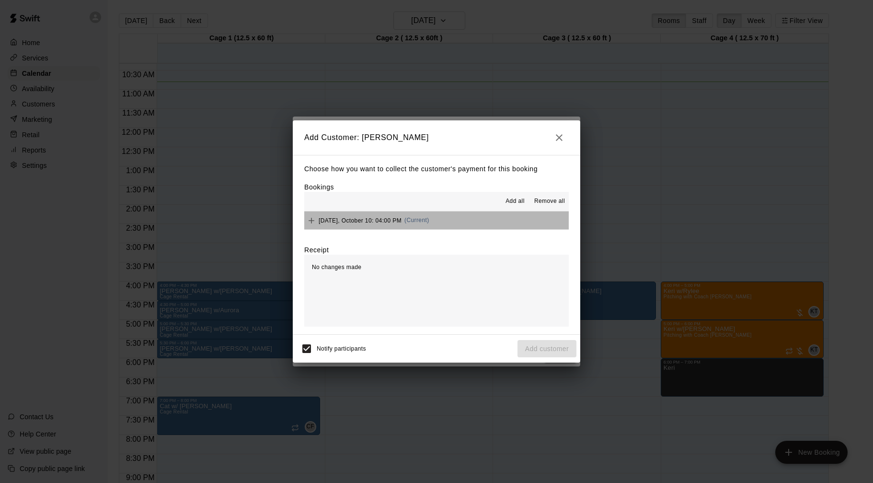
click at [474, 220] on button "[DATE], October 10: 04:00 PM (Current)" at bounding box center [436, 220] width 265 height 18
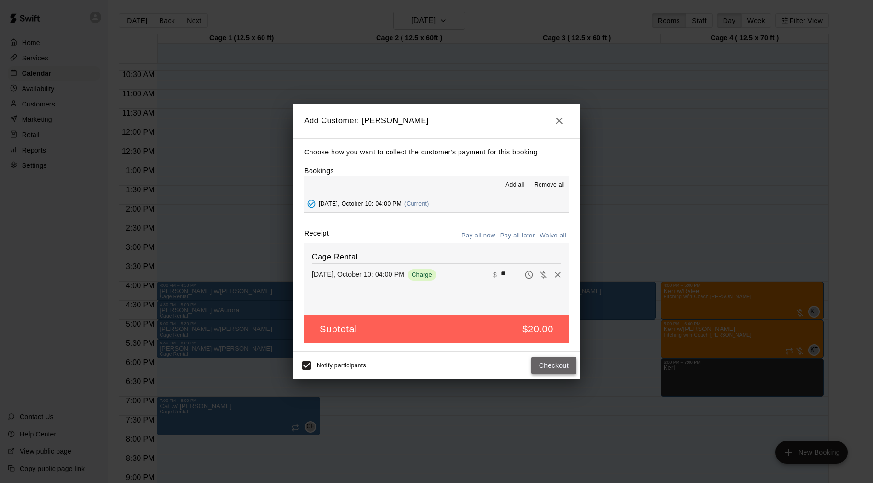
click at [566, 368] on button "Checkout" at bounding box center [554, 366] width 45 height 18
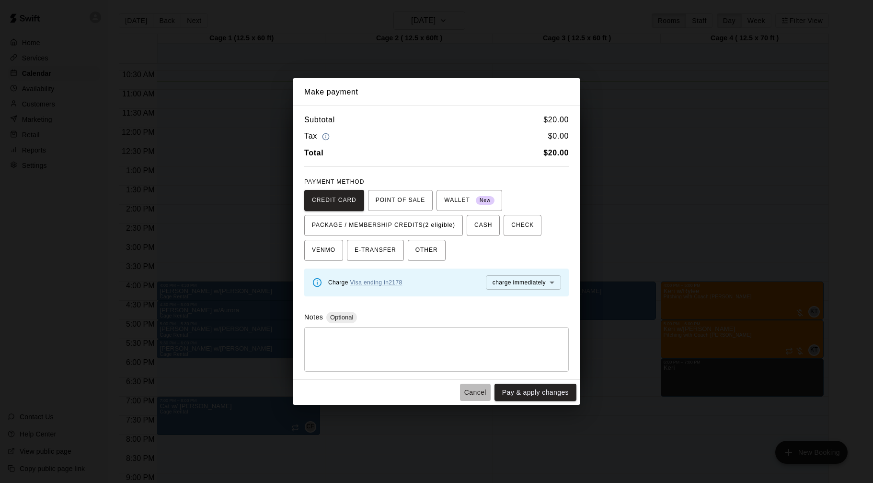
drag, startPoint x: 475, startPoint y: 387, endPoint x: 475, endPoint y: 375, distance: 11.5
click at [475, 387] on button "Cancel" at bounding box center [475, 392] width 31 height 18
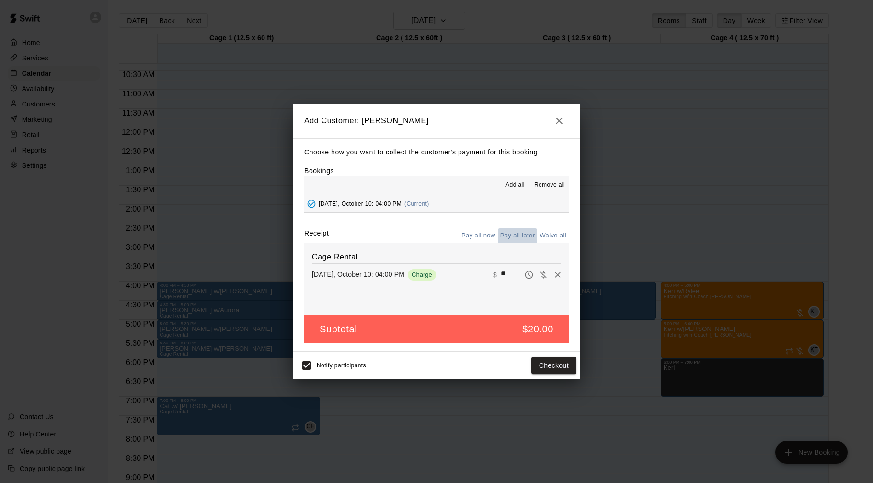
click at [519, 236] on button "Pay all later" at bounding box center [518, 235] width 40 height 15
click at [538, 363] on button "Add customer" at bounding box center [547, 366] width 59 height 18
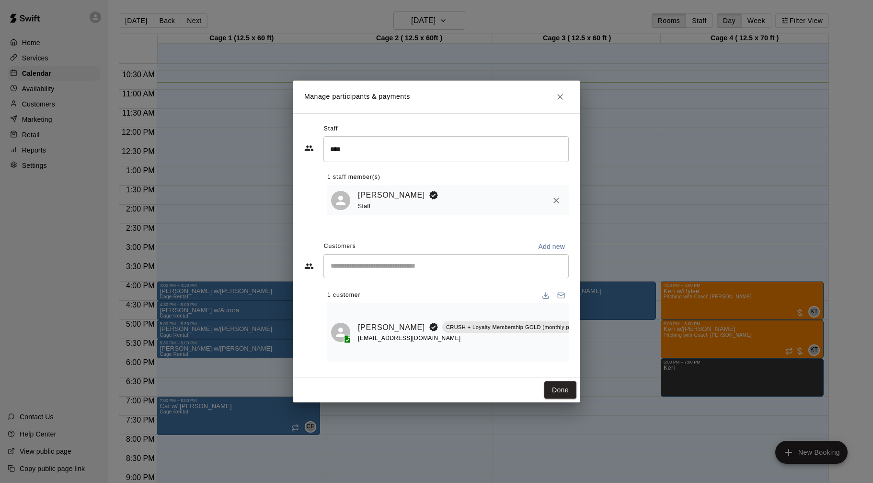
click at [453, 266] on input "Start typing to search customers..." at bounding box center [446, 266] width 237 height 10
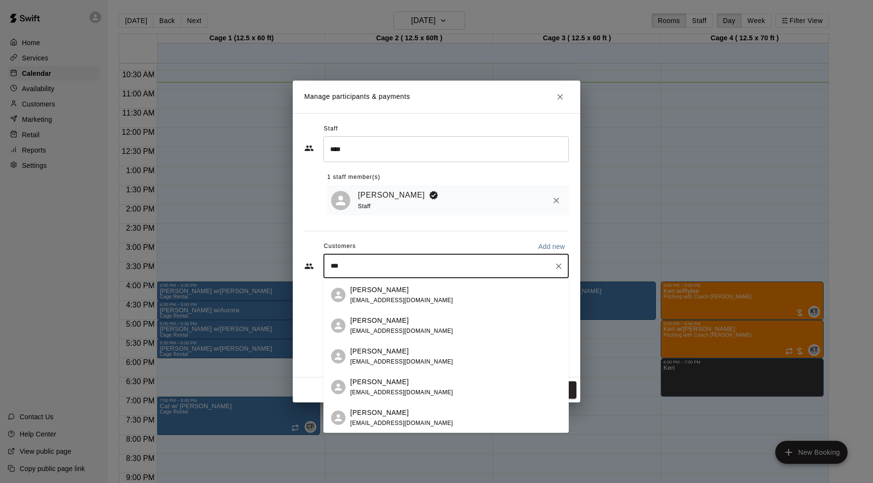
scroll to position [0, 0]
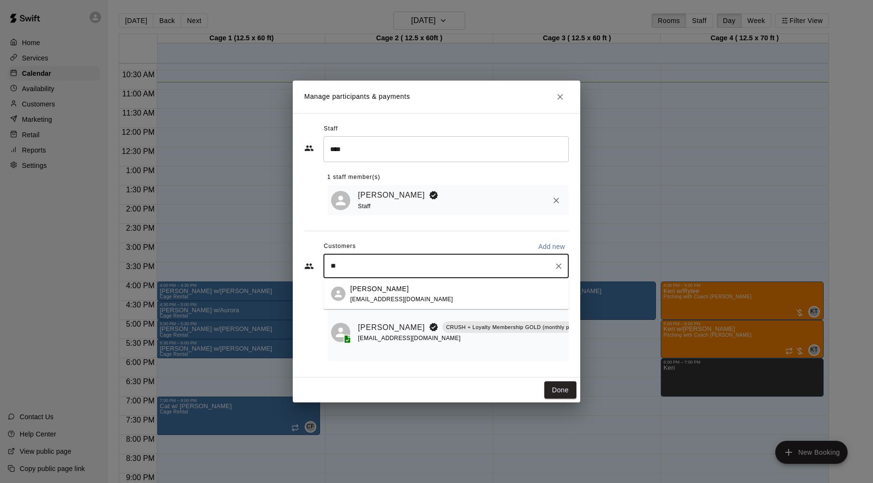
type input "*"
click at [573, 381] on div "Done" at bounding box center [437, 389] width 288 height 25
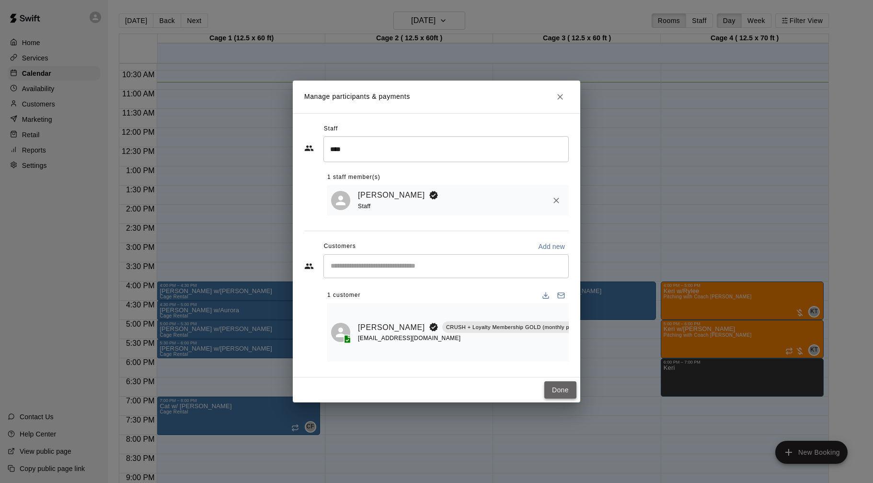
click at [566, 386] on button "Done" at bounding box center [561, 390] width 32 height 18
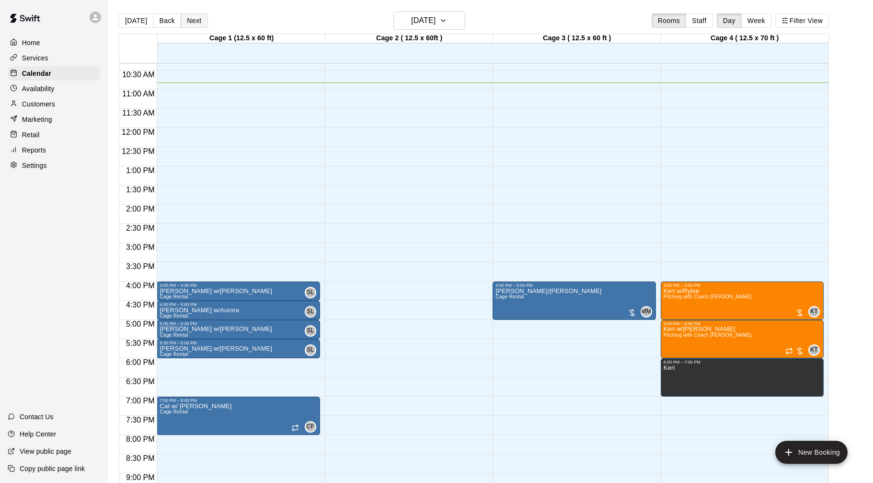
click at [194, 22] on button "Next" at bounding box center [194, 20] width 27 height 14
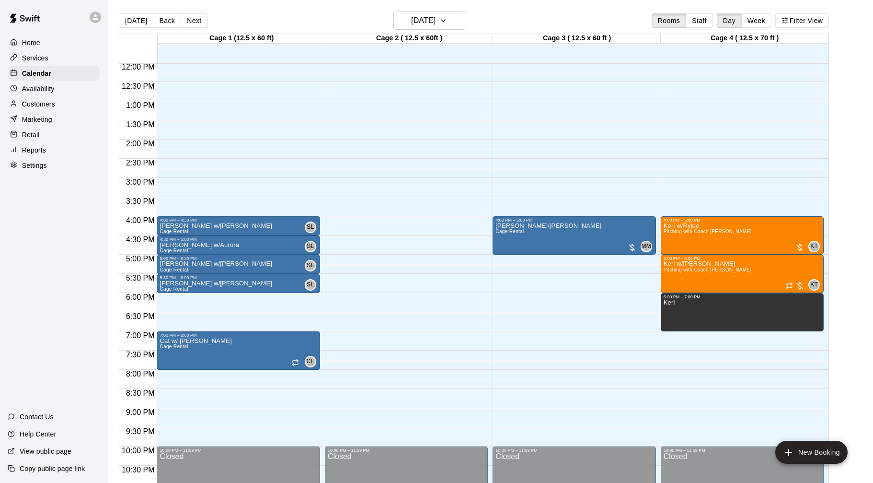
scroll to position [462, 0]
click at [185, 22] on button "Next" at bounding box center [194, 20] width 27 height 14
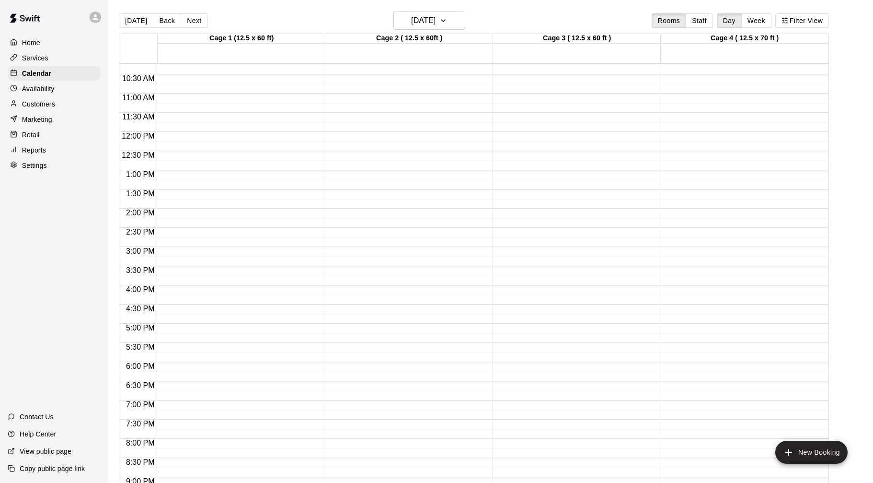
scroll to position [398, 0]
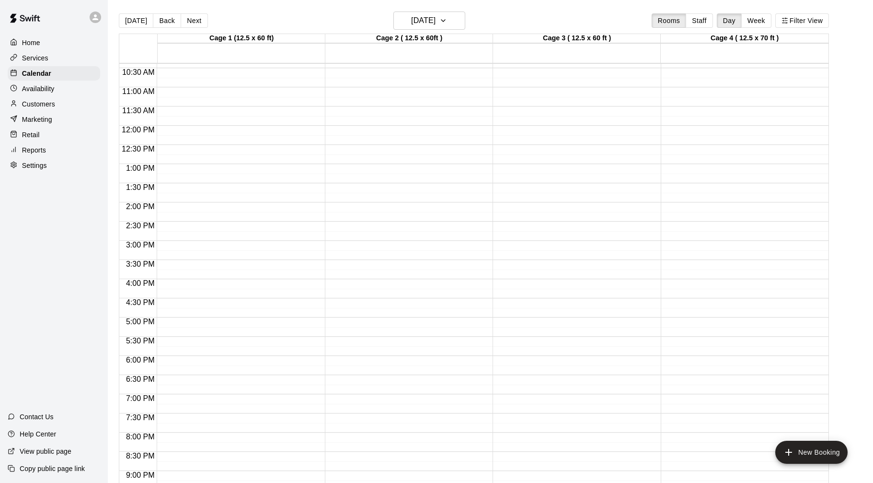
click at [198, 12] on div "[DATE] Back [DATE][DATE] Rooms Staff Day Week Filter View" at bounding box center [474, 23] width 710 height 22
click at [197, 19] on button "Next" at bounding box center [194, 20] width 27 height 14
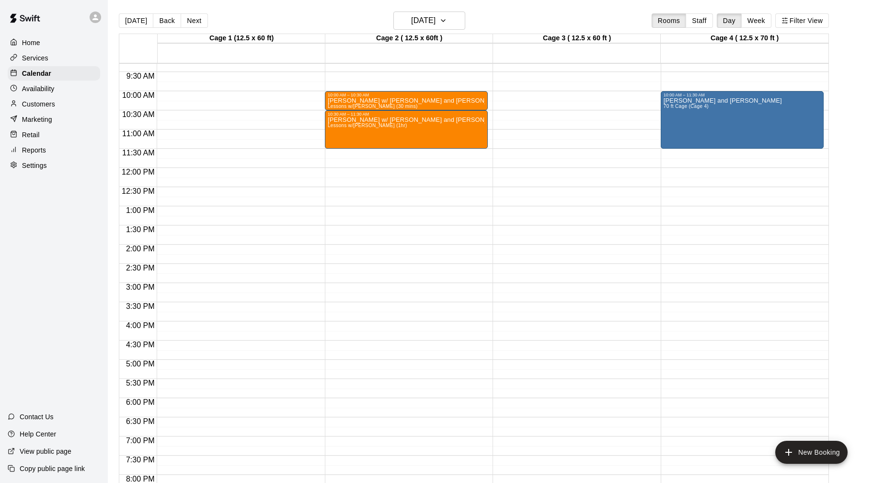
scroll to position [359, 0]
